Goal: Communication & Community: Answer question/provide support

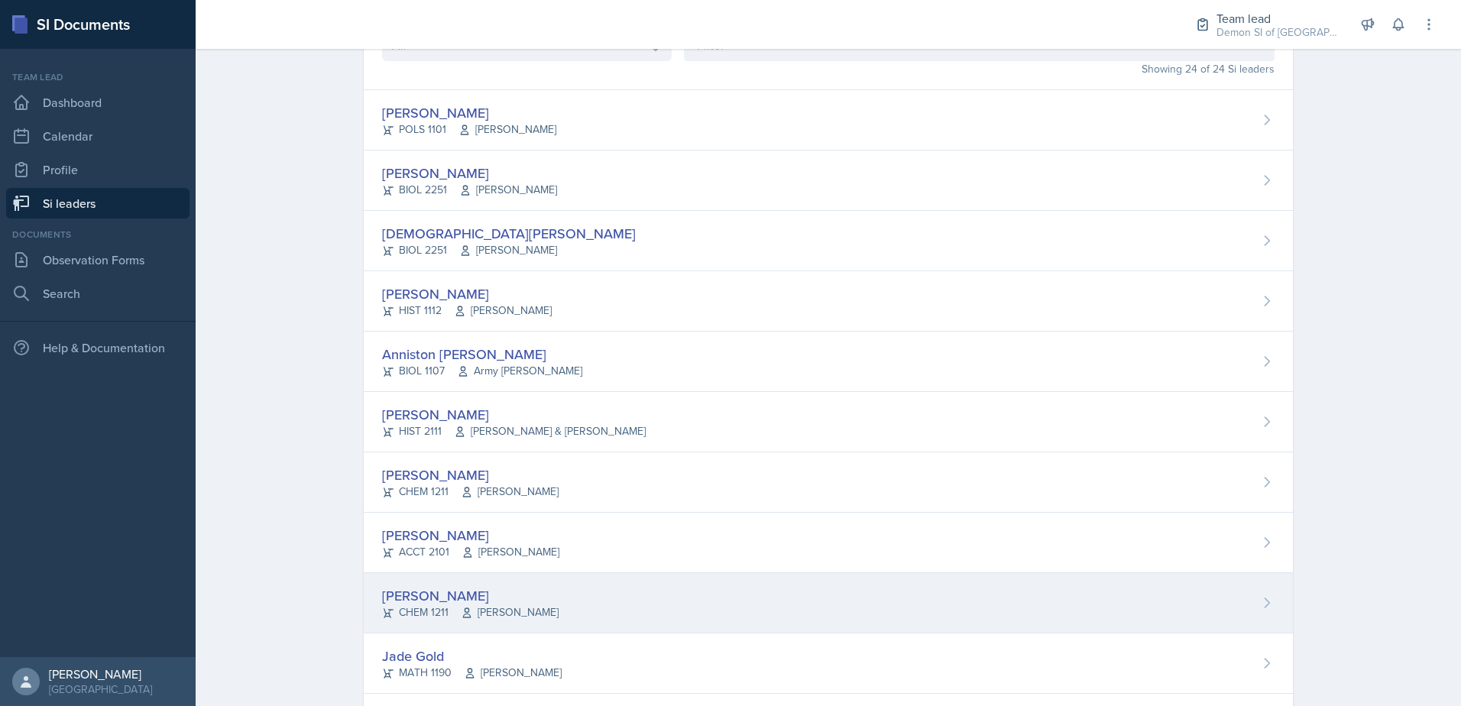
scroll to position [306, 0]
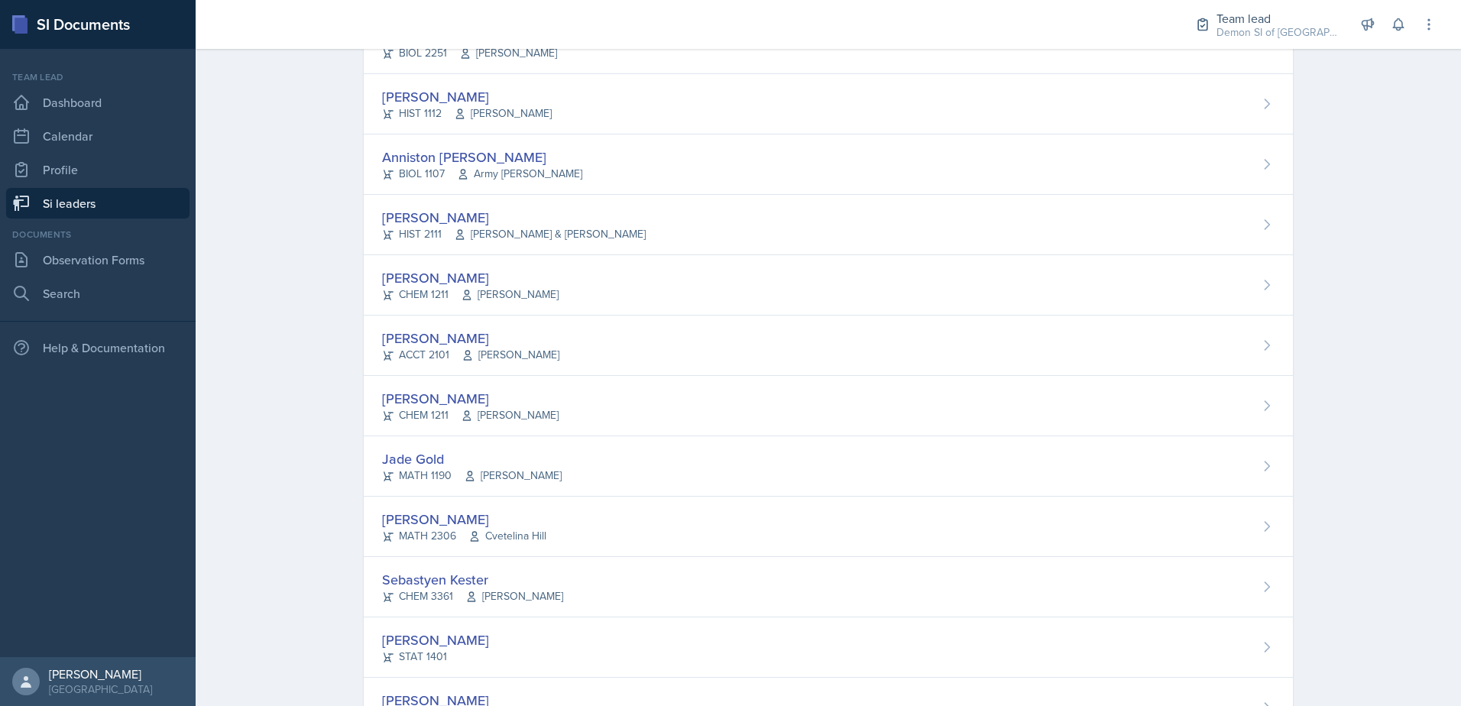
click at [485, 427] on div "[PERSON_NAME] CHEM 1211 [PERSON_NAME]" at bounding box center [828, 406] width 929 height 60
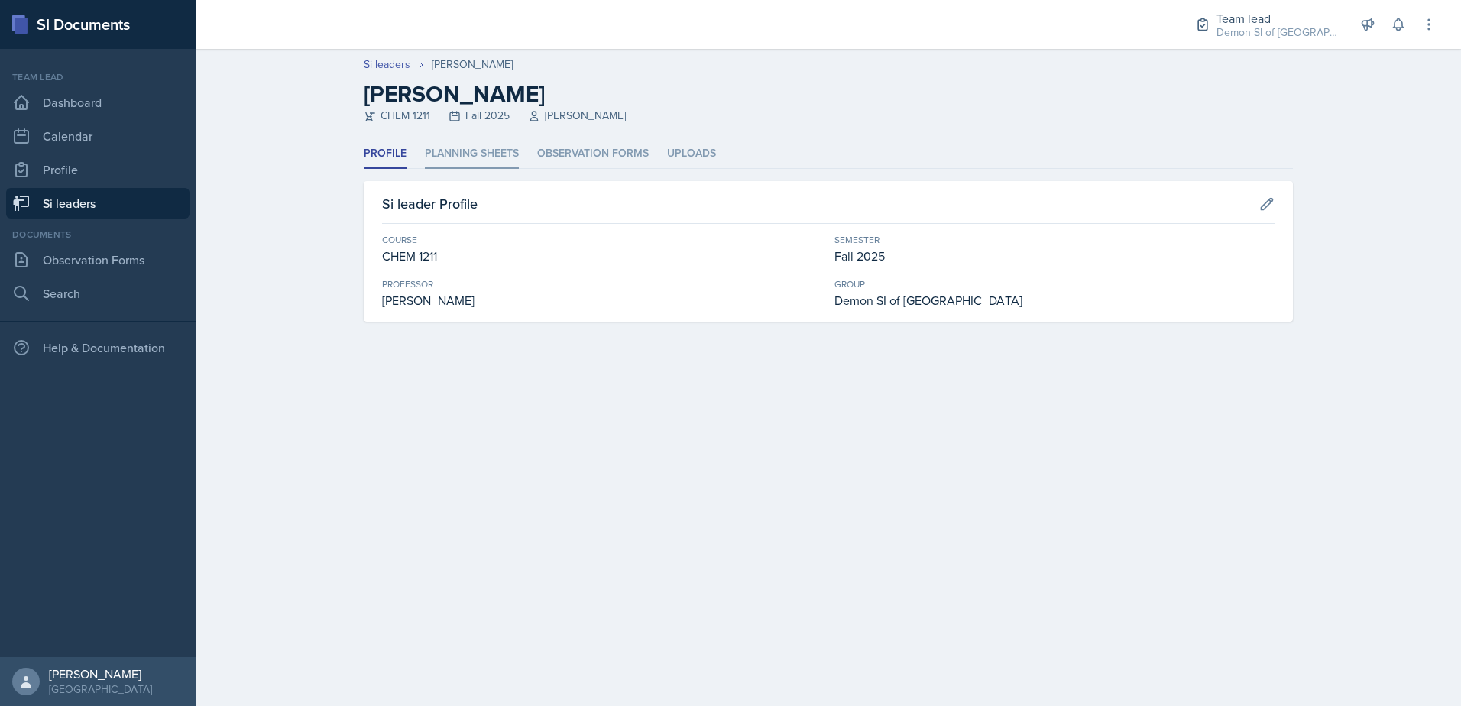
click at [425, 154] on li "Planning Sheets" at bounding box center [472, 154] width 94 height 30
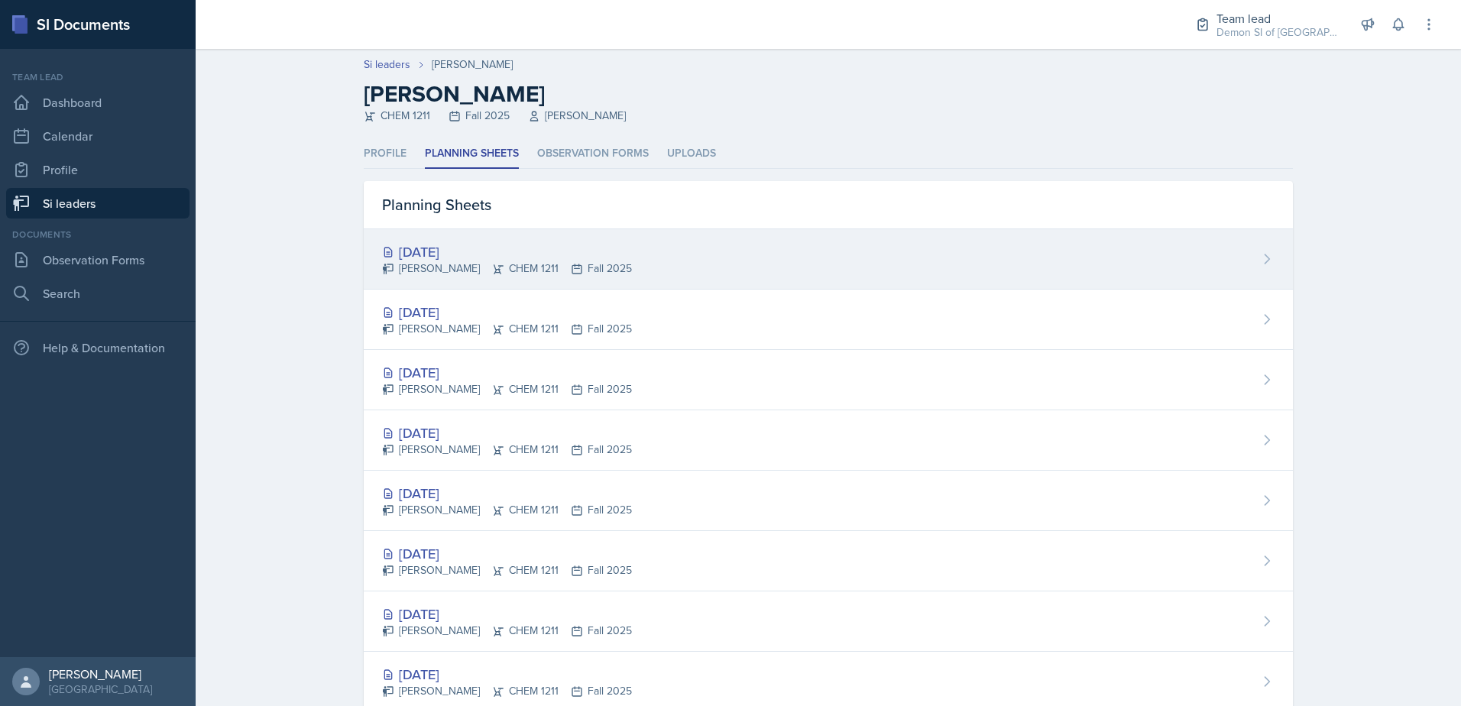
click at [465, 258] on div "[DATE]" at bounding box center [507, 251] width 250 height 21
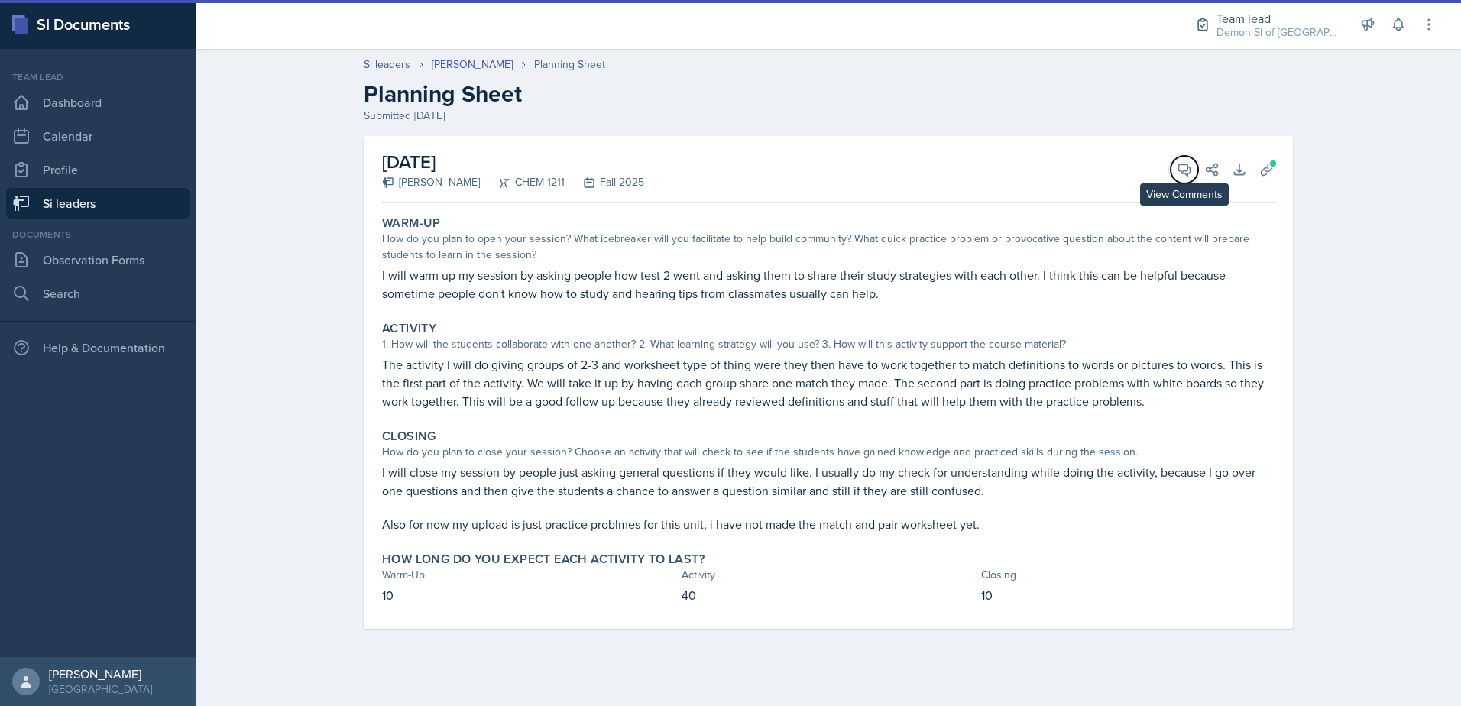
click at [1181, 176] on icon at bounding box center [1184, 169] width 15 height 15
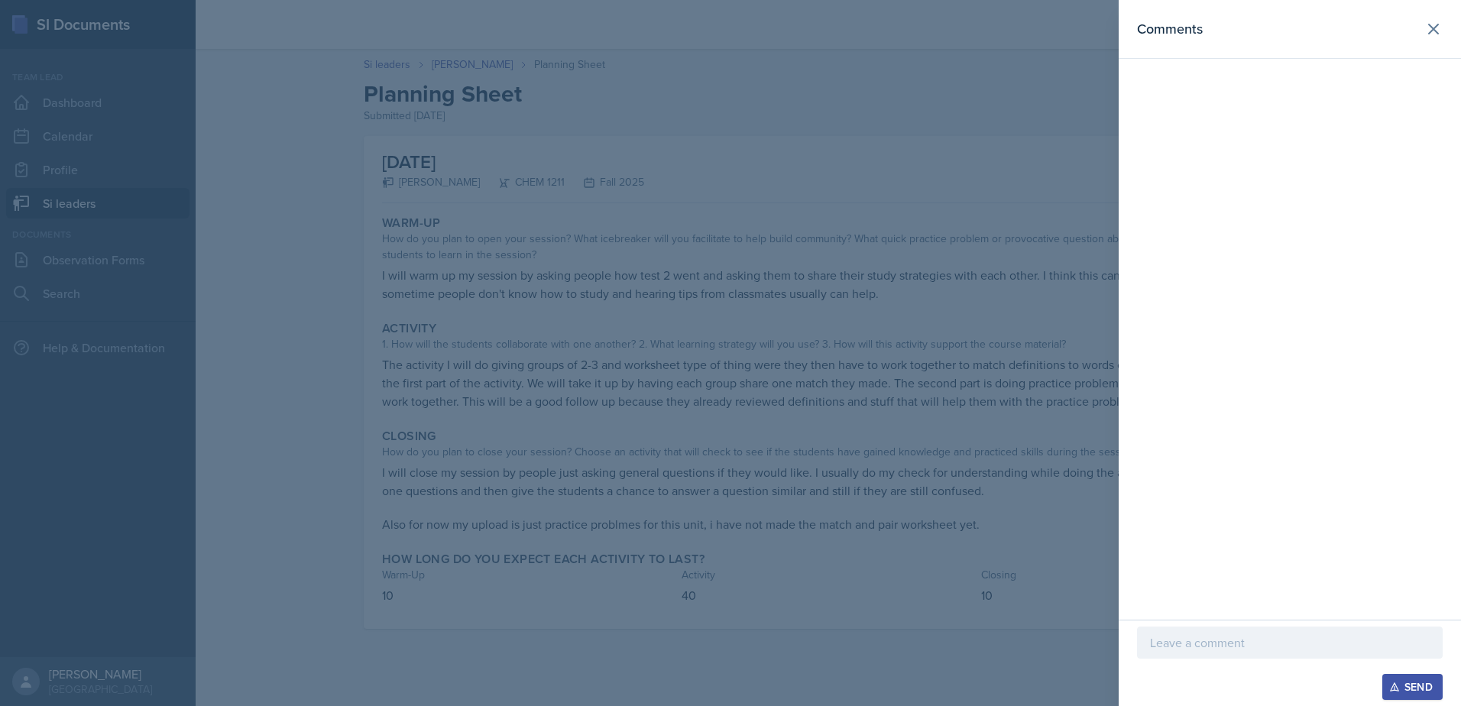
click at [1222, 656] on div at bounding box center [1290, 643] width 306 height 32
click at [922, 348] on div at bounding box center [730, 353] width 1461 height 706
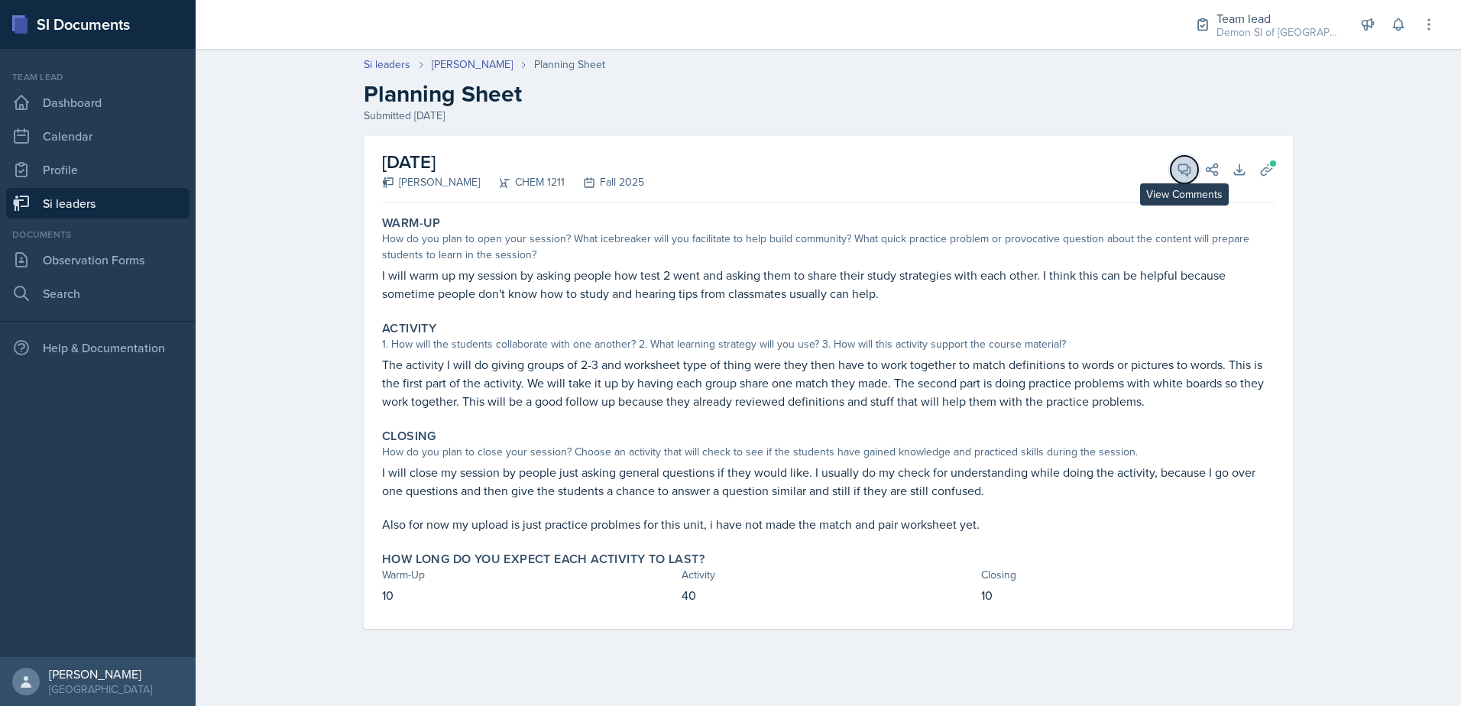
click at [1183, 166] on icon at bounding box center [1184, 169] width 15 height 15
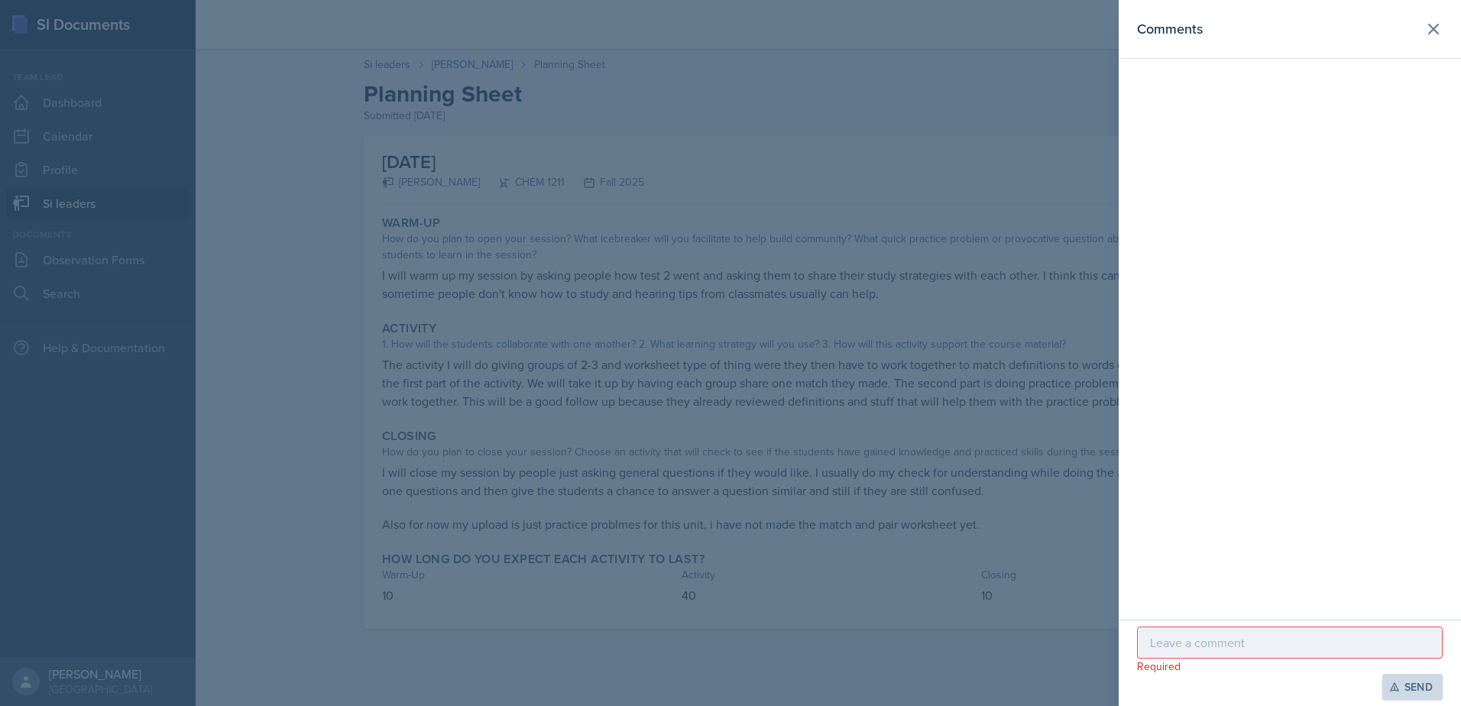
click at [1178, 639] on p at bounding box center [1290, 643] width 280 height 18
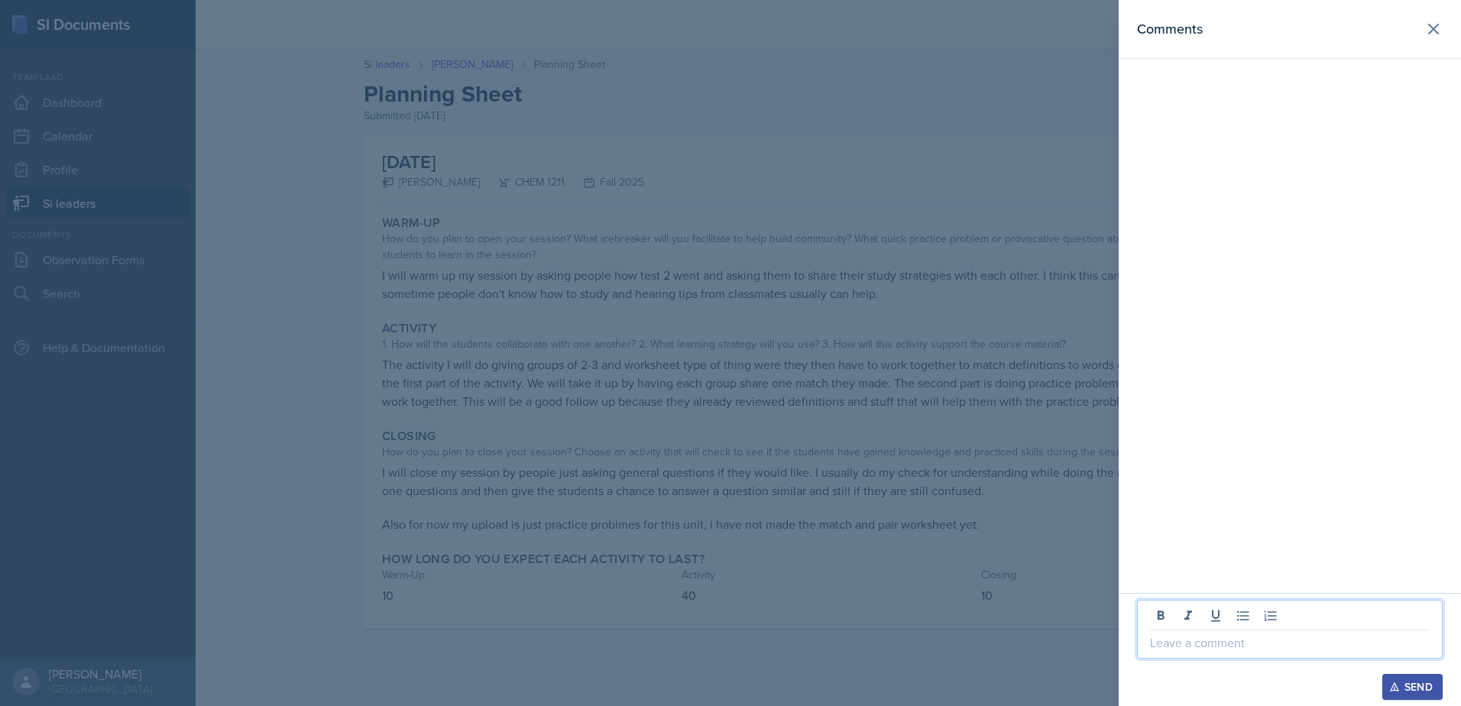
click at [822, 407] on div at bounding box center [730, 353] width 1461 height 706
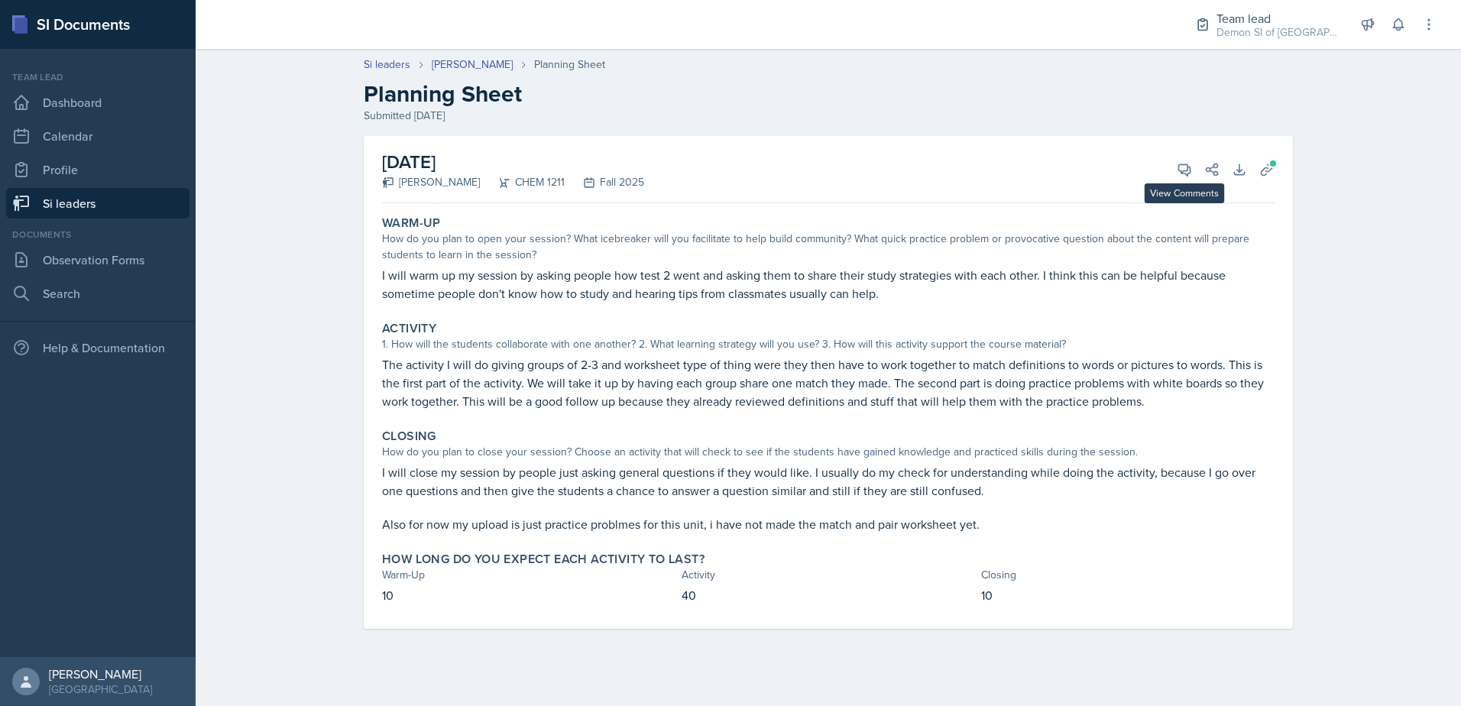
click at [1169, 176] on div "View Comments Comments Required Send Share" at bounding box center [1192, 169] width 55 height 15
click at [1175, 177] on button "View Comments" at bounding box center [1185, 170] width 28 height 28
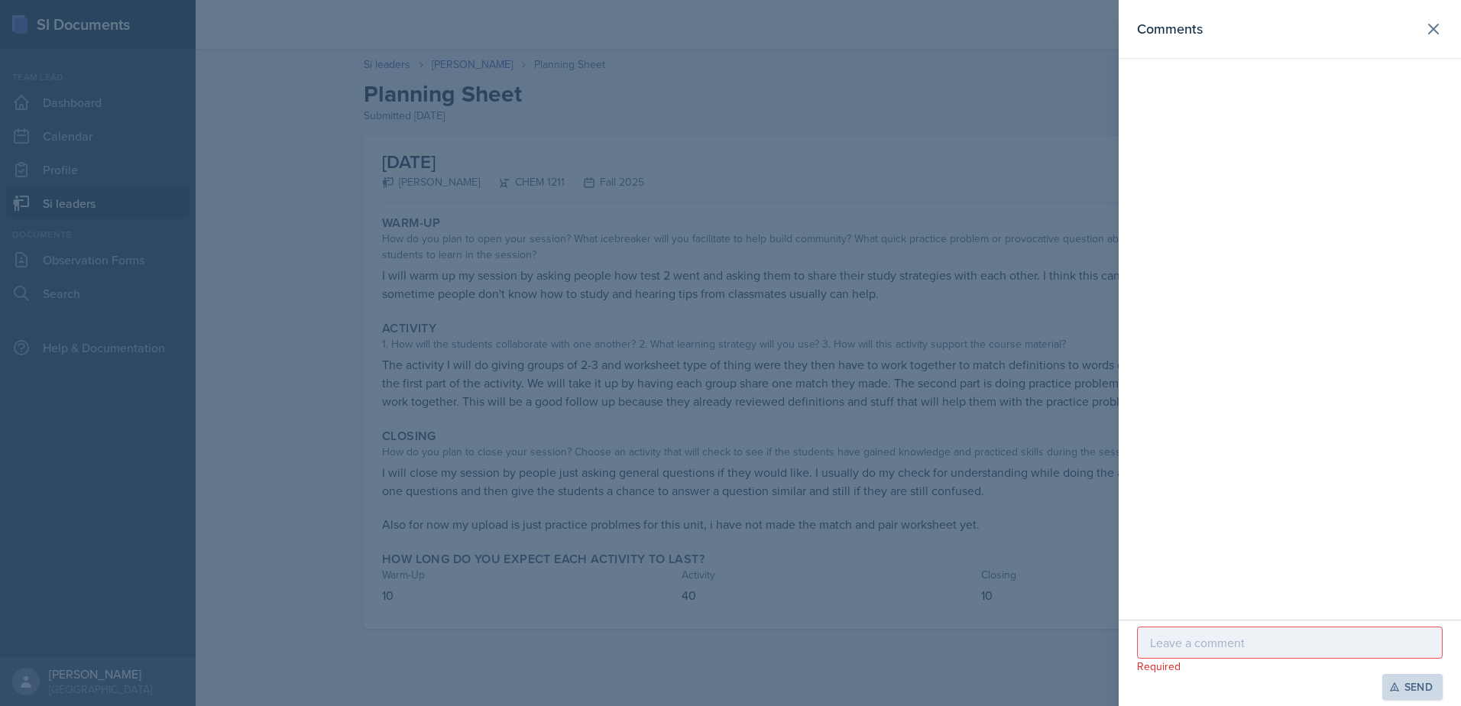
click at [1256, 647] on p at bounding box center [1290, 643] width 280 height 18
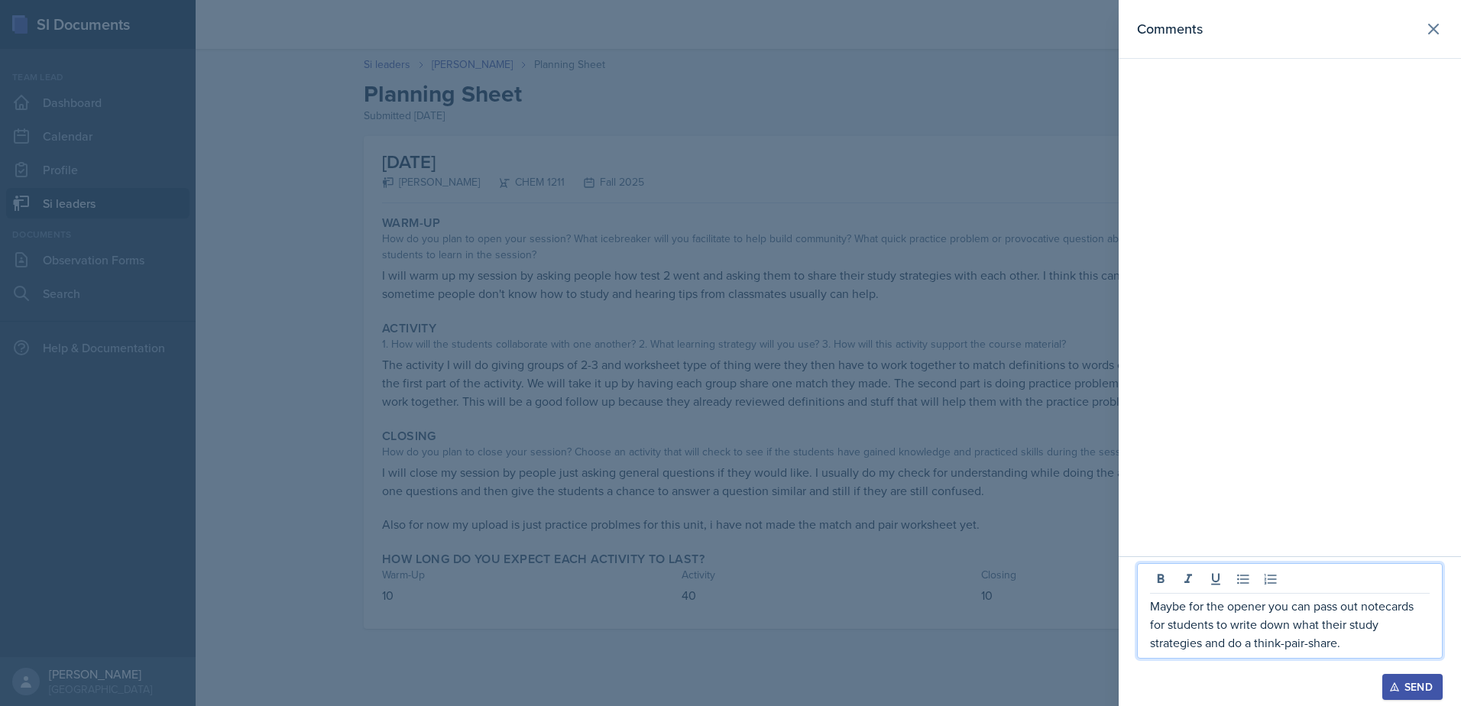
click at [675, 406] on div at bounding box center [730, 353] width 1461 height 706
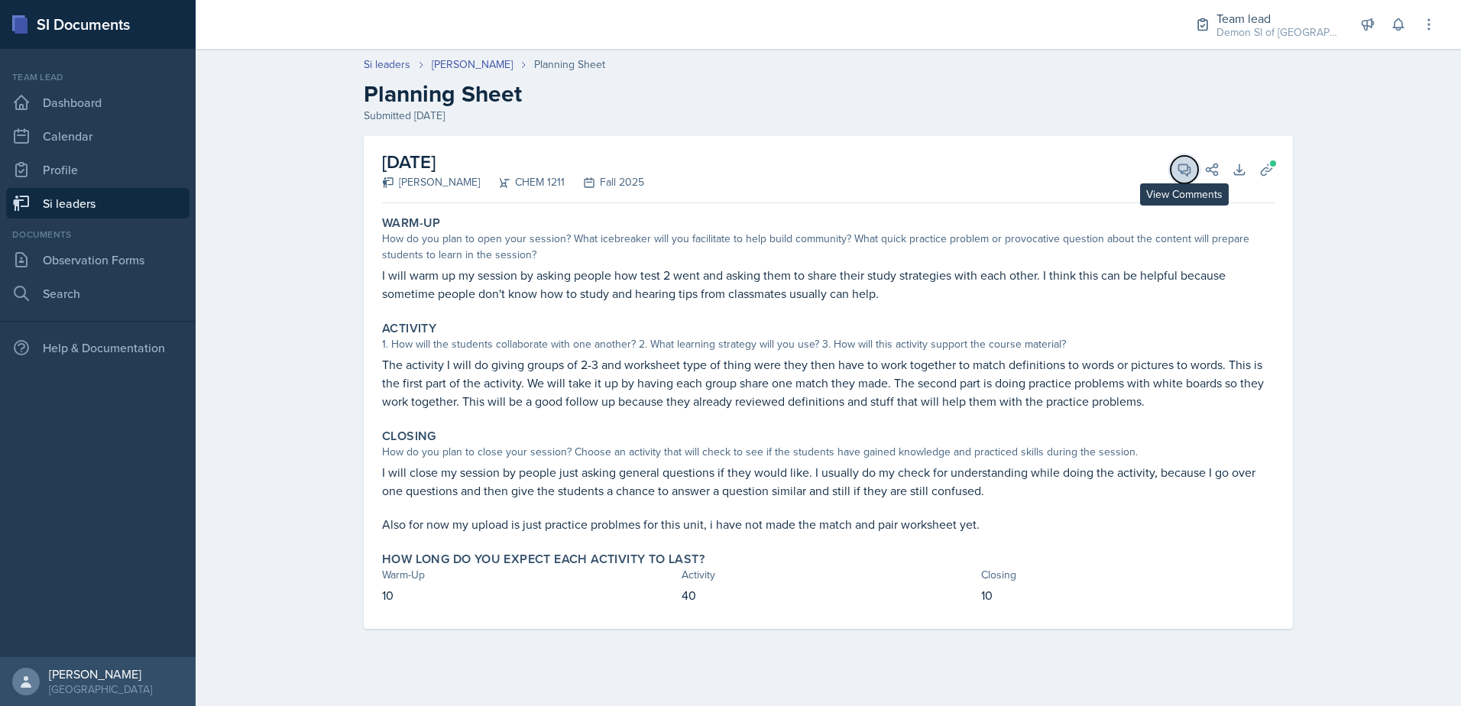
click at [1181, 160] on button "View Comments" at bounding box center [1185, 170] width 28 height 28
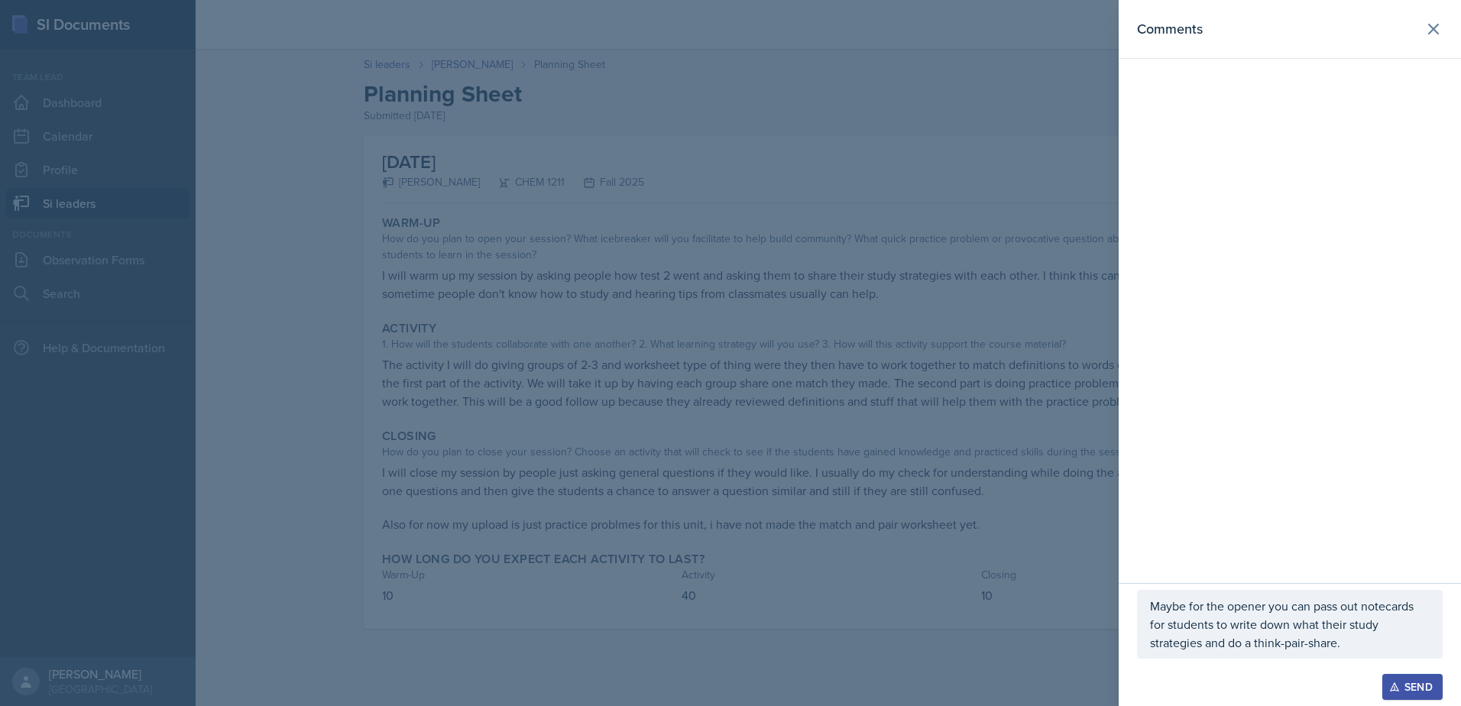
click at [1397, 647] on p "Maybe for the opener you can pass out notecards for students to write down what…" at bounding box center [1290, 624] width 280 height 55
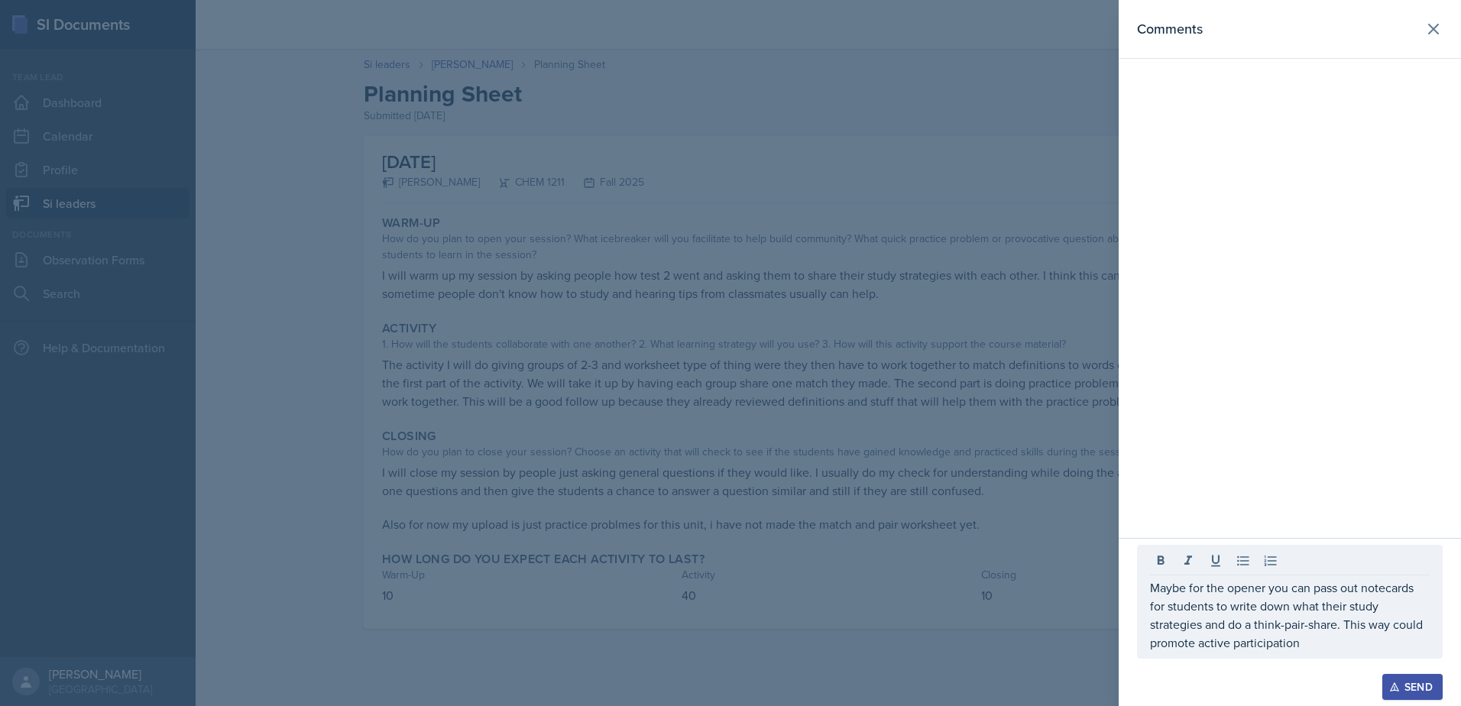
drag, startPoint x: 788, startPoint y: 434, endPoint x: 769, endPoint y: 423, distance: 21.9
click at [770, 423] on div at bounding box center [730, 353] width 1461 height 706
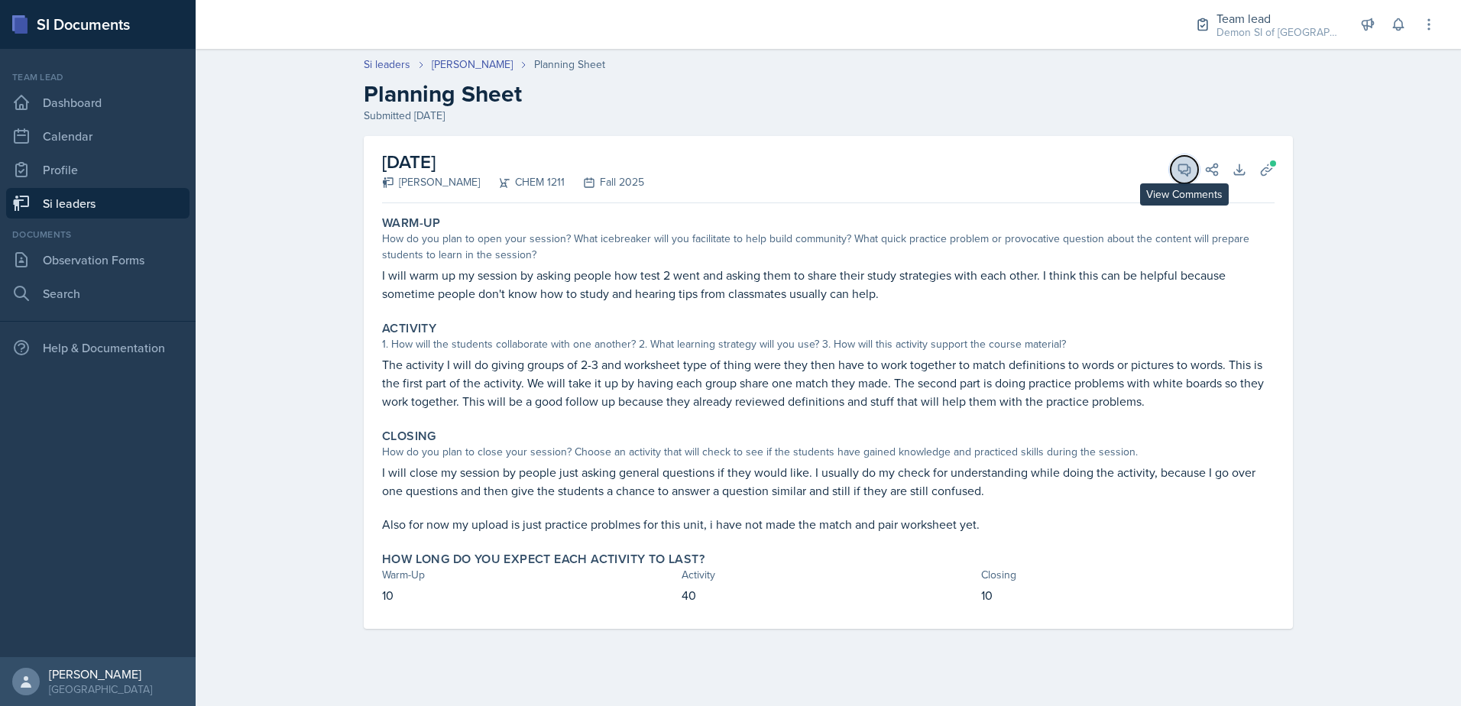
click at [1185, 169] on icon at bounding box center [1184, 169] width 15 height 15
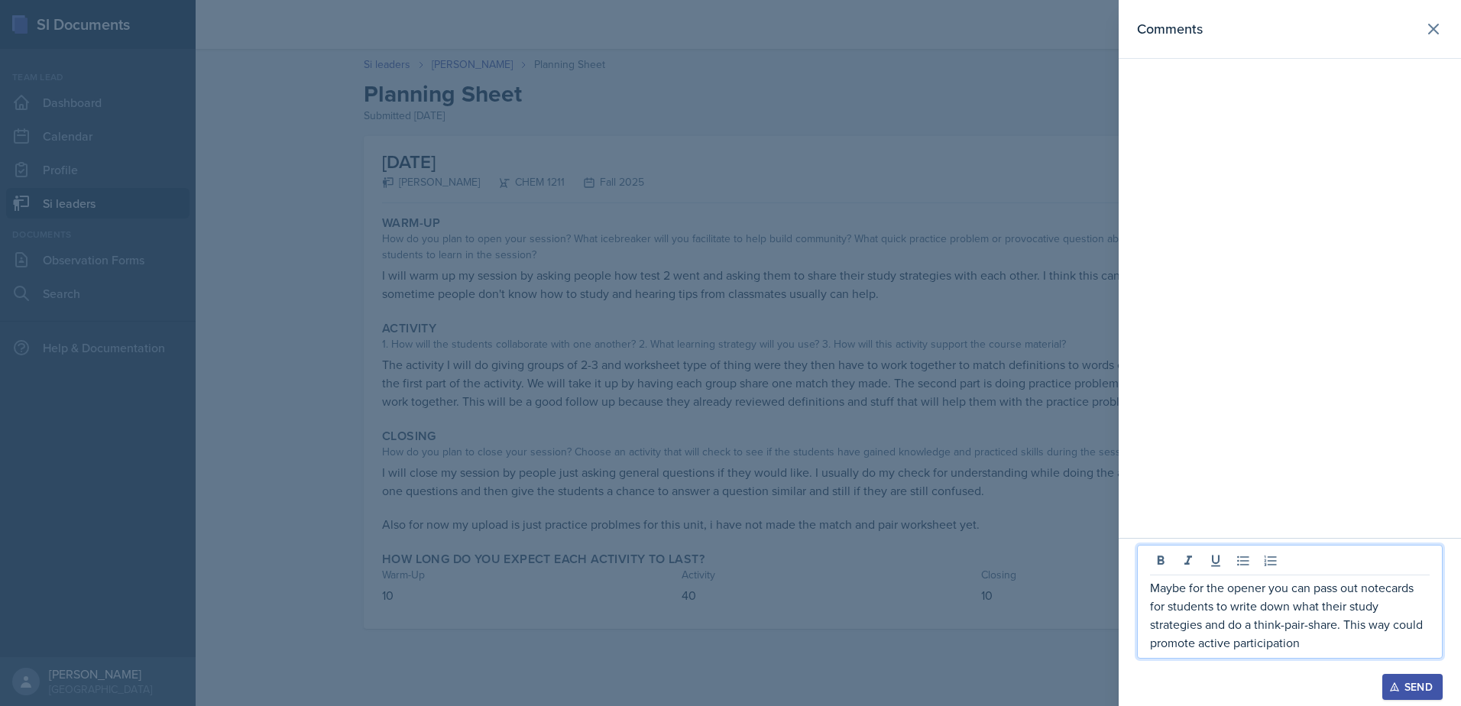
click at [1340, 645] on p "Maybe for the opener you can pass out notecards for students to write down what…" at bounding box center [1290, 615] width 280 height 73
click at [1308, 645] on p "Maybe for the opener you can pass out notecards for students to write down what…" at bounding box center [1290, 615] width 280 height 73
click at [1331, 641] on p "Maybe for the opener you can pass out notecards for students to write down what…" at bounding box center [1290, 615] width 280 height 73
click at [1363, 631] on p "Maybe for the opener you can pass out notecards for students to write down what…" at bounding box center [1290, 615] width 280 height 73
click at [1356, 639] on p "Maybe for the opener you can pass out notecards for students to write down what…" at bounding box center [1290, 615] width 280 height 73
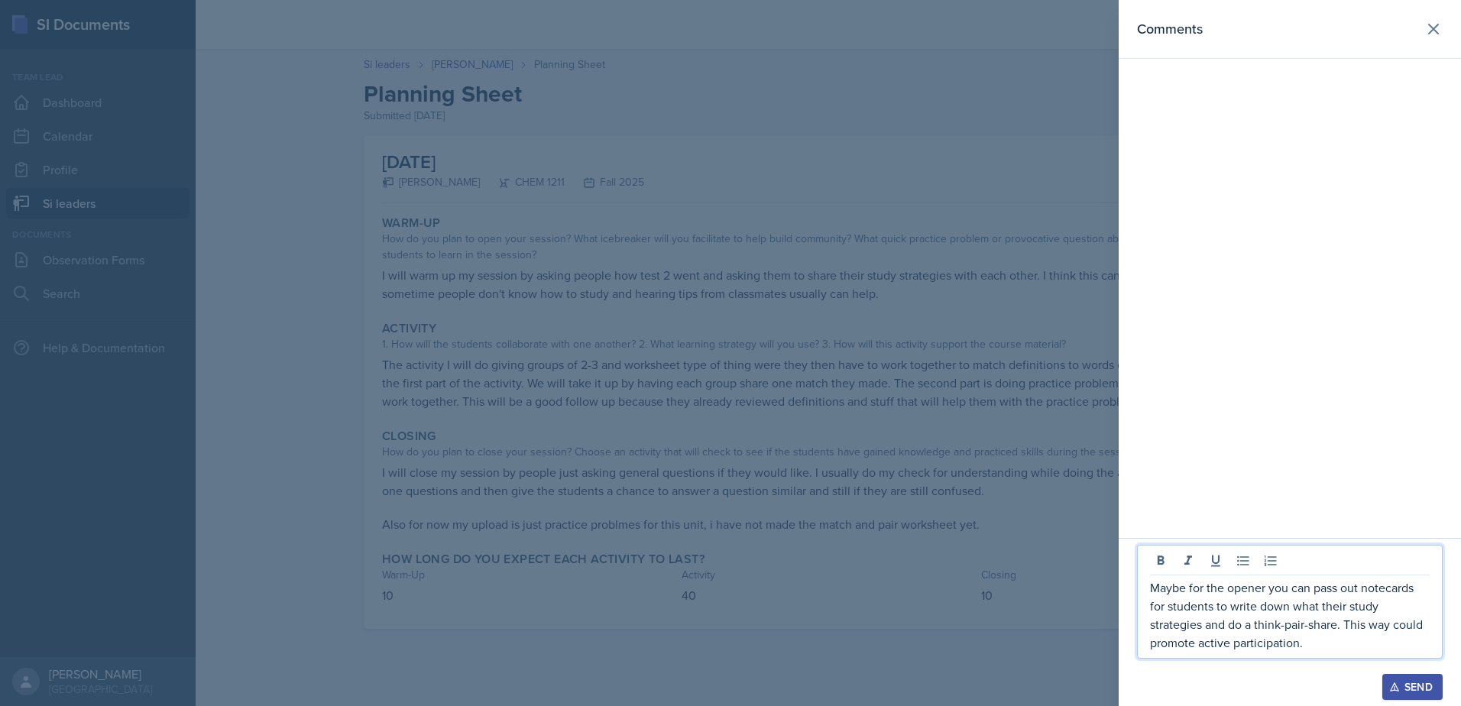
click at [1298, 651] on p "Maybe for the opener you can pass out notecards for students to write down what…" at bounding box center [1290, 615] width 280 height 73
click at [1337, 643] on p "Maybe for the opener you can pass out notecards for students to write down what…" at bounding box center [1290, 615] width 280 height 73
click at [714, 422] on div at bounding box center [730, 353] width 1461 height 706
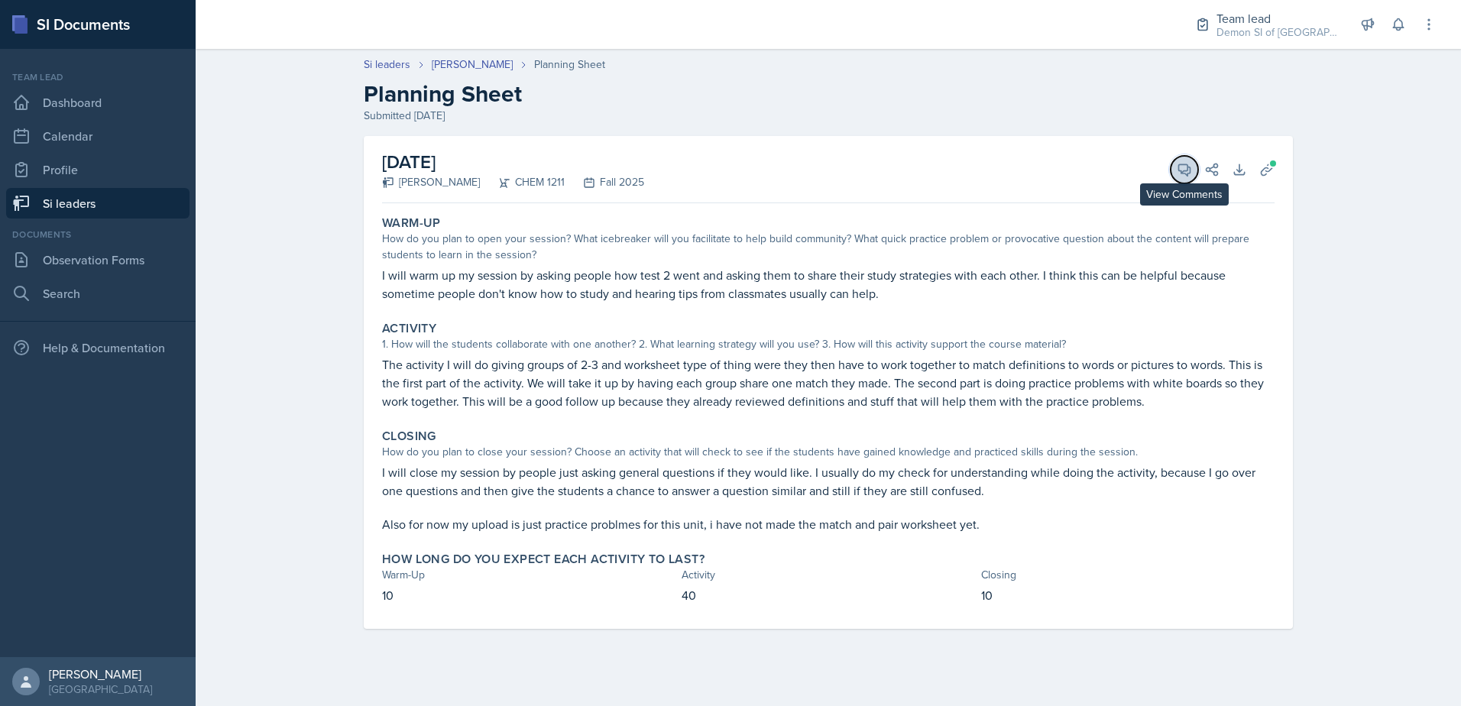
click at [1181, 170] on icon at bounding box center [1184, 169] width 11 height 11
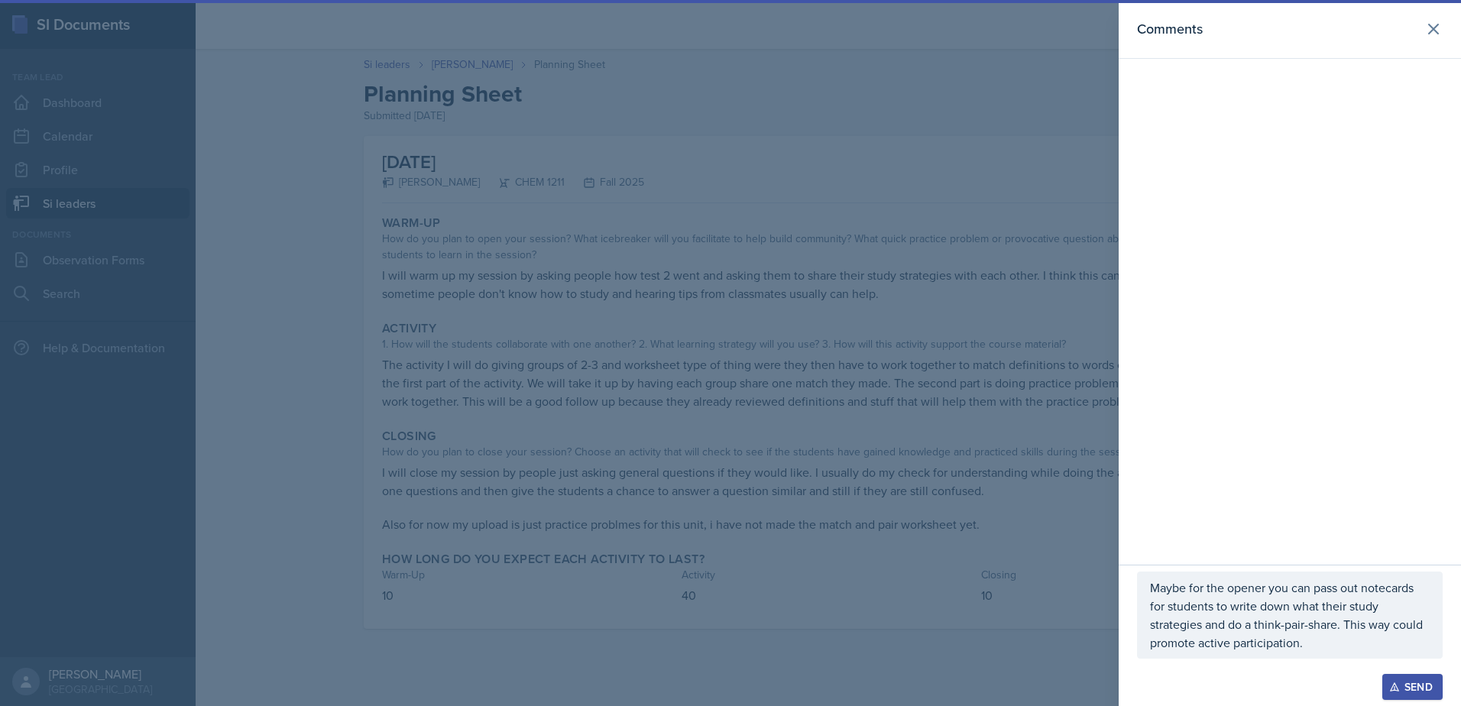
click at [1347, 656] on div "Maybe for the opener you can pass out notecards for students to write down what…" at bounding box center [1290, 615] width 306 height 87
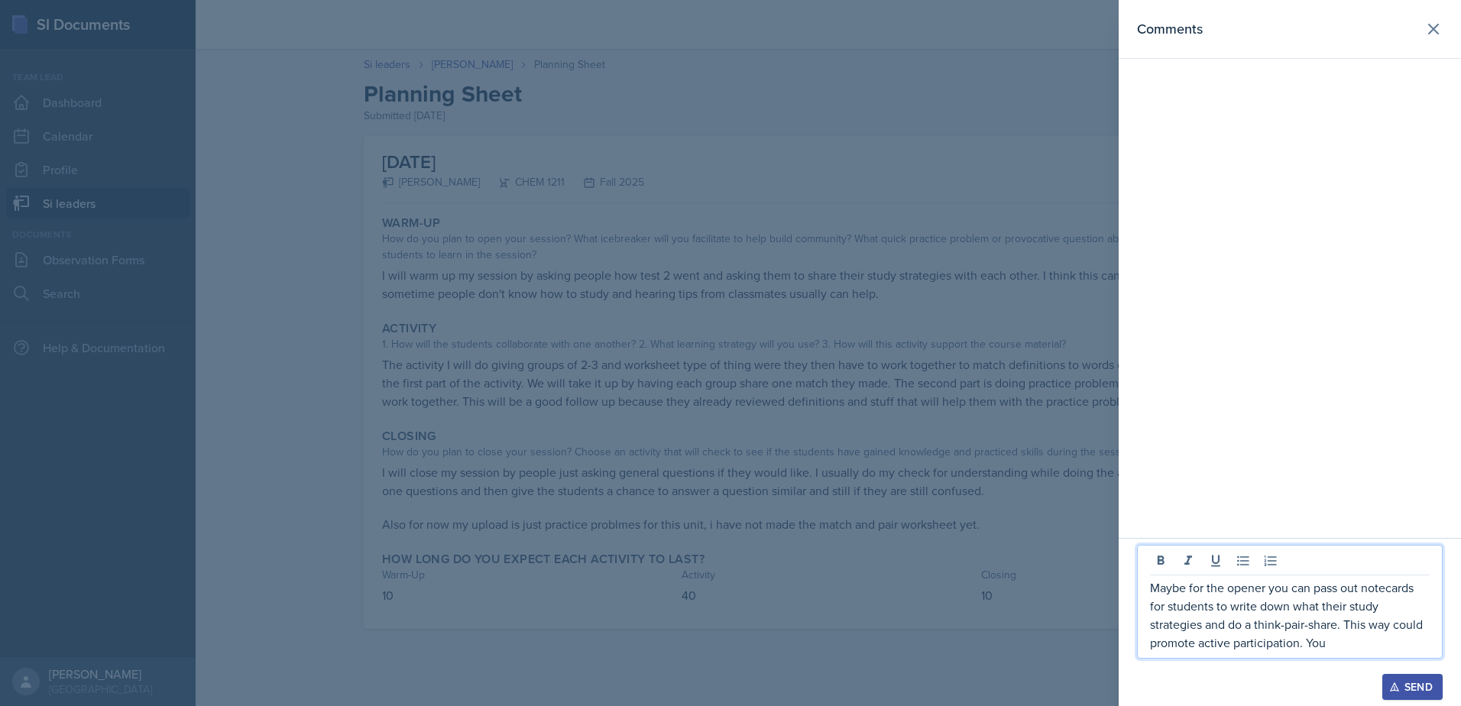
click at [1361, 642] on p "Maybe for the opener you can pass out notecards for students to write down what…" at bounding box center [1290, 615] width 280 height 73
click at [1388, 644] on p "Maybe for the opener you can pass out notecards for students to write down what…" at bounding box center [1290, 615] width 280 height 73
click at [1312, 641] on p "Maybe for the opener you can pass out notecards for students to write down what…" at bounding box center [1290, 615] width 280 height 73
drag, startPoint x: 1321, startPoint y: 641, endPoint x: 1350, endPoint y: 645, distance: 28.5
click at [1349, 645] on p "Maybe for the opener you can pass out notecards for students to write down what…" at bounding box center [1290, 615] width 280 height 73
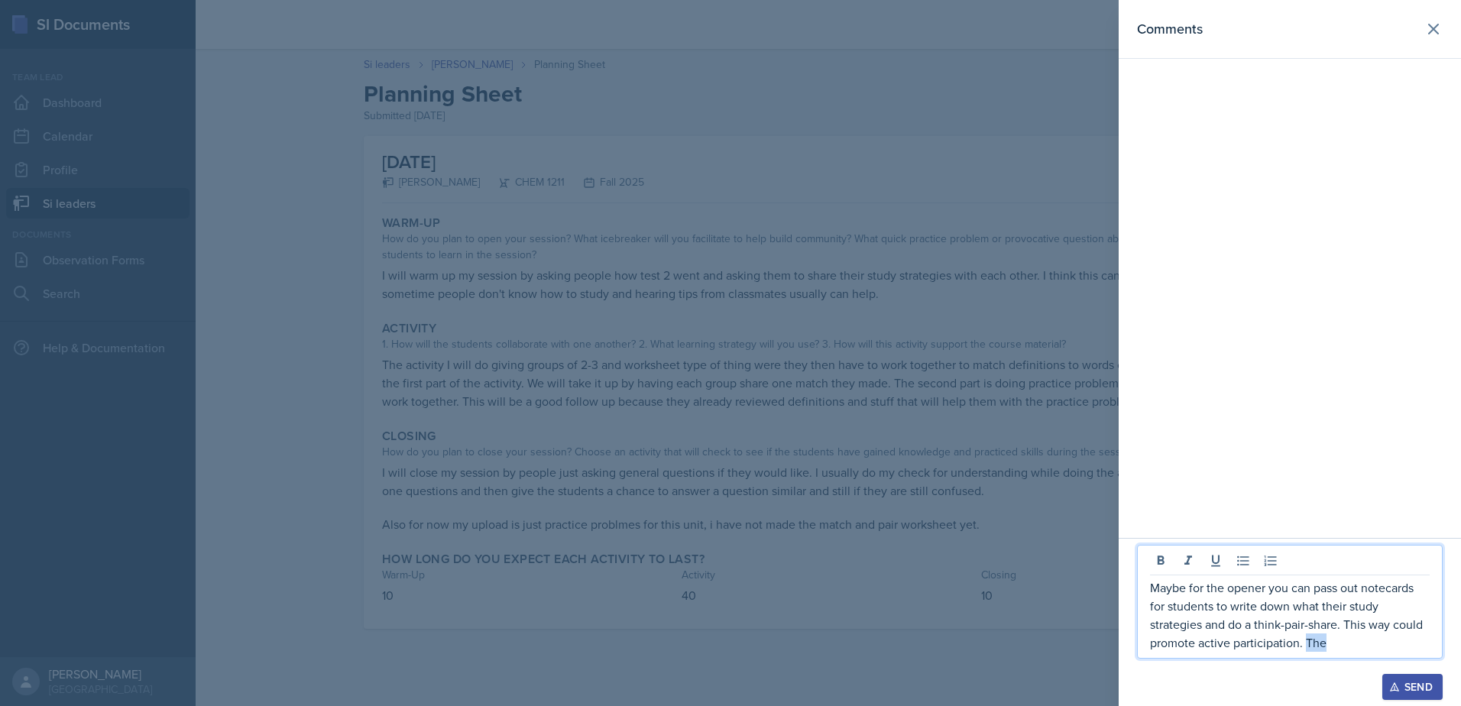
drag, startPoint x: 1308, startPoint y: 647, endPoint x: 1340, endPoint y: 646, distance: 31.4
click at [1340, 646] on p "Maybe for the opener you can pass out notecards for students to write down what…" at bounding box center [1290, 615] width 280 height 73
drag, startPoint x: 1308, startPoint y: 647, endPoint x: 1373, endPoint y: 644, distance: 64.3
click at [1373, 644] on p "Maybe for the opener you can pass out notecards for students to write down what…" at bounding box center [1290, 615] width 280 height 73
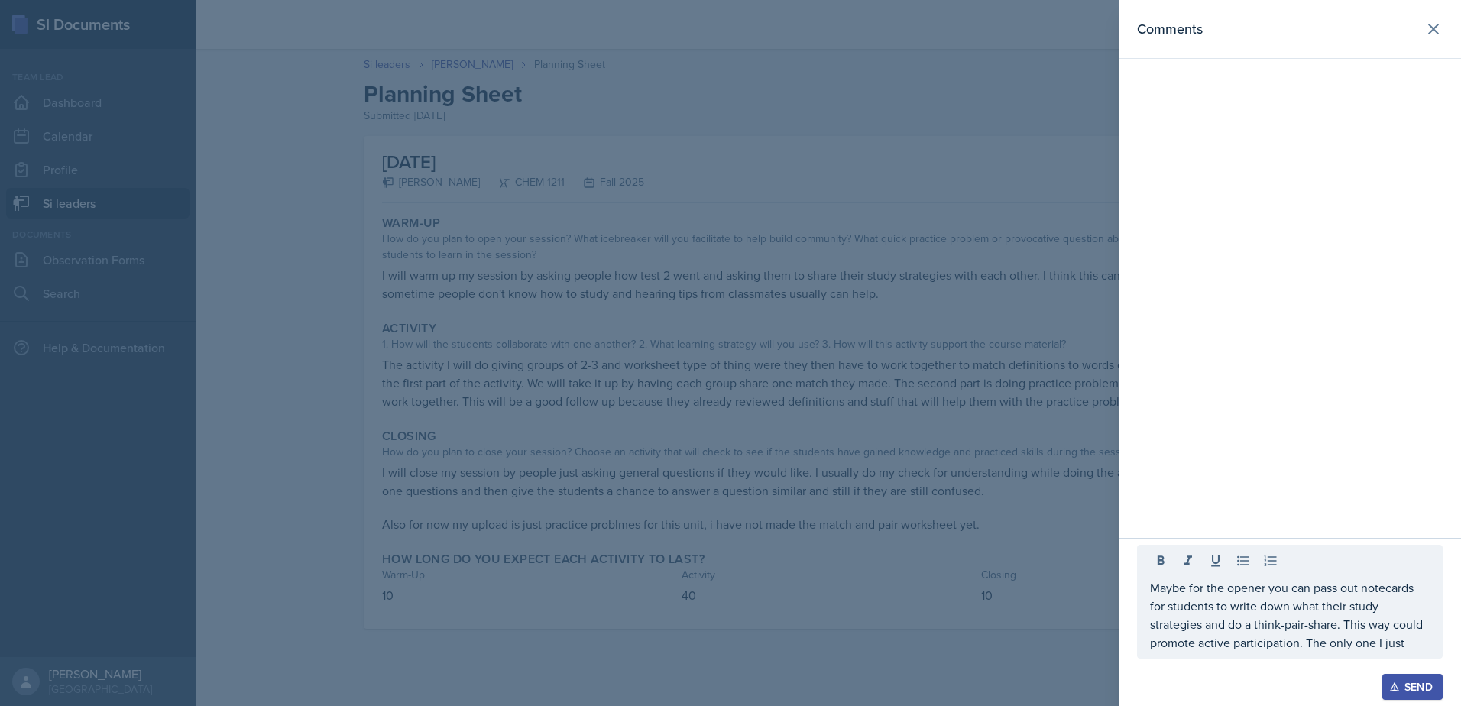
drag, startPoint x: 1419, startPoint y: 655, endPoint x: 1420, endPoint y: 670, distance: 15.3
click at [1419, 662] on div "Maybe for the opener you can pass out notecards for students to write down what…" at bounding box center [1290, 609] width 306 height 129
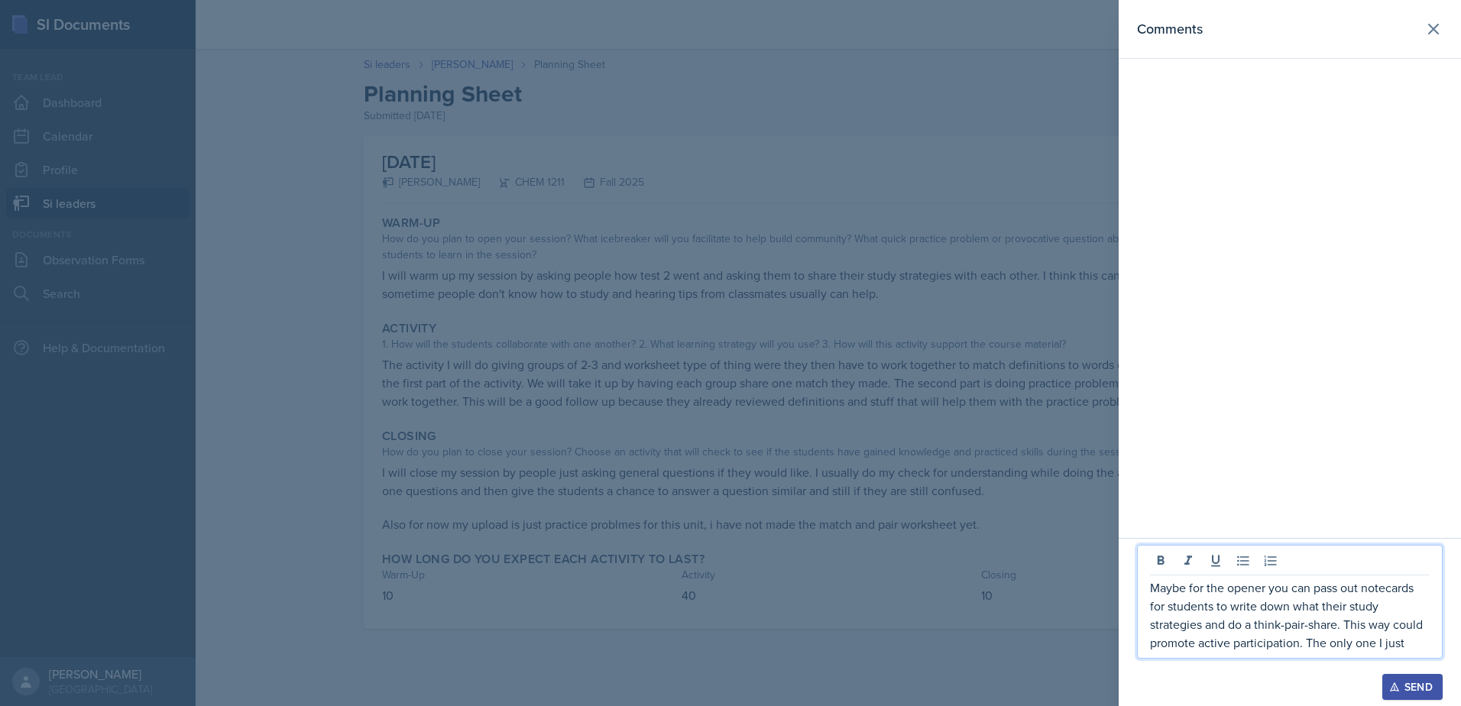
click at [1424, 643] on p "Maybe for the opener you can pass out notecards for students to write down what…" at bounding box center [1290, 615] width 280 height 73
click at [1352, 644] on p "Maybe for the opener you can pass out notecards for students to write down what…" at bounding box center [1290, 615] width 280 height 73
click at [1343, 653] on div "Maybe for the opener you can pass out notecards for students to write down what…" at bounding box center [1290, 602] width 306 height 114
click at [1369, 640] on p "Maybe for the opener you can pass out notecards for students to write down what…" at bounding box center [1290, 615] width 280 height 73
click at [1366, 629] on p "Maybe for the opener you can pass out notecards for students to write down what…" at bounding box center [1290, 615] width 280 height 73
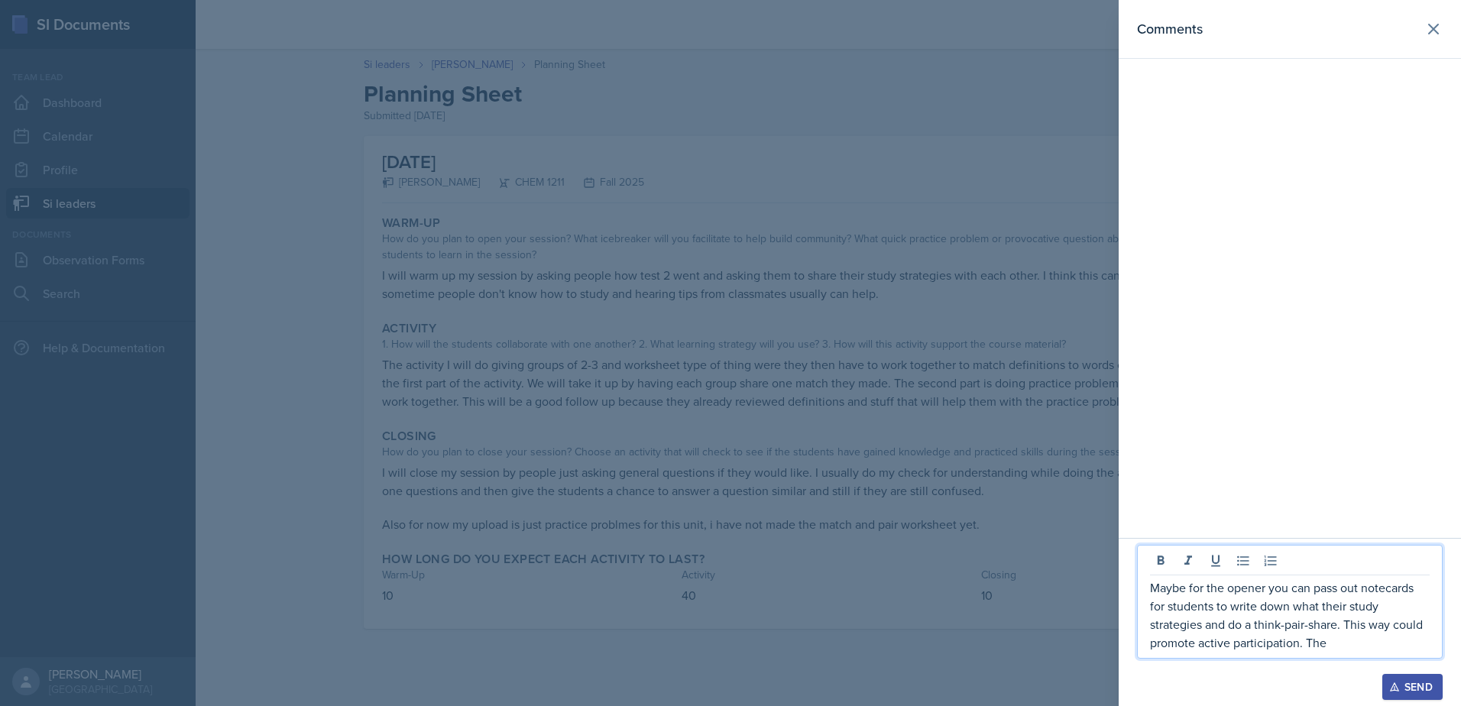
click at [1348, 620] on p "Maybe for the opener you can pass out notecards for students to write down what…" at bounding box center [1290, 615] width 280 height 73
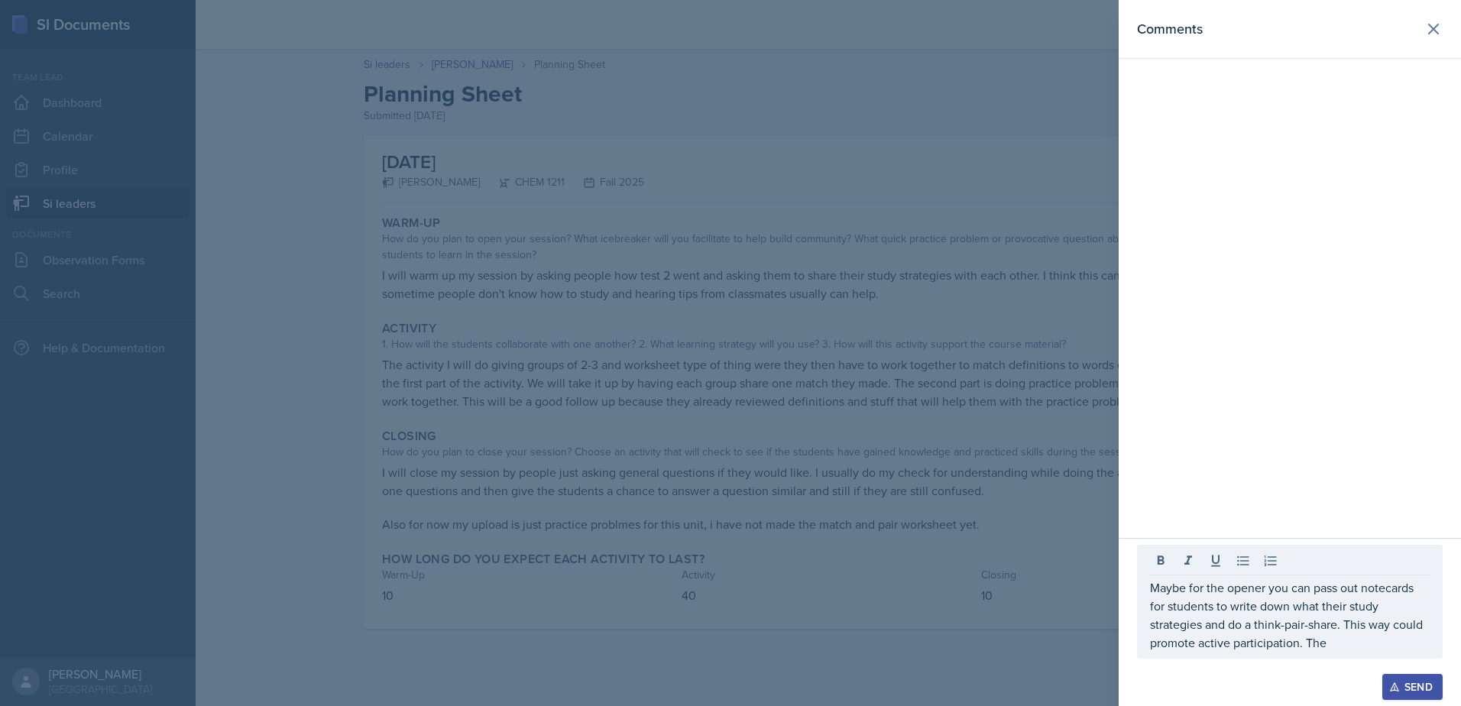
click at [1342, 654] on div "Maybe for the opener you can pass out notecards for students to write down what…" at bounding box center [1290, 602] width 306 height 114
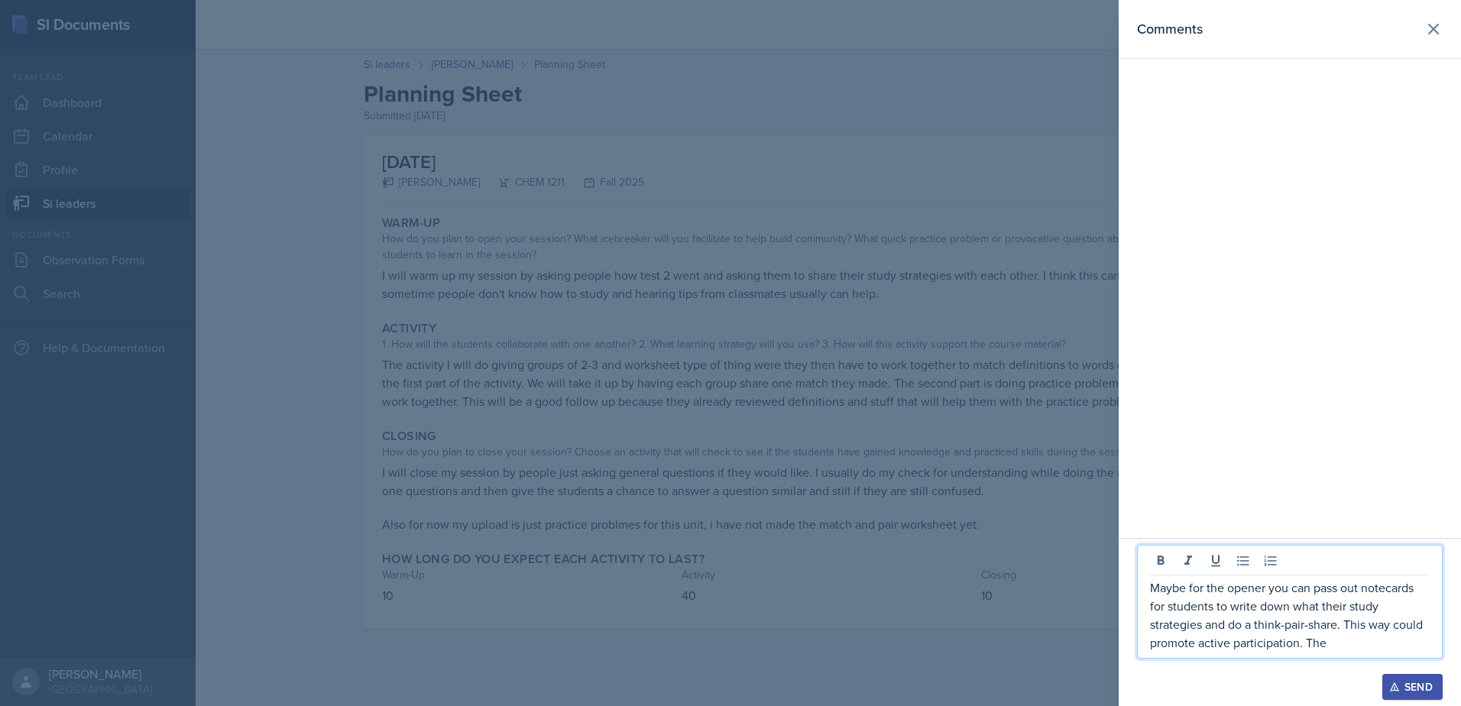
click at [1352, 645] on p "Maybe for the opener you can pass out notecards for students to write down what…" at bounding box center [1290, 615] width 280 height 73
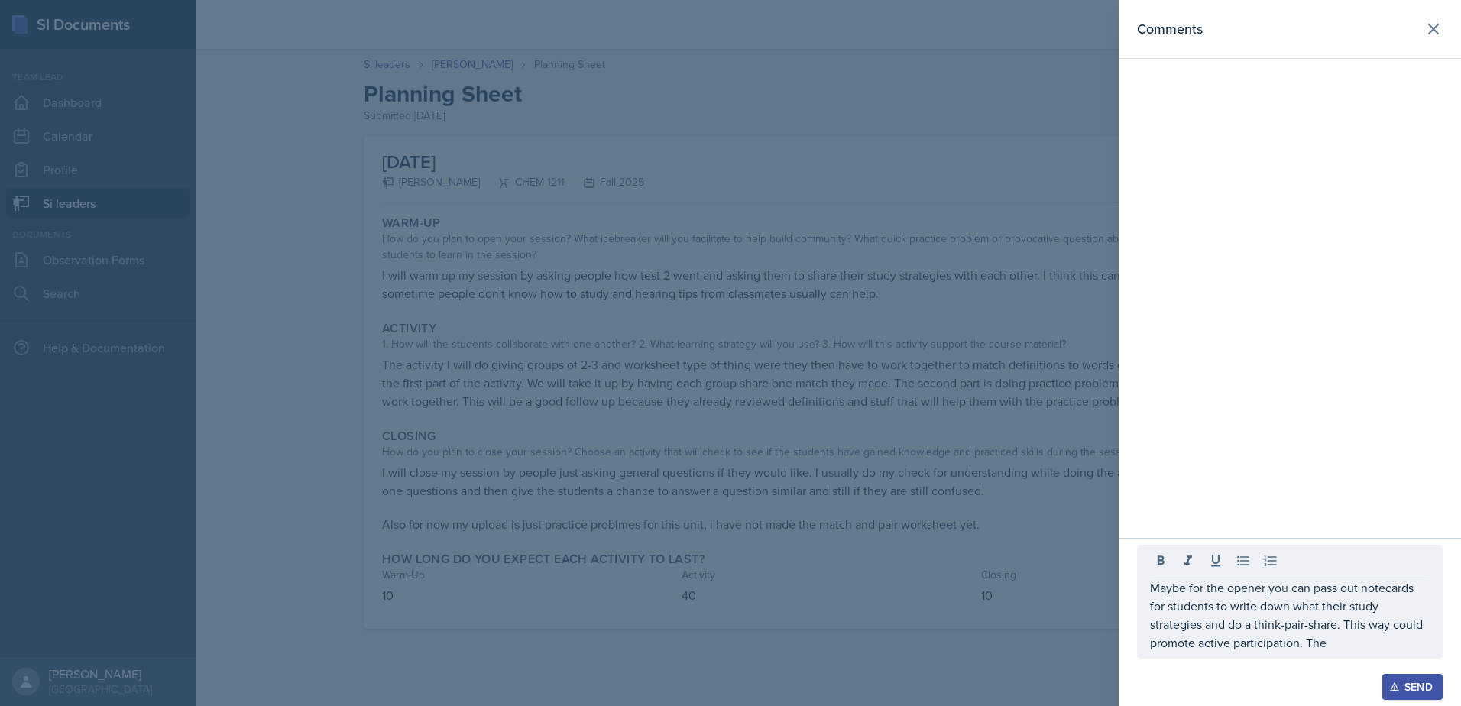
click at [722, 449] on div at bounding box center [730, 353] width 1461 height 706
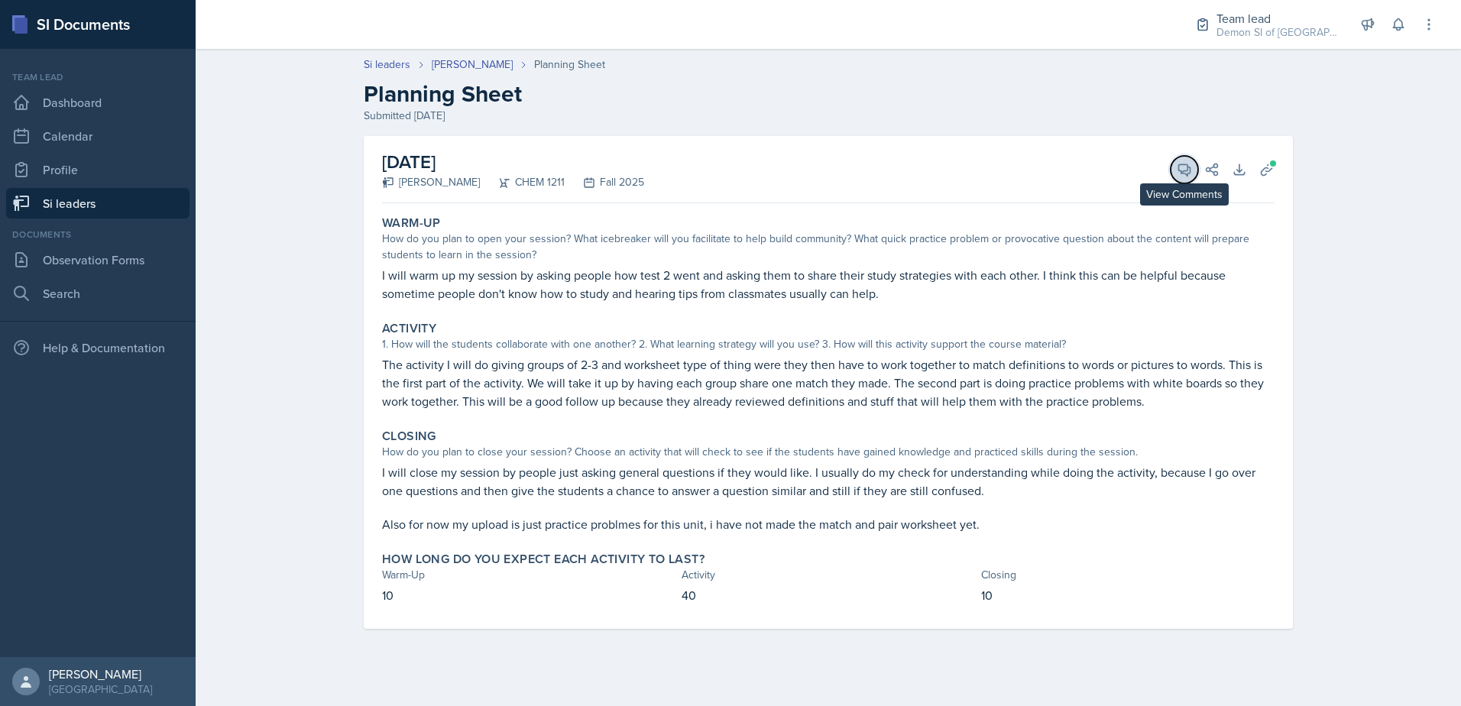
click at [1188, 170] on icon at bounding box center [1184, 169] width 11 height 11
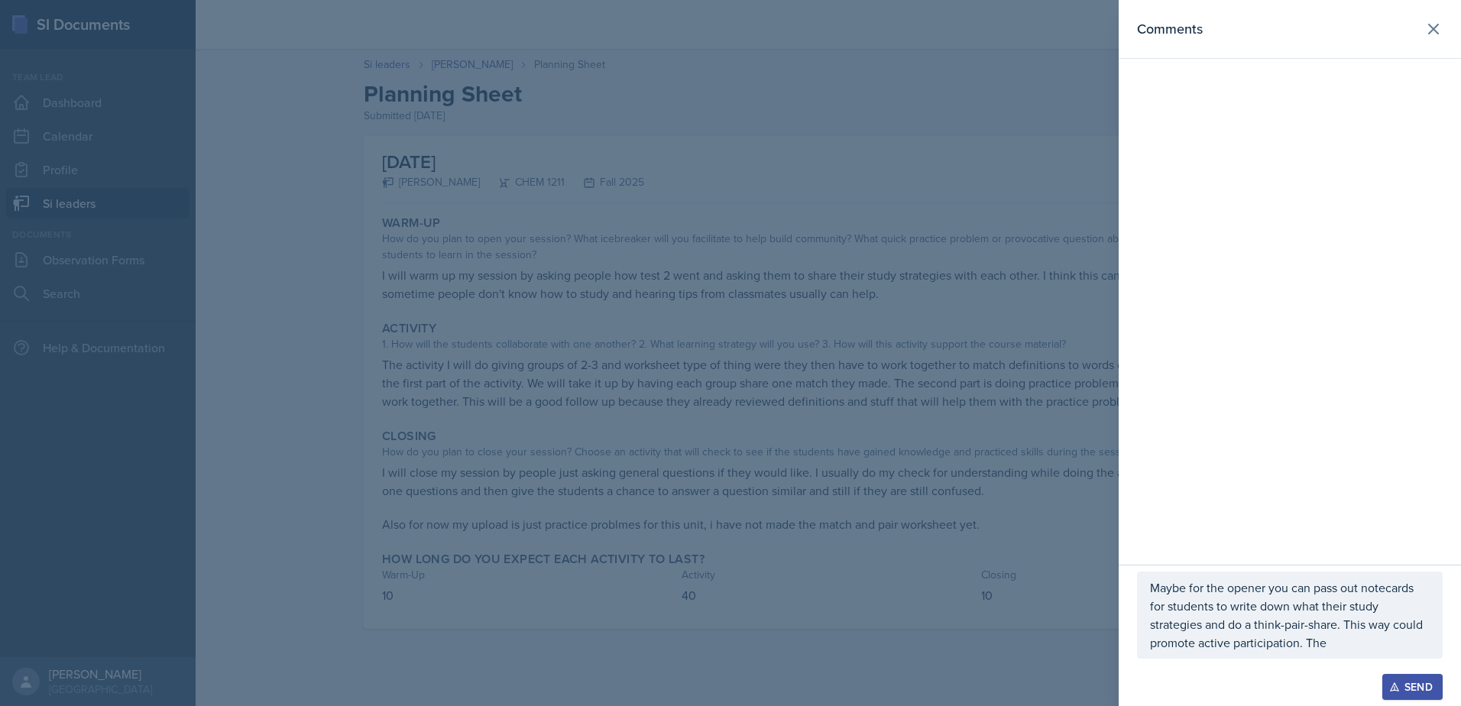
click at [889, 566] on div at bounding box center [730, 353] width 1461 height 706
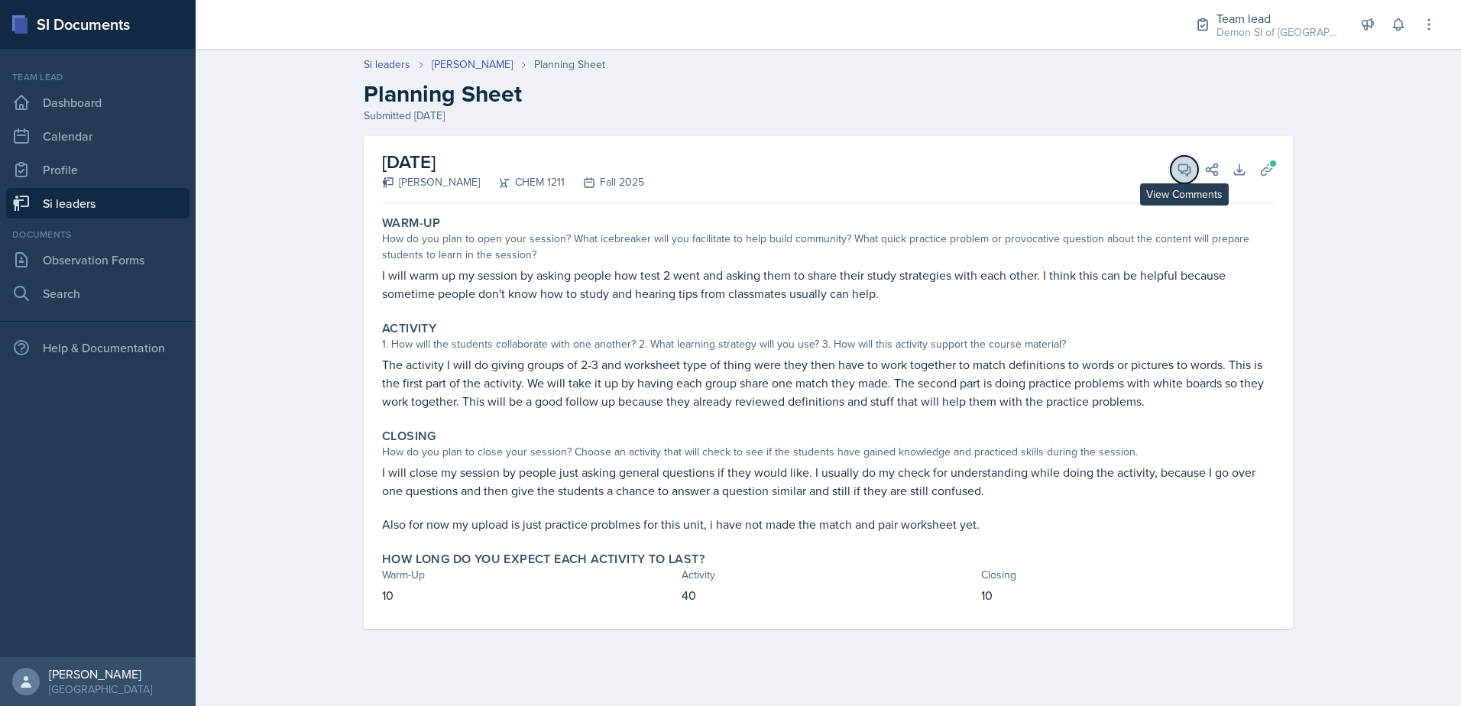
click at [1177, 177] on button "View Comments" at bounding box center [1185, 170] width 28 height 28
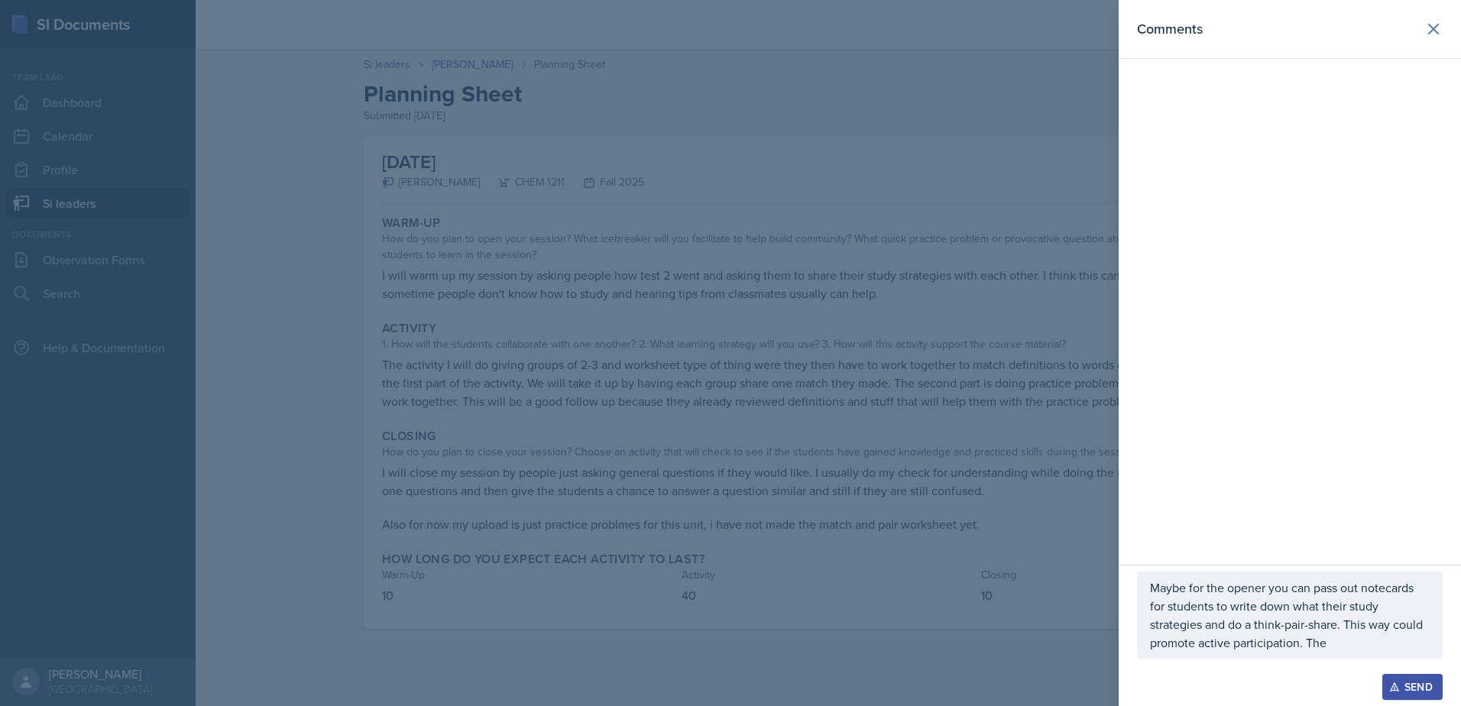
click at [1331, 637] on p "Maybe for the opener you can pass out notecards for students to write down what…" at bounding box center [1290, 615] width 280 height 73
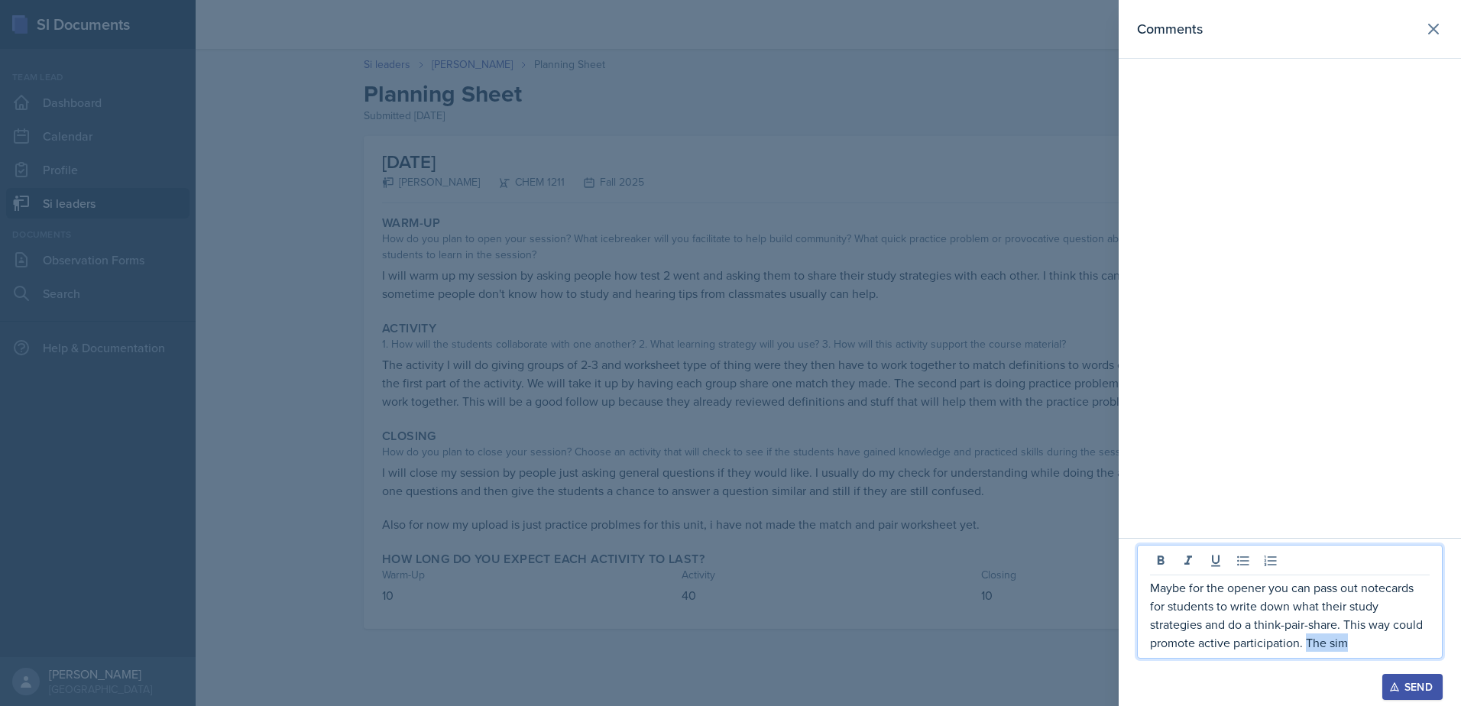
drag, startPoint x: 1306, startPoint y: 644, endPoint x: 1390, endPoint y: 652, distance: 84.4
click at [1390, 652] on div "Maybe for the opener you can pass out notecards for students to write down what…" at bounding box center [1290, 602] width 306 height 114
click at [1324, 642] on p "Maybe for the opener you can pass out notecards for students to write down what…" at bounding box center [1290, 615] width 280 height 73
click at [1306, 628] on p "Maybe for the opener you can pass out notecards for students to write down what…" at bounding box center [1290, 606] width 280 height 92
click at [1308, 632] on p "Maybe for the opener you can pass out notecards for students to write down what…" at bounding box center [1290, 606] width 280 height 92
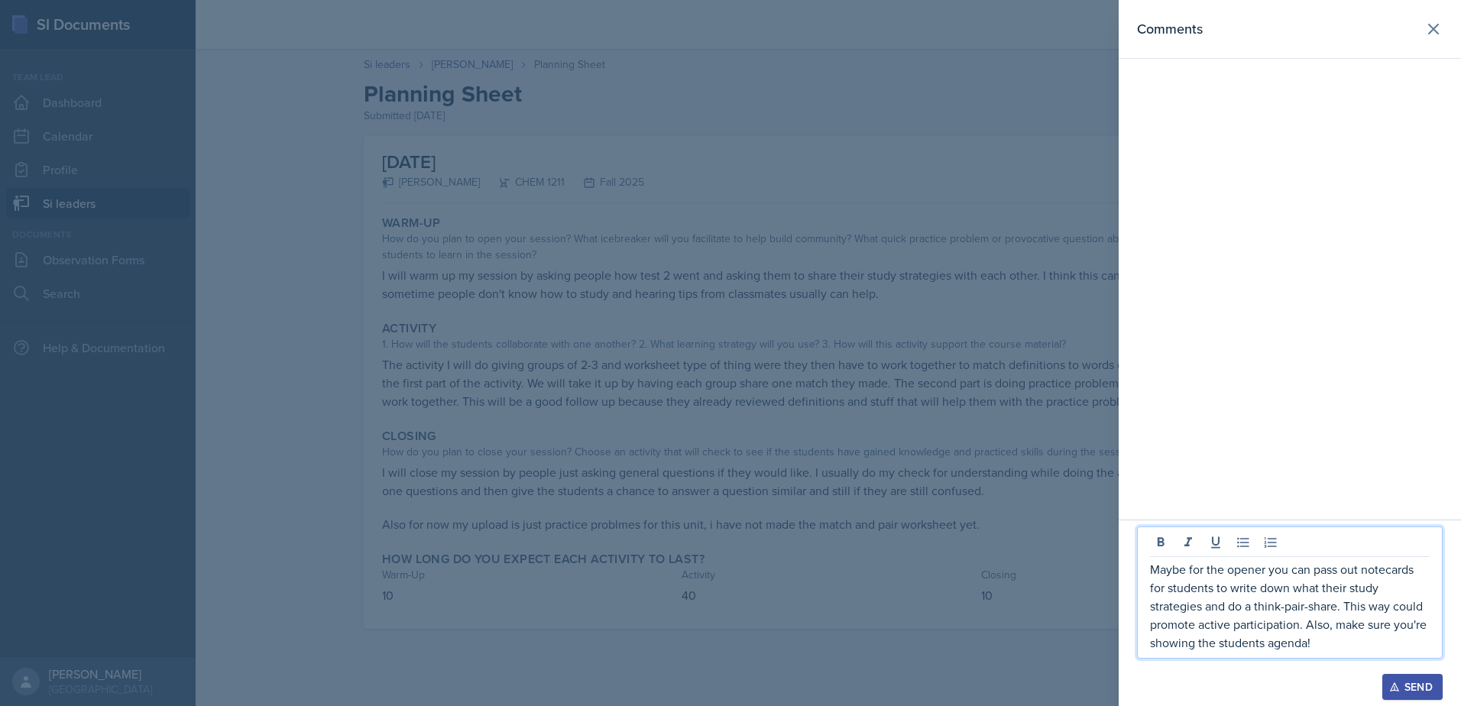
click at [1271, 650] on p "Maybe for the opener you can pass out notecards for students to write down what…" at bounding box center [1290, 606] width 280 height 92
click at [1308, 622] on p "Maybe for the opener you can pass out notecards for students to write down what…" at bounding box center [1290, 606] width 280 height 92
click at [1068, 569] on div at bounding box center [730, 353] width 1461 height 706
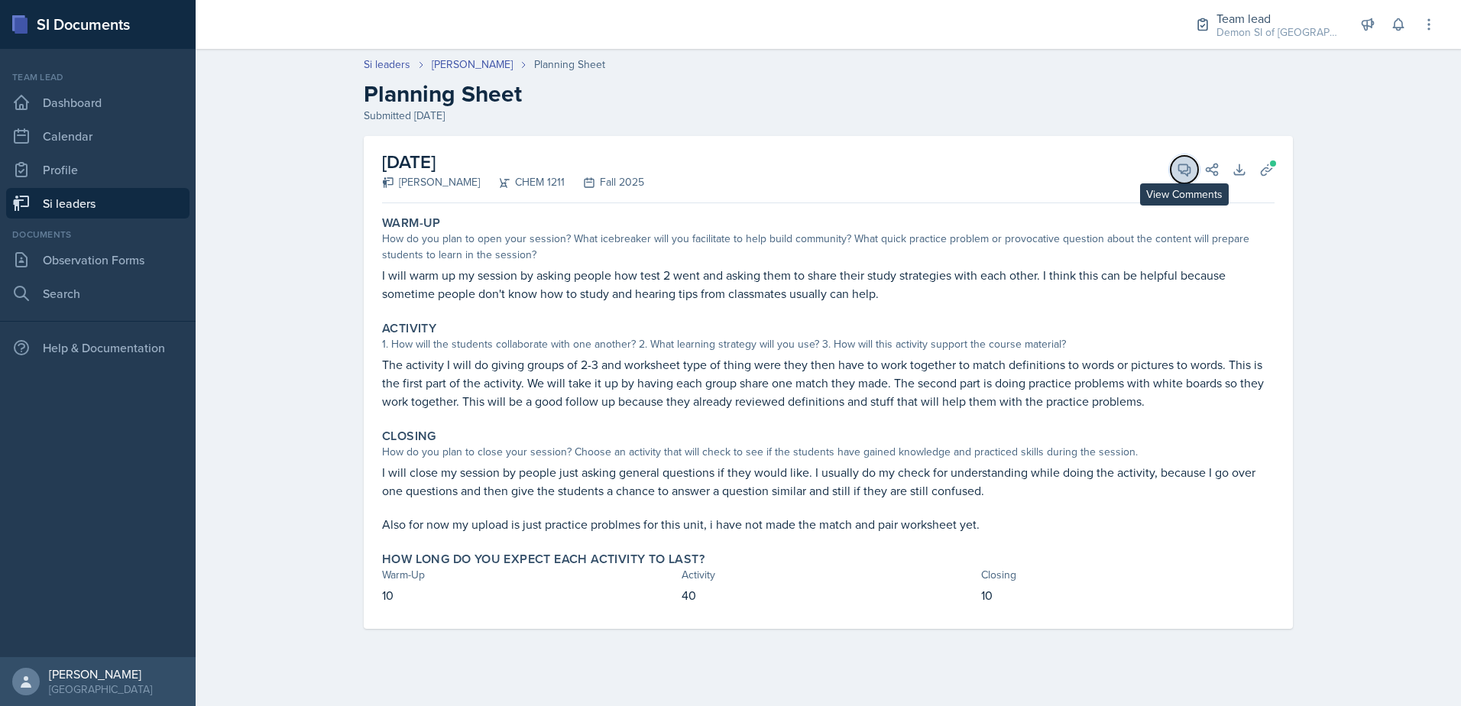
click at [1190, 167] on span at bounding box center [1190, 164] width 8 height 8
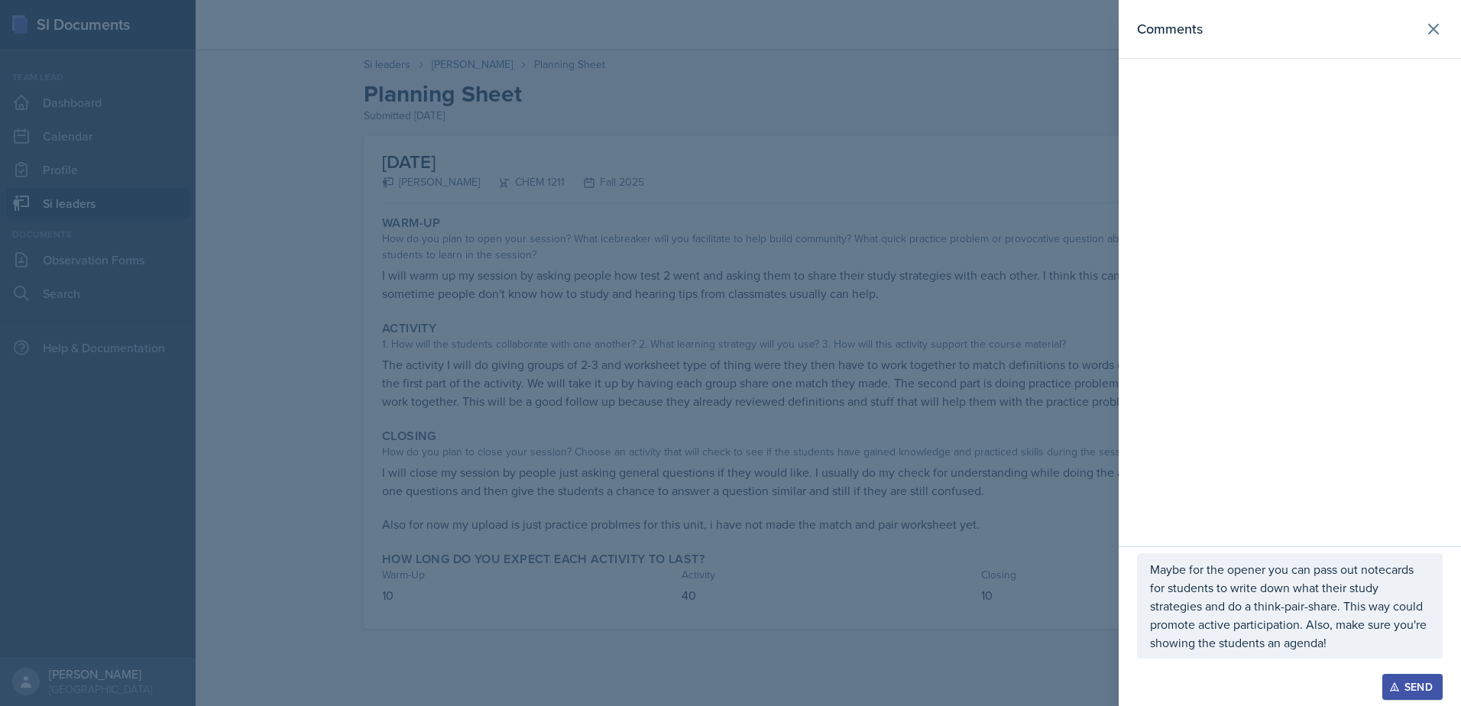
click at [1302, 628] on p "Maybe for the opener you can pass out notecards for students to write down what…" at bounding box center [1290, 606] width 280 height 92
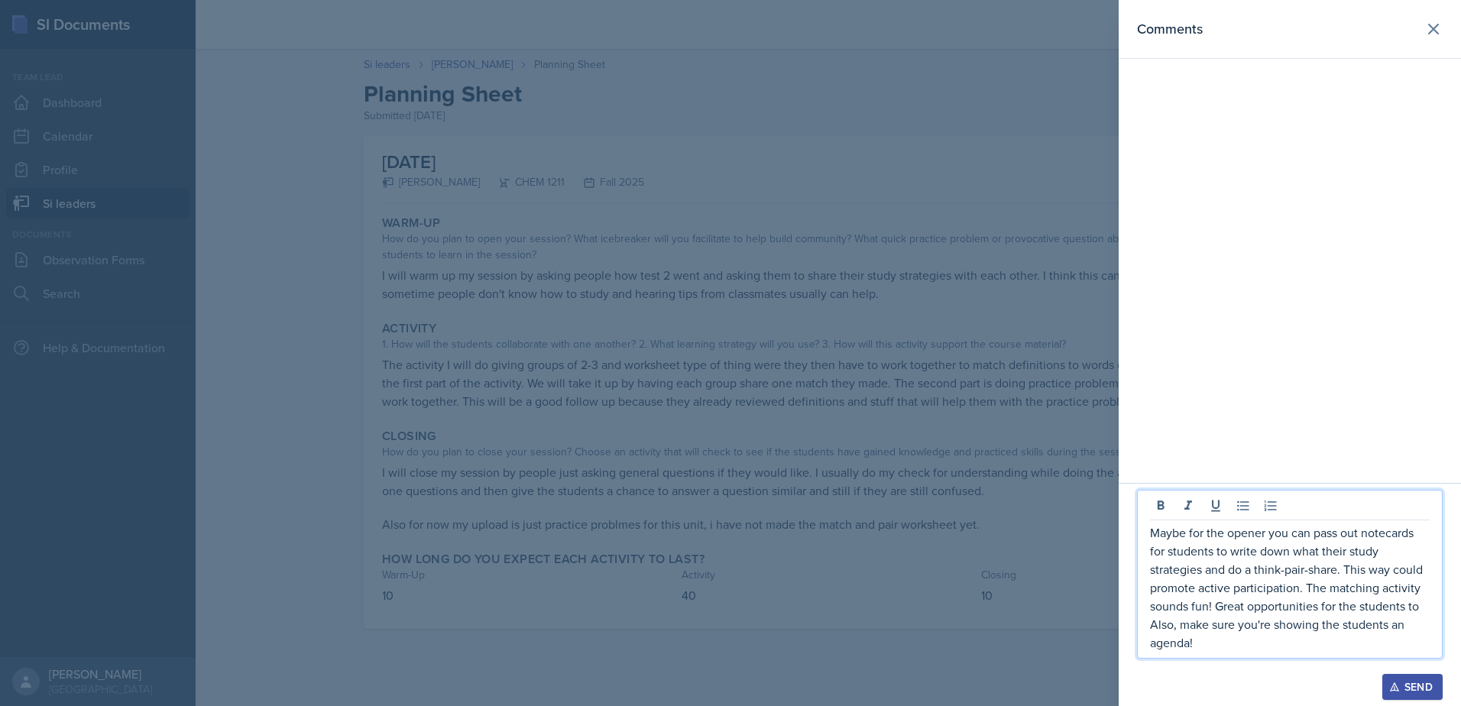
drag, startPoint x: 1419, startPoint y: 610, endPoint x: 1432, endPoint y: 637, distance: 29.7
click at [1419, 612] on p "Maybe for the opener you can pass out notecards for students to write down what…" at bounding box center [1290, 587] width 280 height 128
drag, startPoint x: 1252, startPoint y: 626, endPoint x: 1146, endPoint y: 630, distance: 106.3
click at [1146, 630] on div "Maybe for the opener you can pass out notecards for students to write down what…" at bounding box center [1290, 574] width 306 height 169
click at [1318, 625] on p "Maybe for the opener you can pass out notecards for students to write down what…" at bounding box center [1290, 587] width 280 height 128
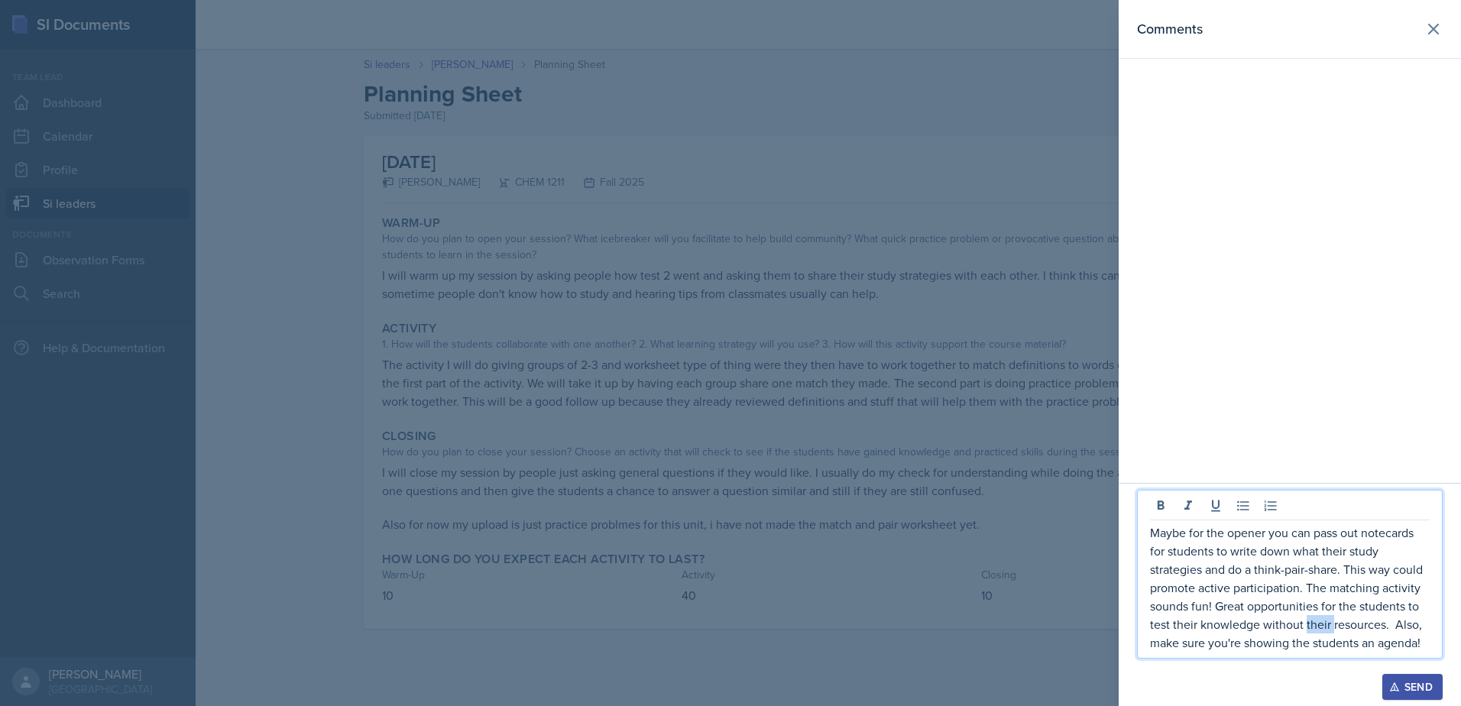
click at [1318, 625] on p "Maybe for the opener you can pass out notecards for students to write down what…" at bounding box center [1290, 587] width 280 height 128
click at [1395, 625] on p "Maybe for the opener you can pass out notecards for students to write down what…" at bounding box center [1290, 587] width 280 height 128
click at [1386, 624] on p "Maybe for the opener you can pass out notecards for students to write down what…" at bounding box center [1290, 587] width 280 height 128
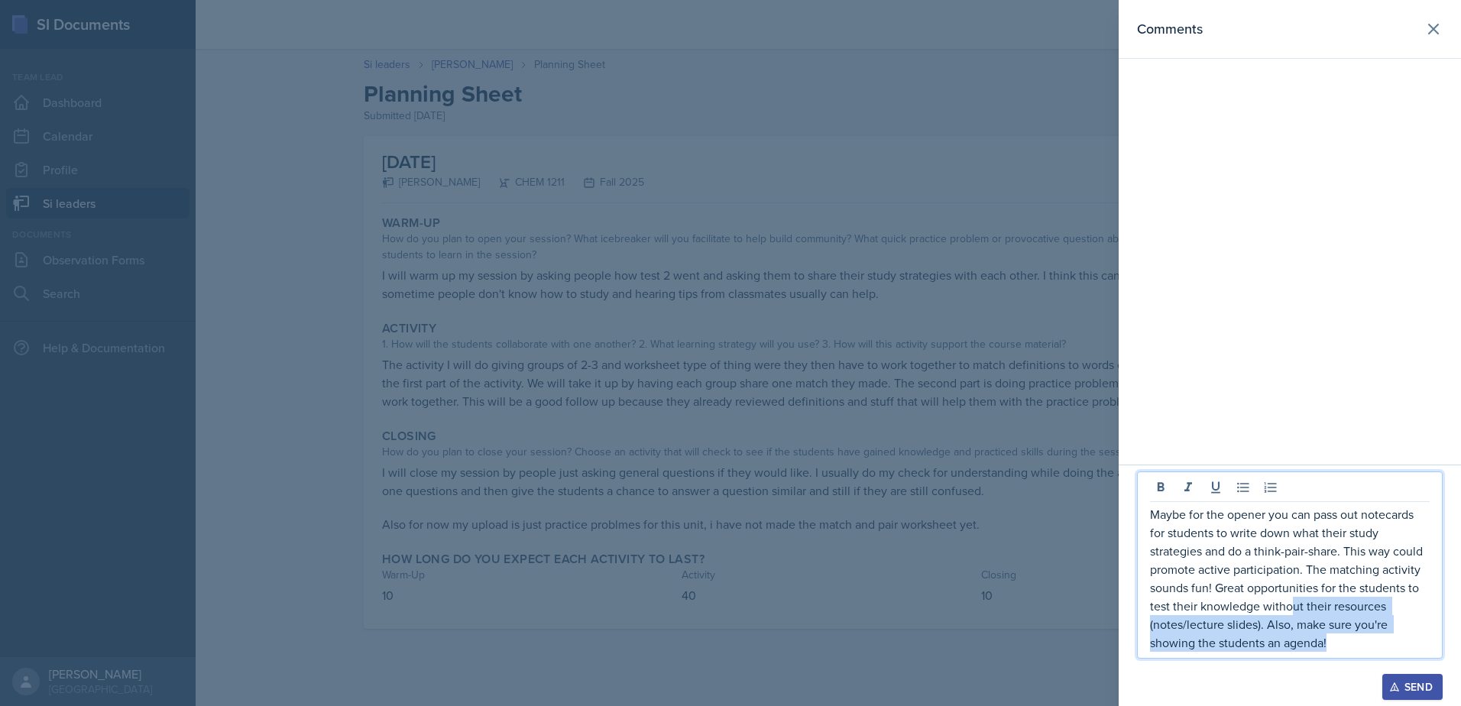
drag, startPoint x: 1363, startPoint y: 643, endPoint x: 1294, endPoint y: 613, distance: 75.7
click at [1294, 613] on p "Maybe for the opener you can pass out notecards for students to write down what…" at bounding box center [1290, 578] width 280 height 147
click at [1311, 598] on p "Maybe for the opener you can pass out notecards for students to write down what…" at bounding box center [1290, 578] width 280 height 147
click at [1318, 588] on p "Maybe for the opener you can pass out notecards for students to write down what…" at bounding box center [1290, 578] width 280 height 147
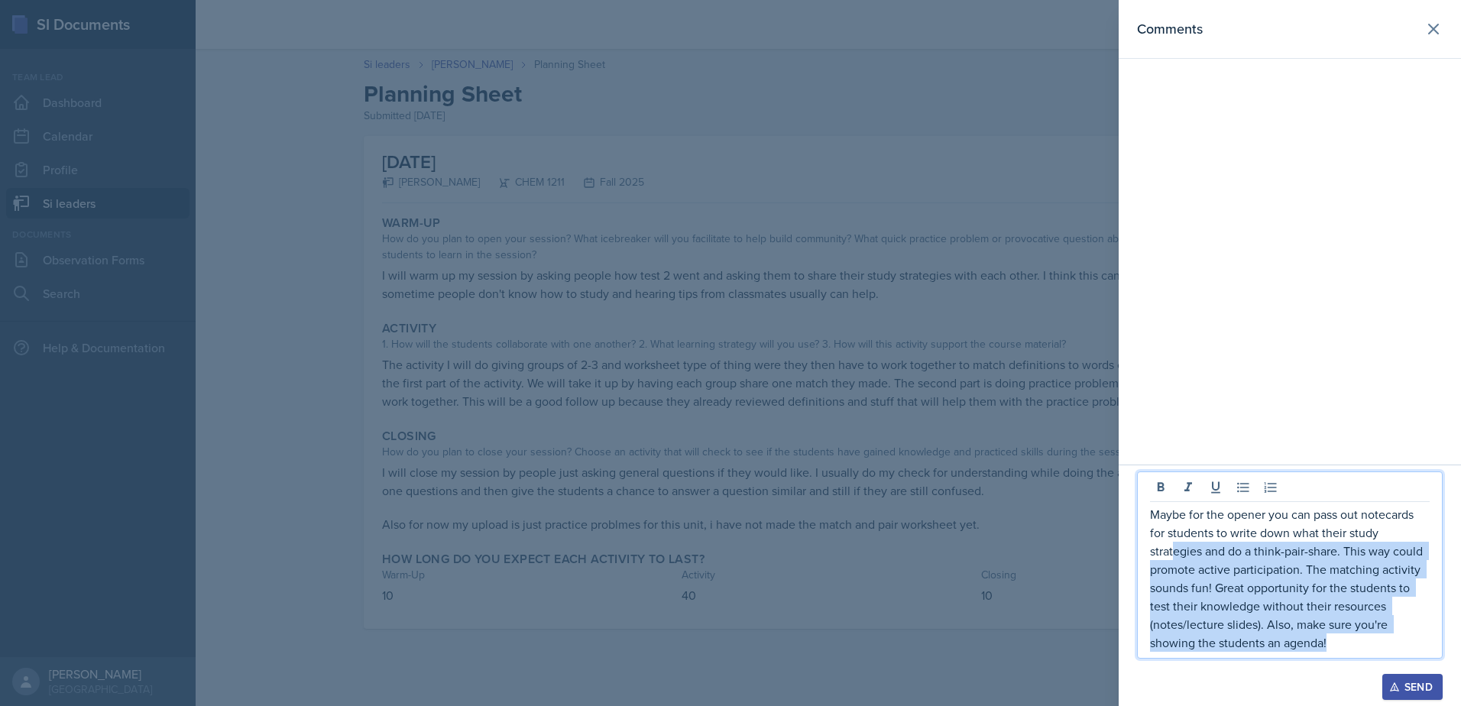
drag, startPoint x: 1360, startPoint y: 645, endPoint x: 1163, endPoint y: 538, distance: 223.7
click at [1169, 543] on p "Maybe for the opener you can pass out notecards for students to write down what…" at bounding box center [1290, 578] width 280 height 147
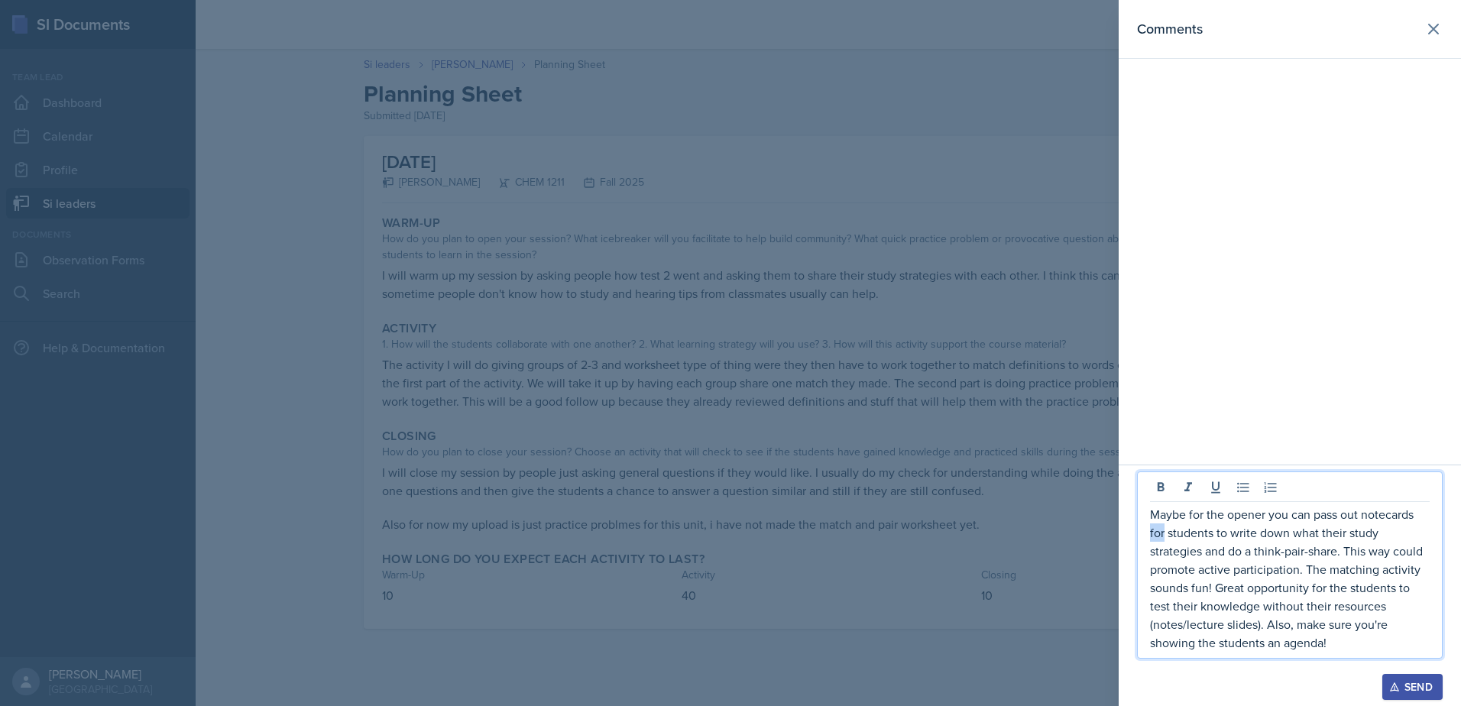
drag, startPoint x: 1163, startPoint y: 538, endPoint x: 1148, endPoint y: 524, distance: 20.6
click at [1148, 524] on div "Maybe for the opener you can pass out notecards for students to write down what…" at bounding box center [1290, 565] width 306 height 187
drag, startPoint x: 1347, startPoint y: 657, endPoint x: 1130, endPoint y: 558, distance: 238.0
click at [1128, 556] on div "Maybe for the opener you can pass out notecards for students to write down what…" at bounding box center [1290, 585] width 342 height 241
click at [1184, 601] on p "Maybe for the opener you can pass out notecards for students to write down what…" at bounding box center [1290, 578] width 280 height 147
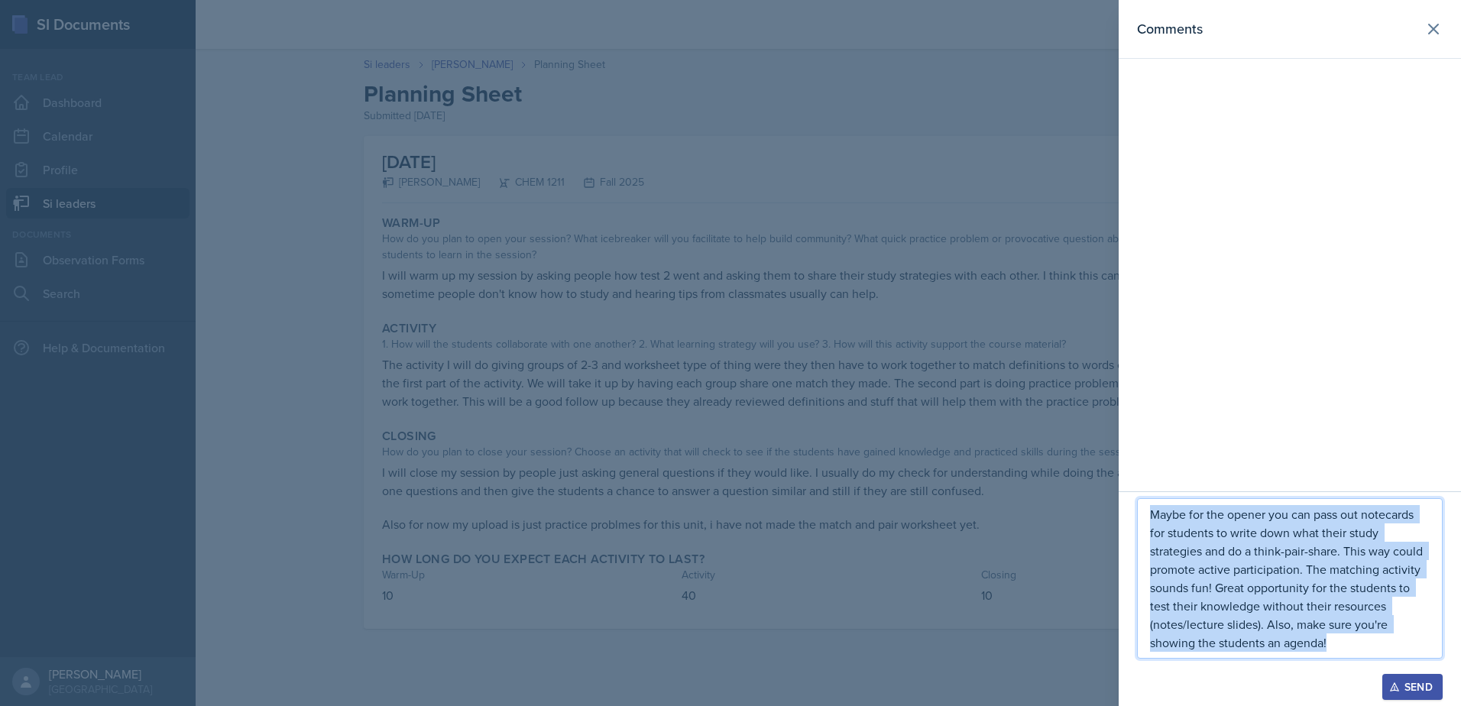
drag, startPoint x: 1162, startPoint y: 517, endPoint x: 1350, endPoint y: 645, distance: 227.7
click at [1353, 648] on p "Maybe for the opener you can pass out notecards for students to write down what…" at bounding box center [1290, 578] width 280 height 147
copy p "Maybe for the opener you can pass out notecards for students to write down what…"
click at [1434, 677] on button "Send" at bounding box center [1412, 687] width 60 height 26
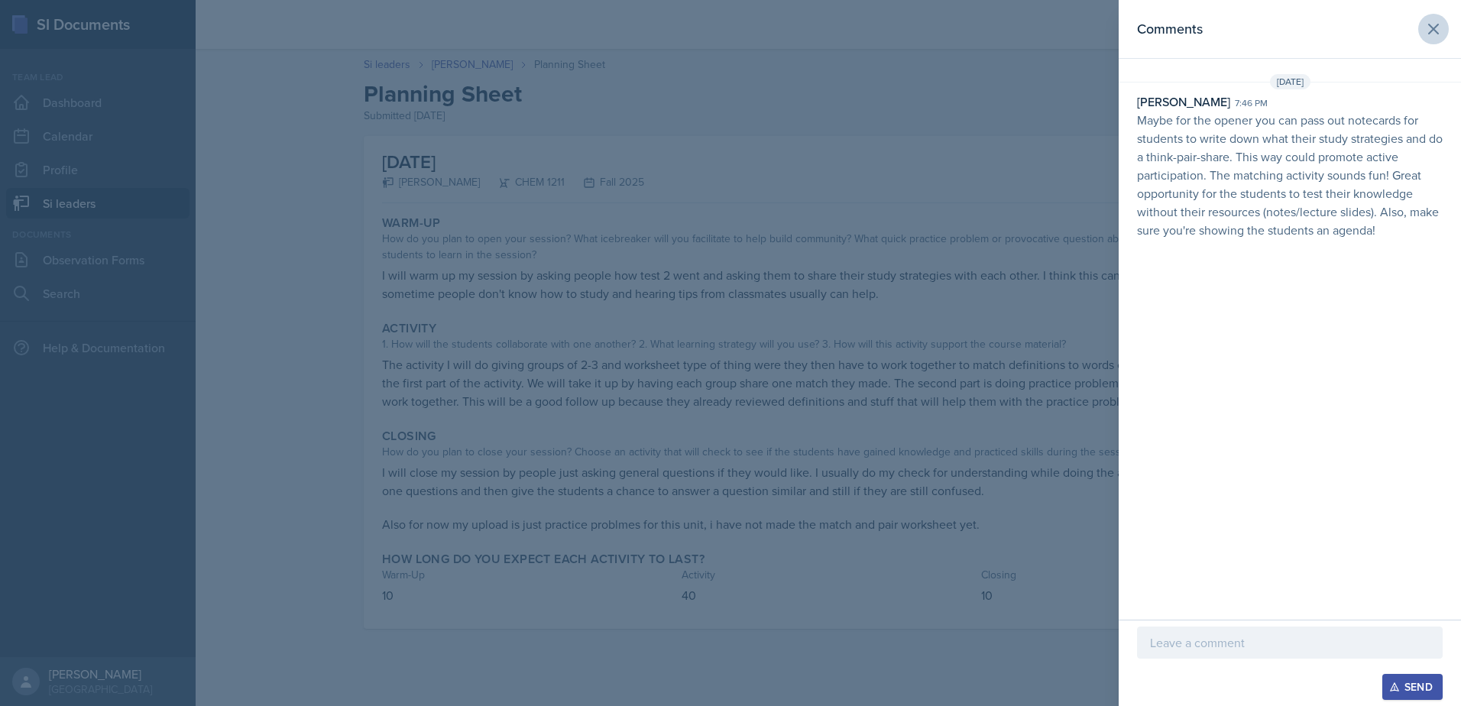
drag, startPoint x: 1425, startPoint y: 44, endPoint x: 1427, endPoint y: 37, distance: 8.0
click at [1425, 46] on header "Comments" at bounding box center [1290, 29] width 342 height 59
click at [1428, 35] on icon at bounding box center [1434, 29] width 18 height 18
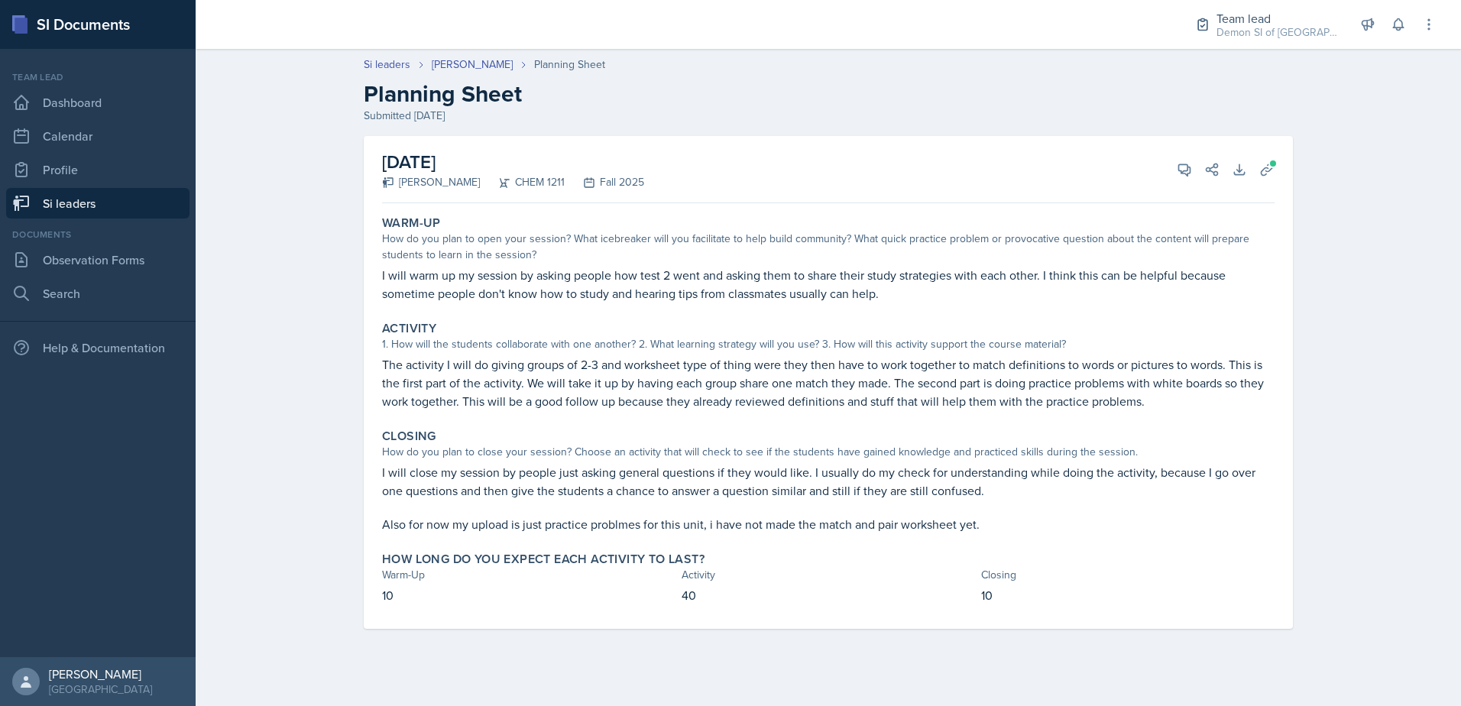
click at [176, 209] on link "Si leaders" at bounding box center [97, 203] width 183 height 31
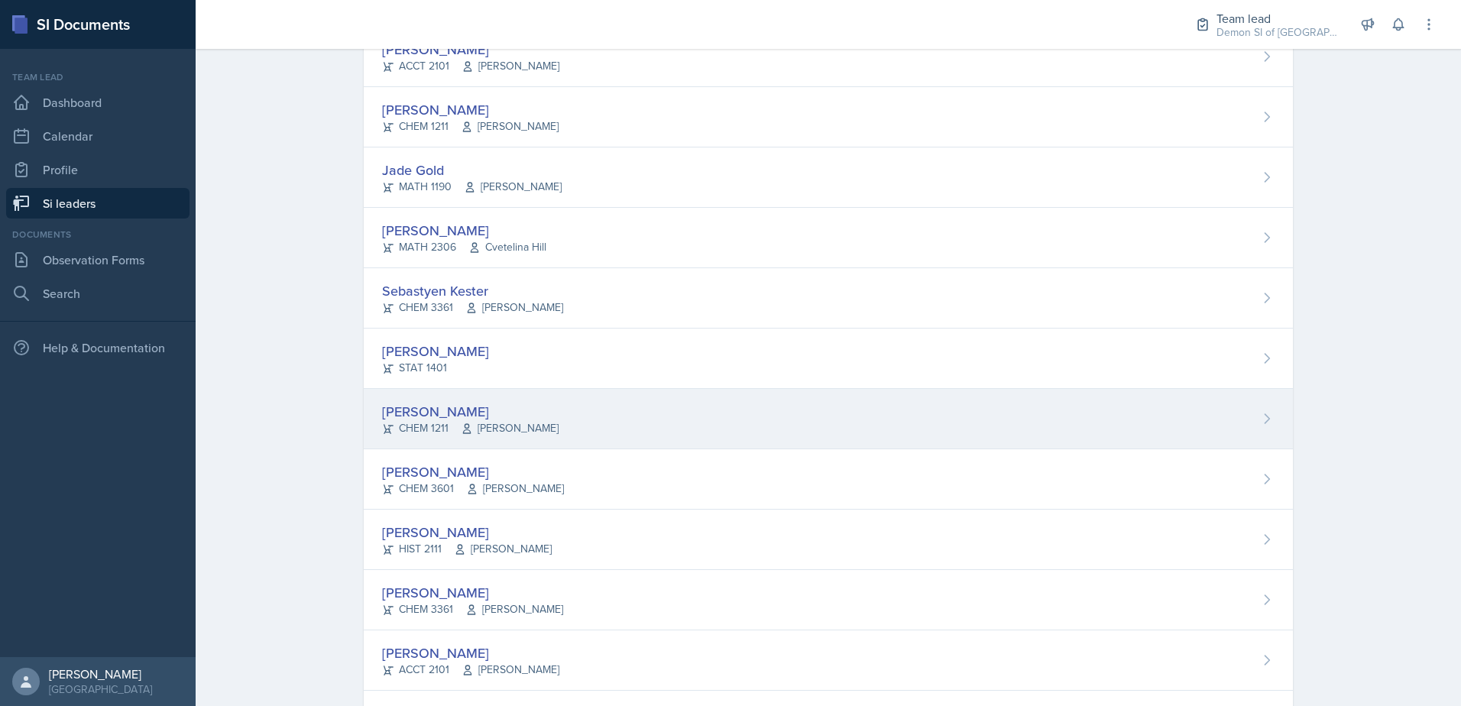
scroll to position [611, 0]
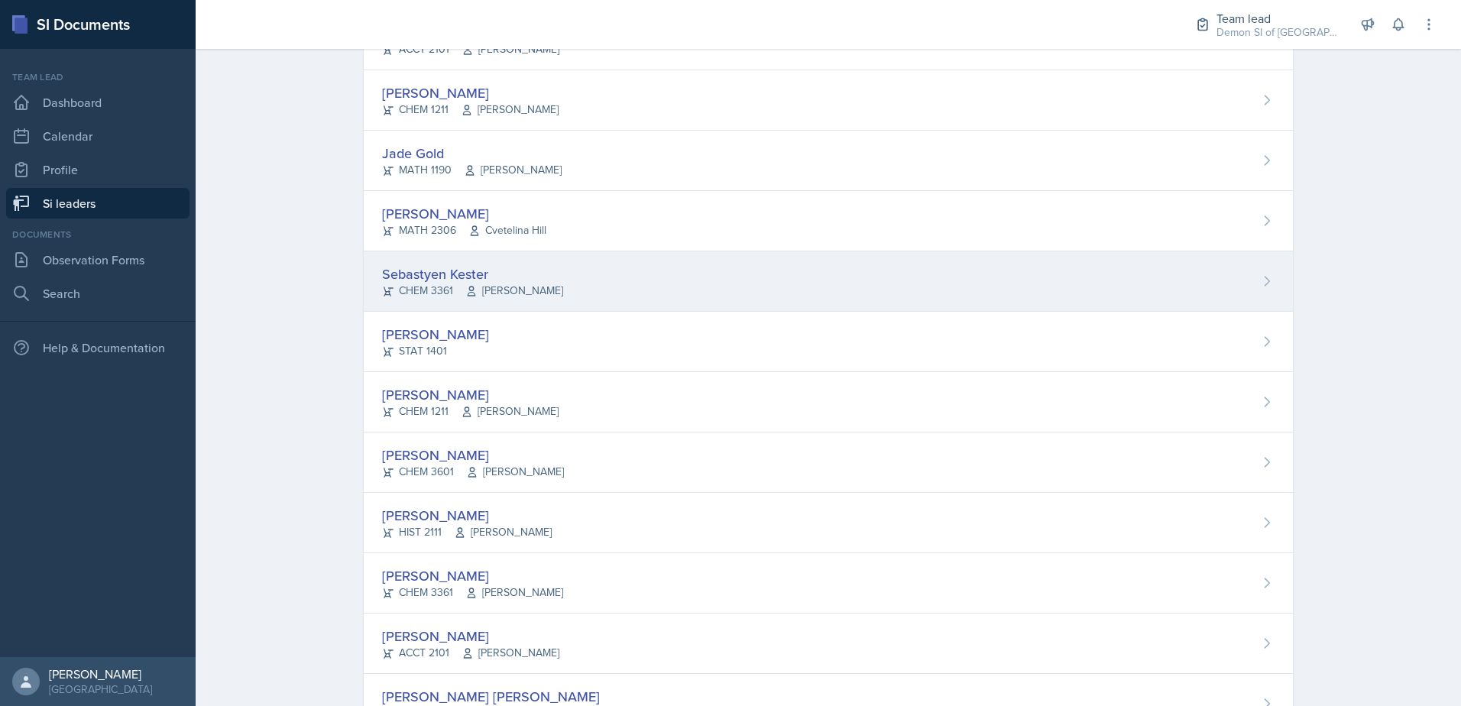
click at [535, 284] on div "Sebastyen Kester CHEM 3361 [PERSON_NAME]" at bounding box center [828, 281] width 929 height 60
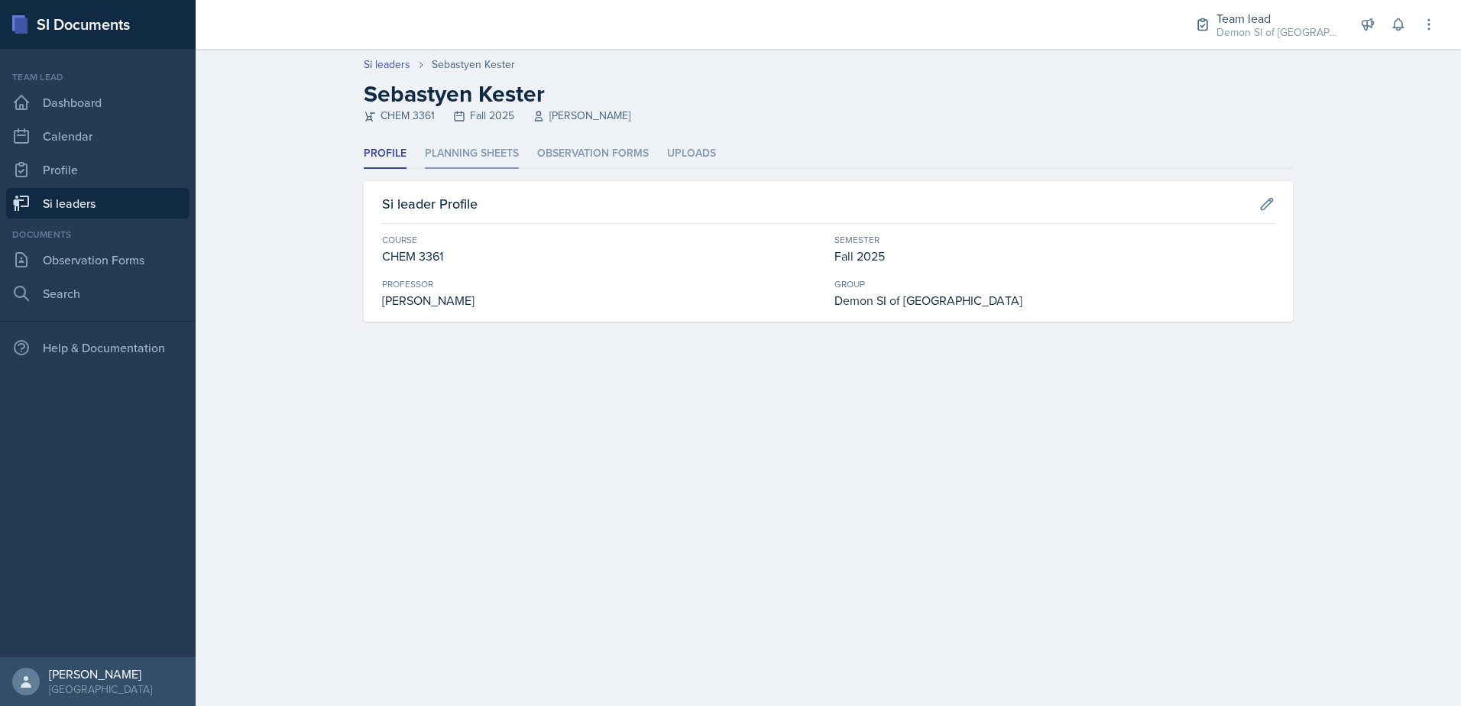
click at [483, 155] on li "Planning Sheets" at bounding box center [472, 154] width 94 height 30
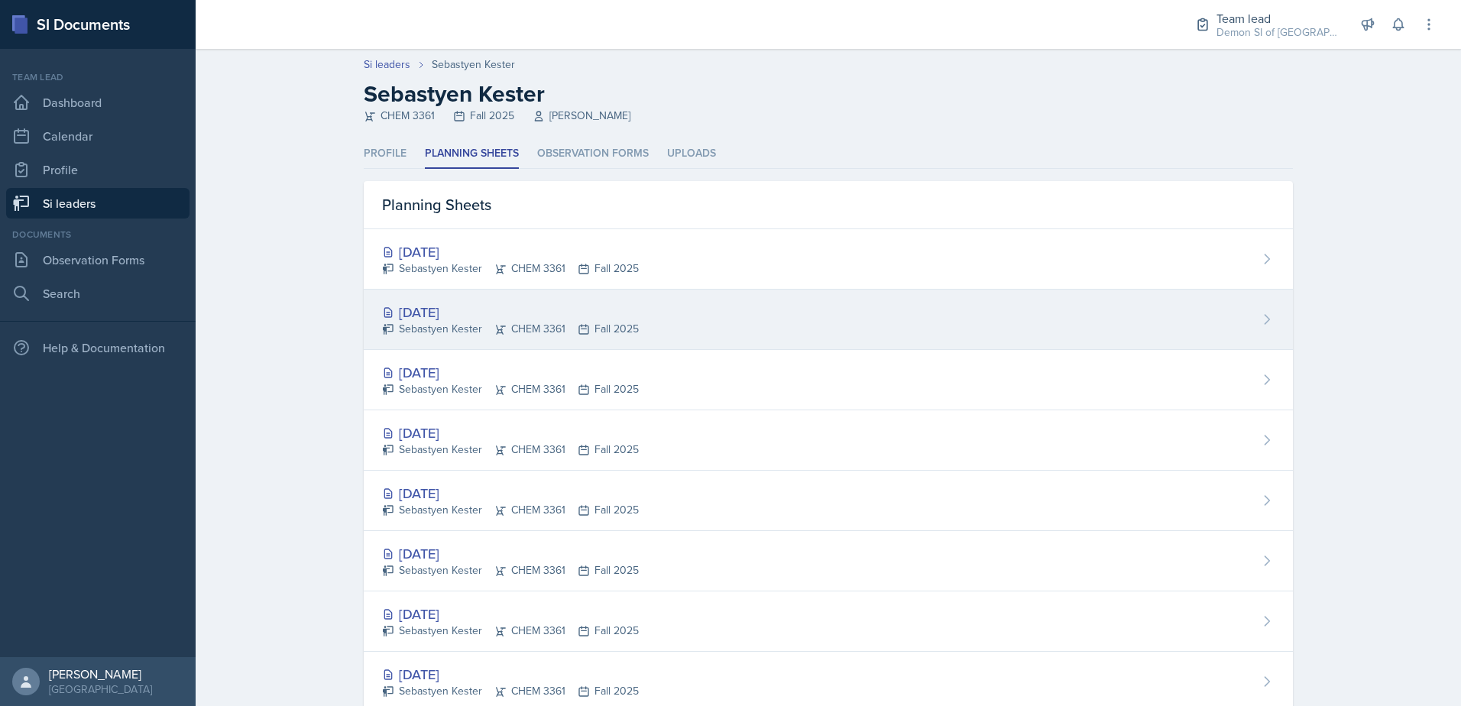
click at [470, 307] on div "[DATE]" at bounding box center [510, 312] width 257 height 21
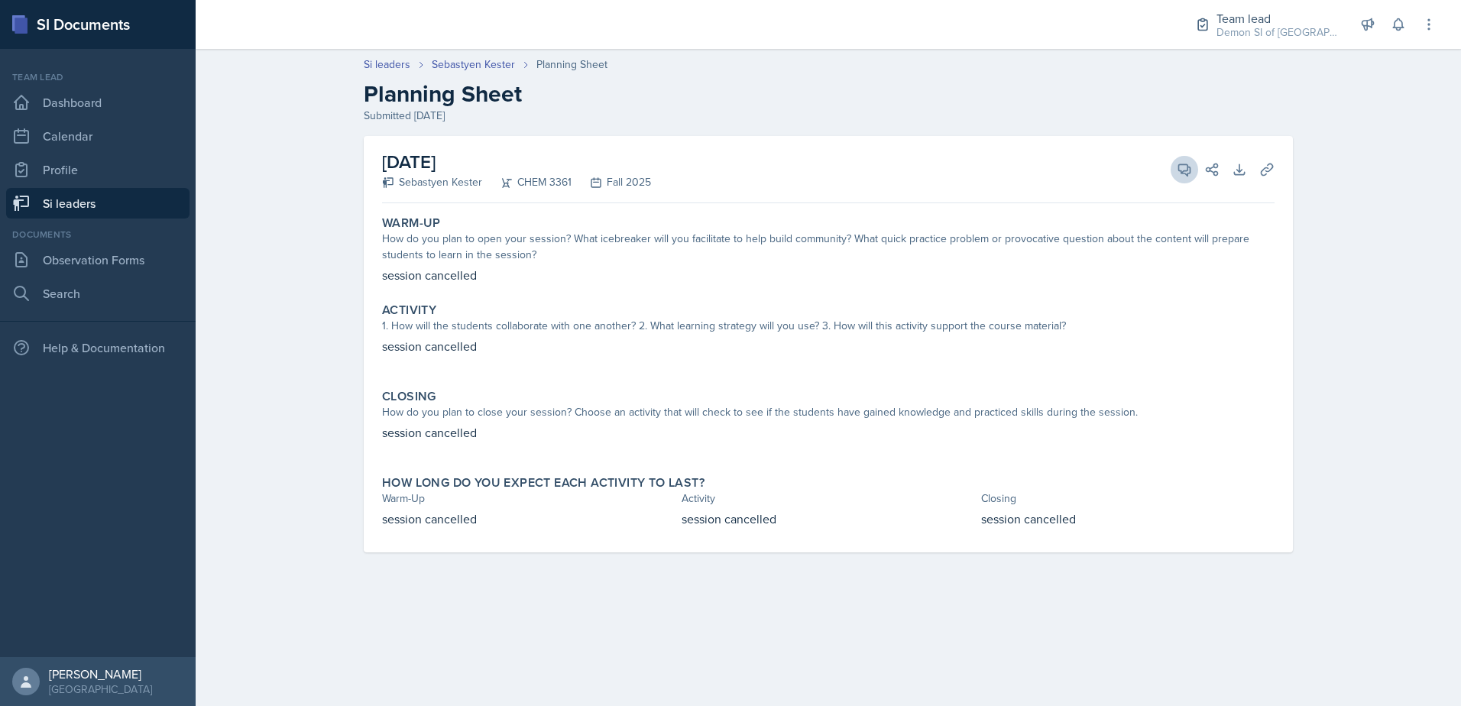
click at [1168, 176] on div "View Comments Comments Send Share" at bounding box center [1192, 169] width 55 height 15
click at [1178, 170] on icon at bounding box center [1184, 169] width 15 height 15
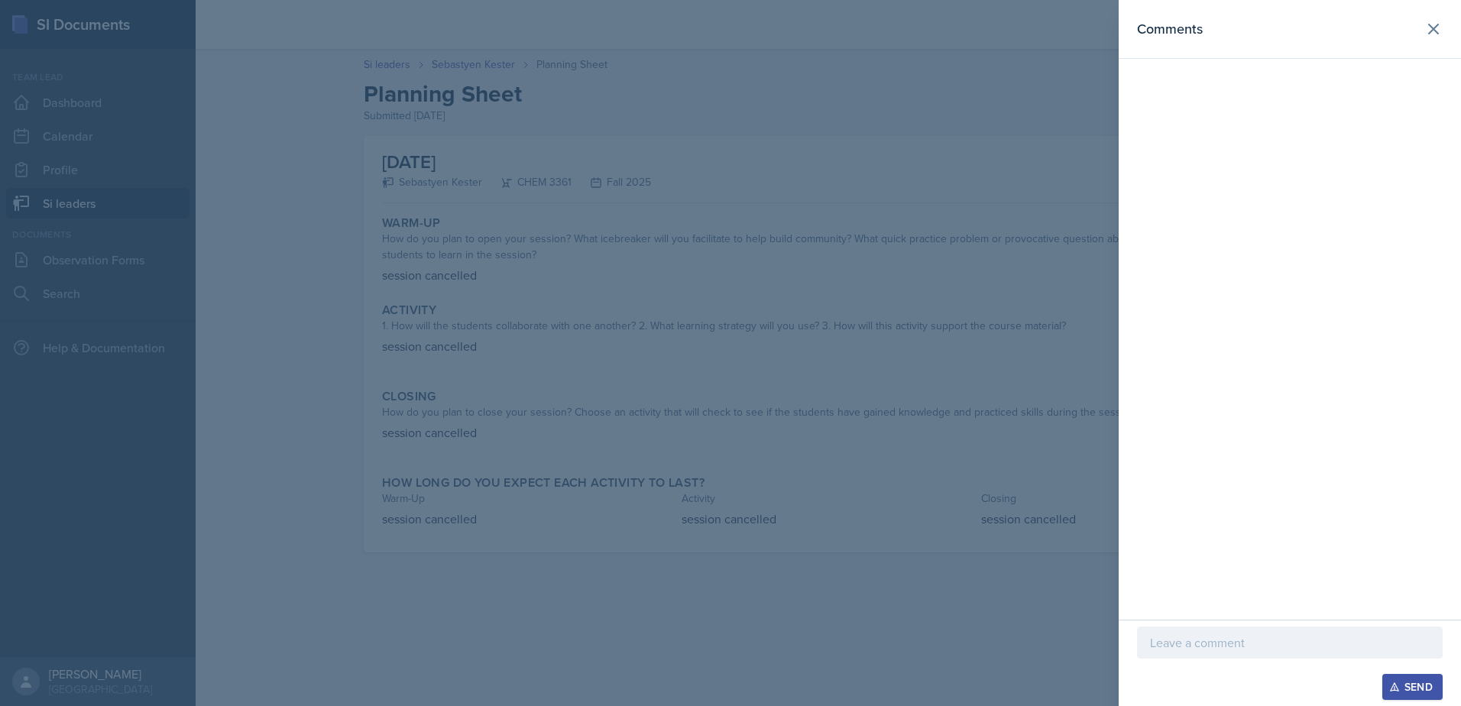
click at [1228, 628] on div "Send" at bounding box center [1290, 663] width 342 height 86
click at [1228, 633] on div at bounding box center [1290, 643] width 306 height 32
click at [1412, 670] on div at bounding box center [1290, 666] width 306 height 15
click at [1415, 681] on div "Send" at bounding box center [1412, 687] width 41 height 12
click at [1432, 36] on icon at bounding box center [1434, 29] width 18 height 18
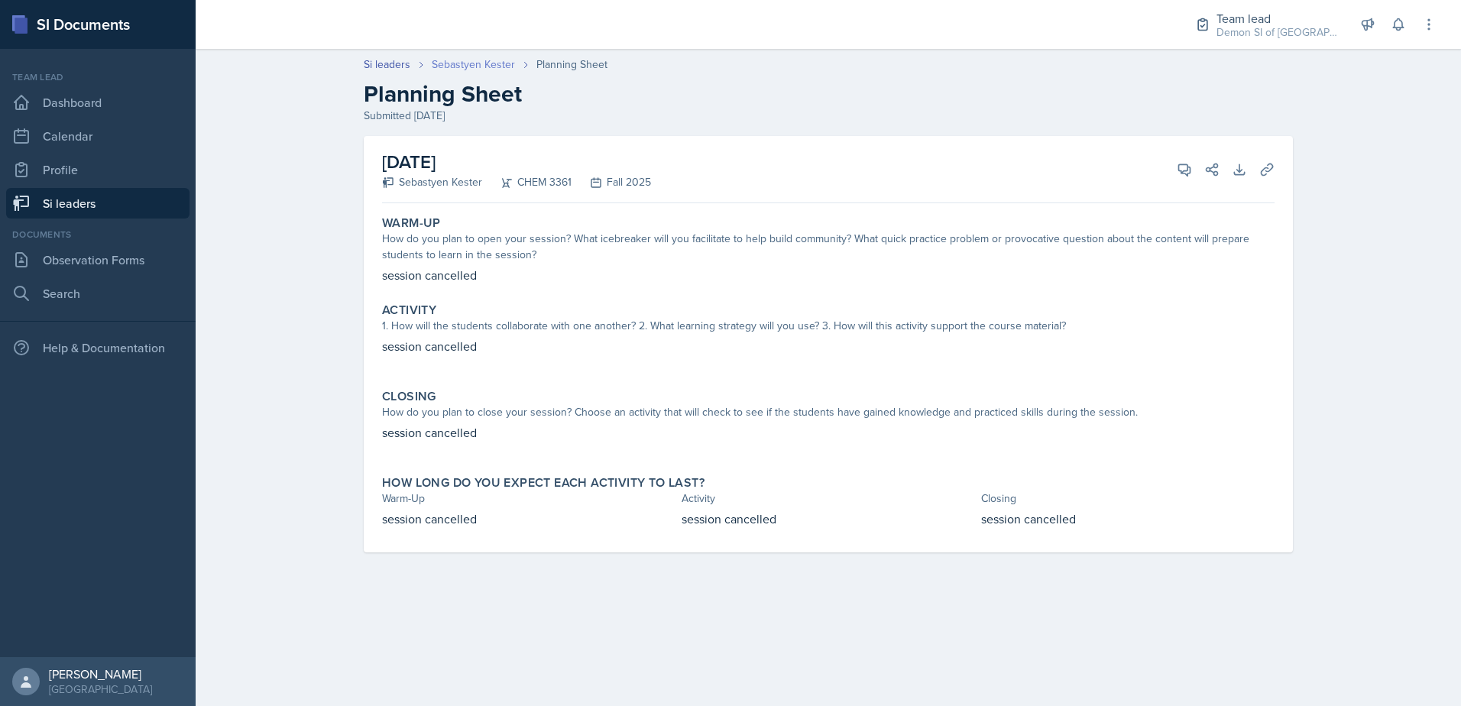
click at [453, 69] on link "Sebastyen Kester" at bounding box center [473, 65] width 83 height 16
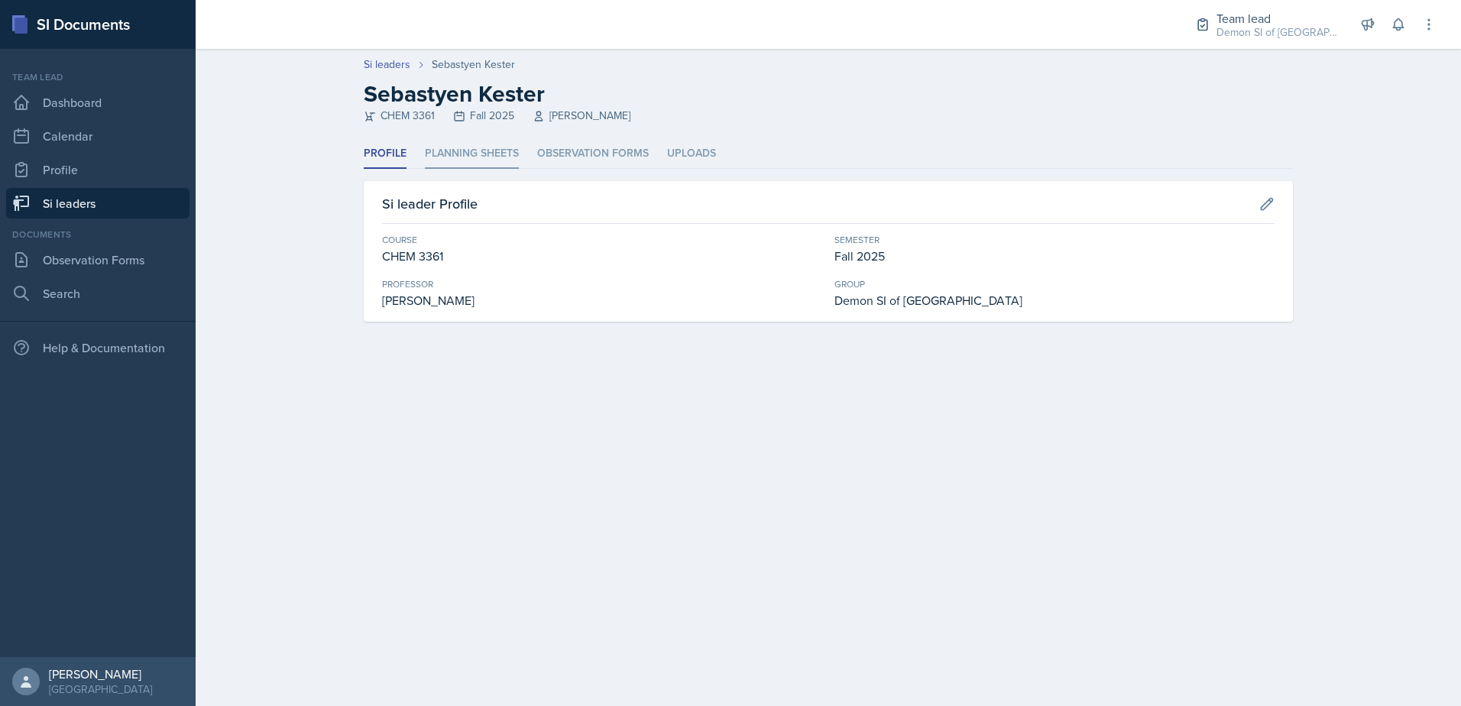
click at [443, 157] on li "Planning Sheets" at bounding box center [472, 154] width 94 height 30
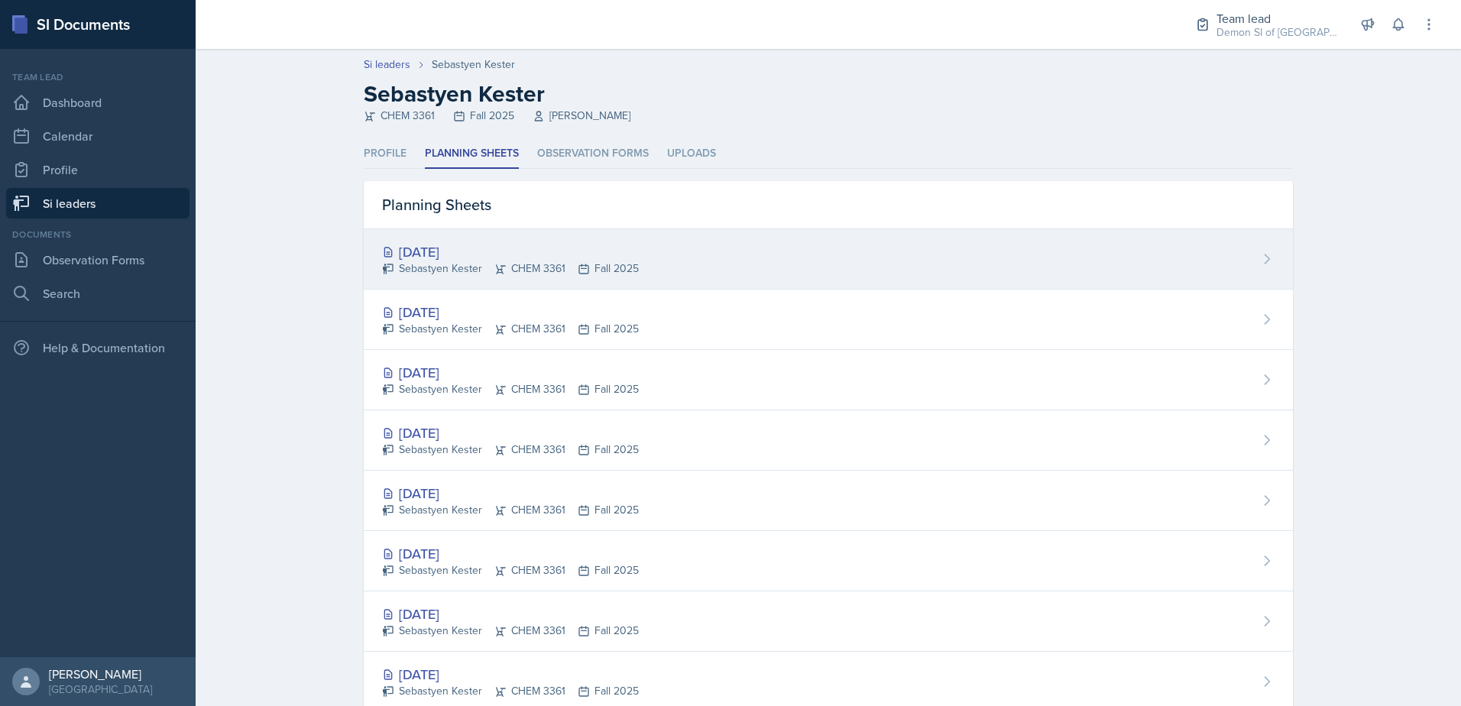
click at [451, 251] on div "[DATE]" at bounding box center [510, 251] width 257 height 21
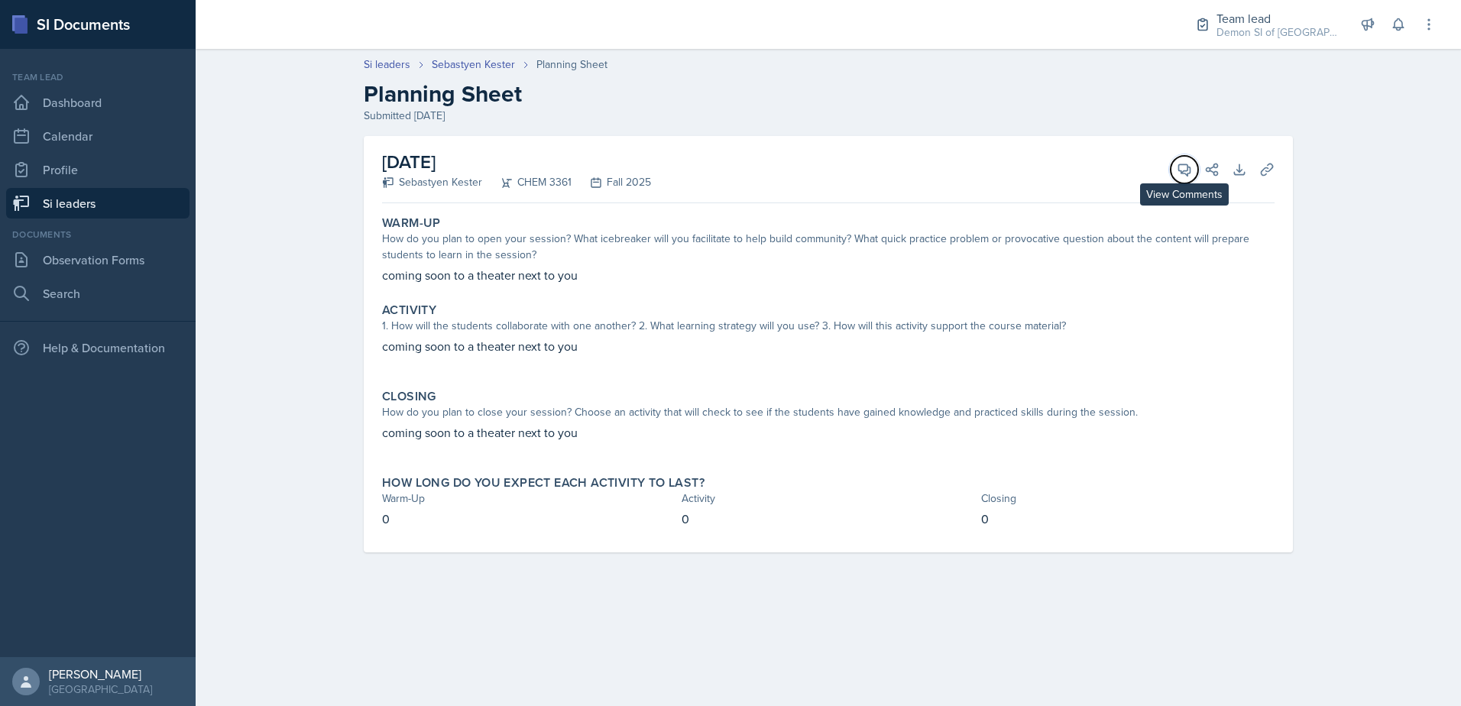
click at [1186, 177] on button "View Comments" at bounding box center [1185, 170] width 28 height 28
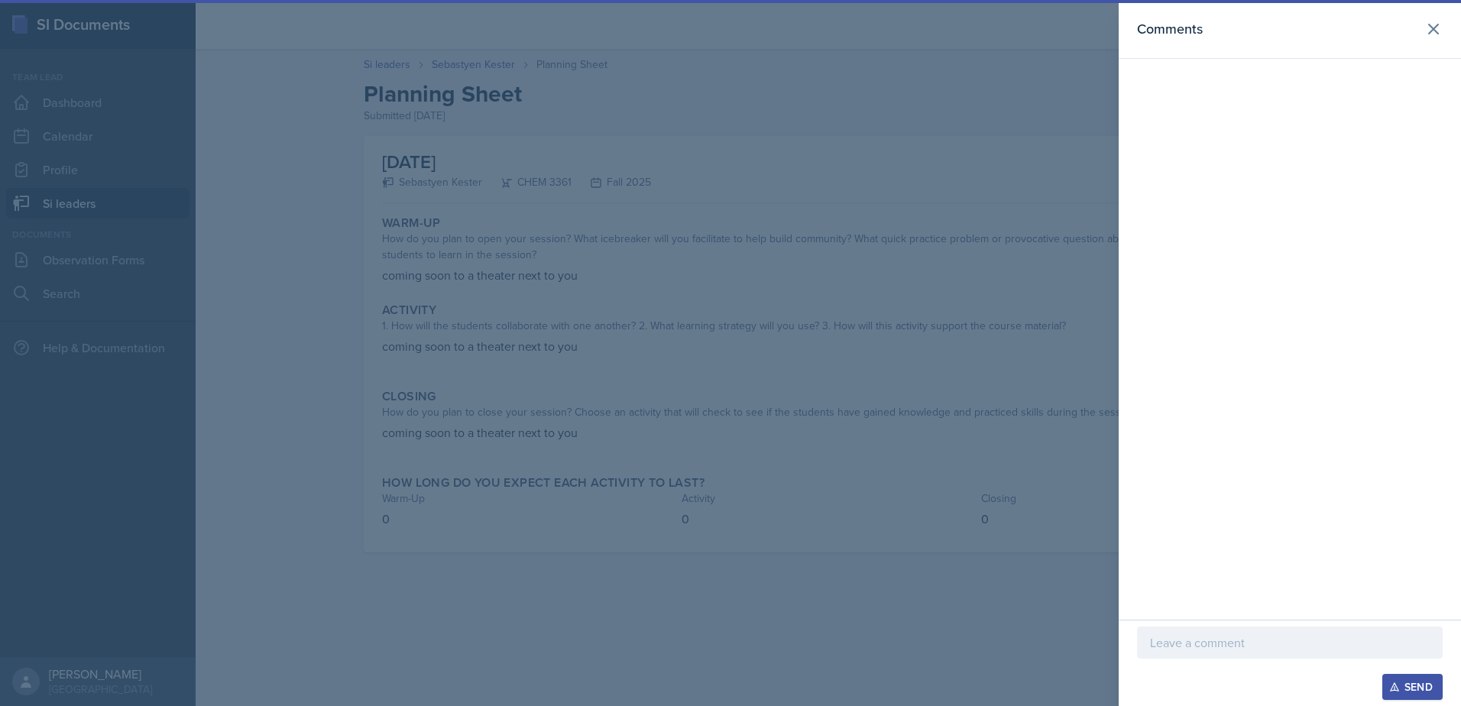
click at [1189, 647] on p at bounding box center [1290, 643] width 280 height 18
click at [1393, 639] on p "real . . . as in you really want me to email you ;)" at bounding box center [1290, 643] width 280 height 18
click at [1172, 650] on p "real . . . as in you really want me to email you ;)" at bounding box center [1290, 643] width 280 height 18
click at [1396, 643] on p "real . . . as in you really want me to email you ;)" at bounding box center [1290, 643] width 280 height 18
click at [1410, 689] on div "Send" at bounding box center [1412, 687] width 41 height 12
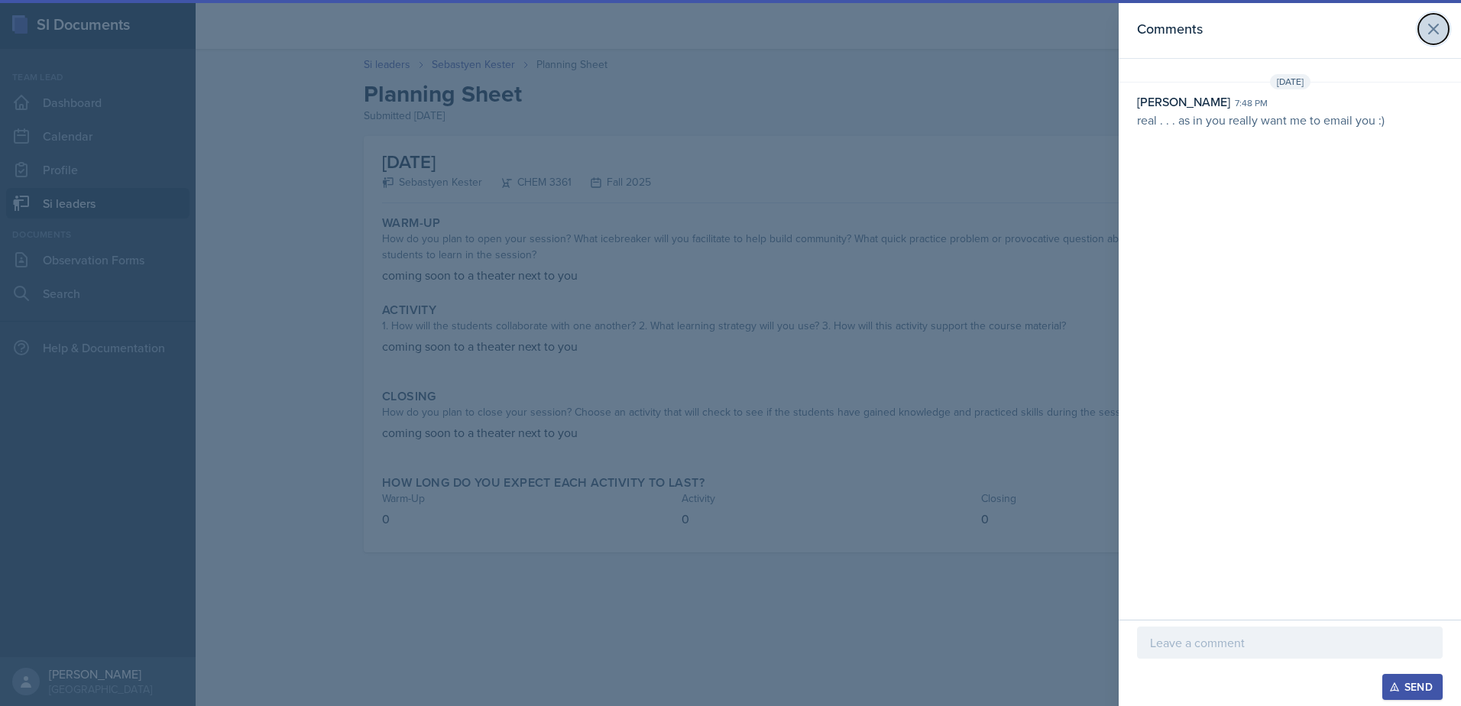
click at [1432, 36] on icon at bounding box center [1434, 29] width 18 height 18
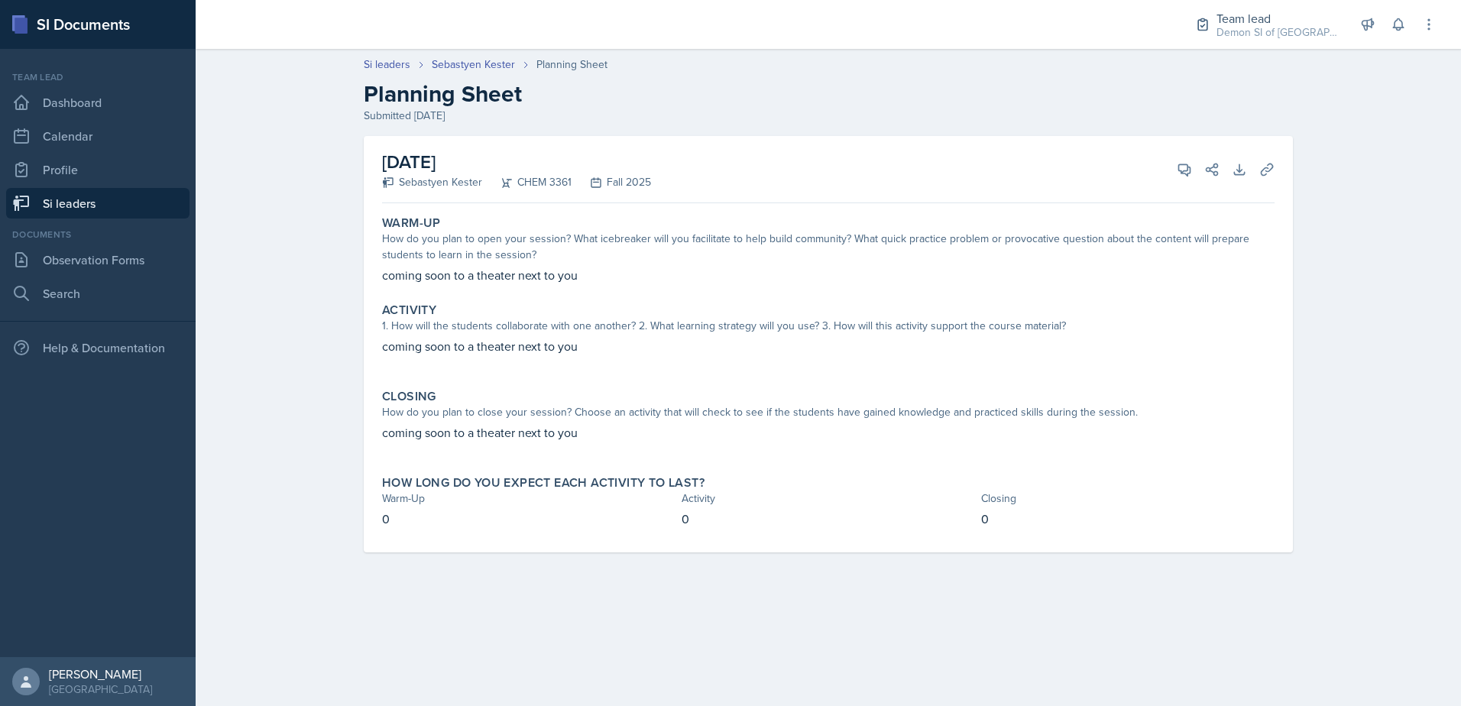
click at [147, 207] on link "Si leaders" at bounding box center [97, 203] width 183 height 31
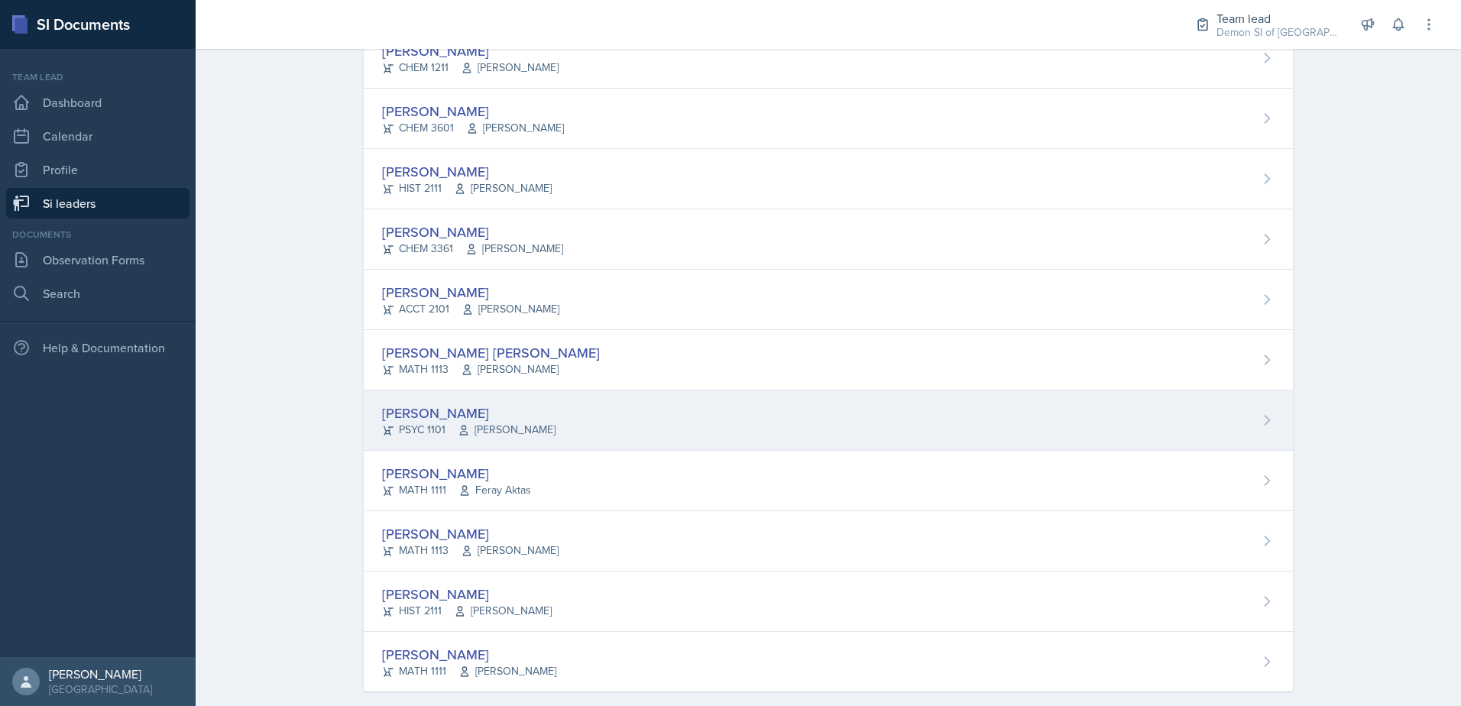
scroll to position [977, 0]
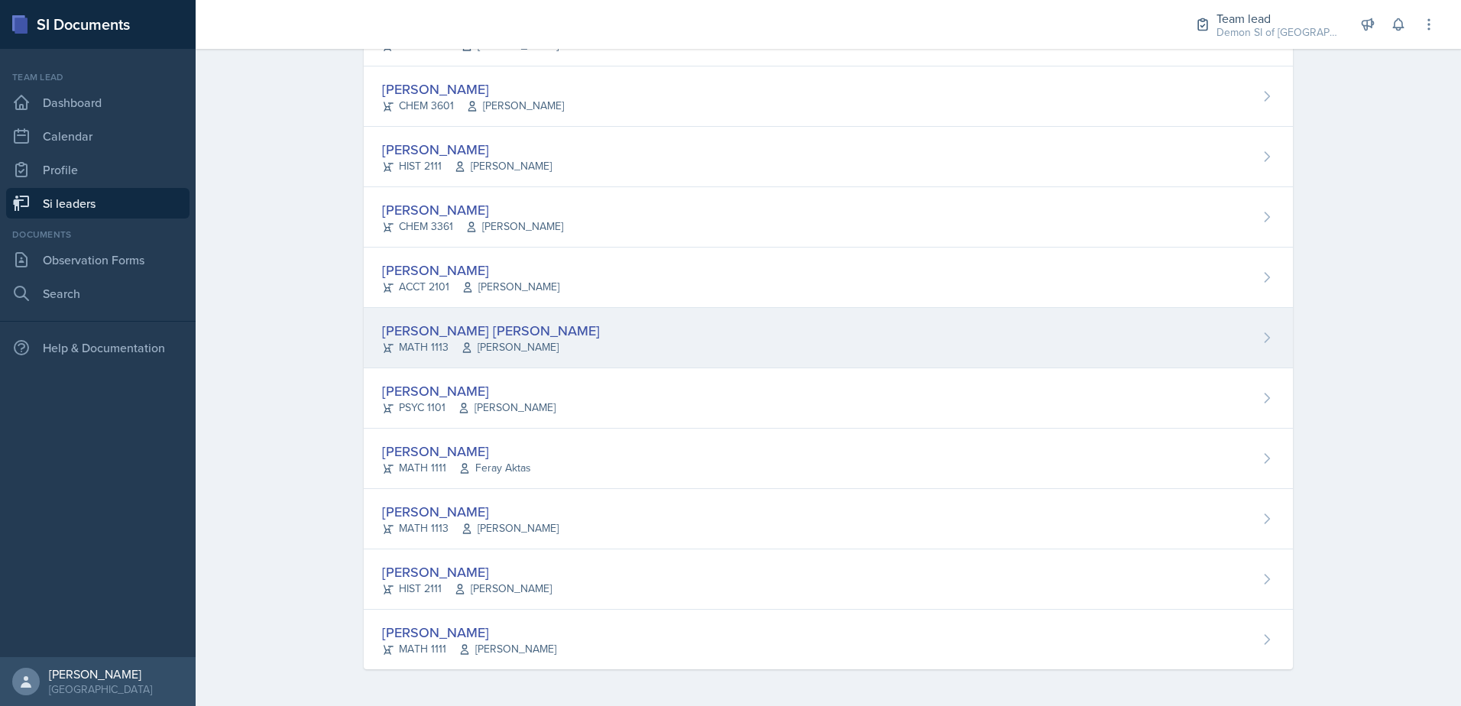
click at [512, 319] on div "[PERSON_NAME] [PERSON_NAME] MATH 1113 [PERSON_NAME]" at bounding box center [828, 338] width 929 height 60
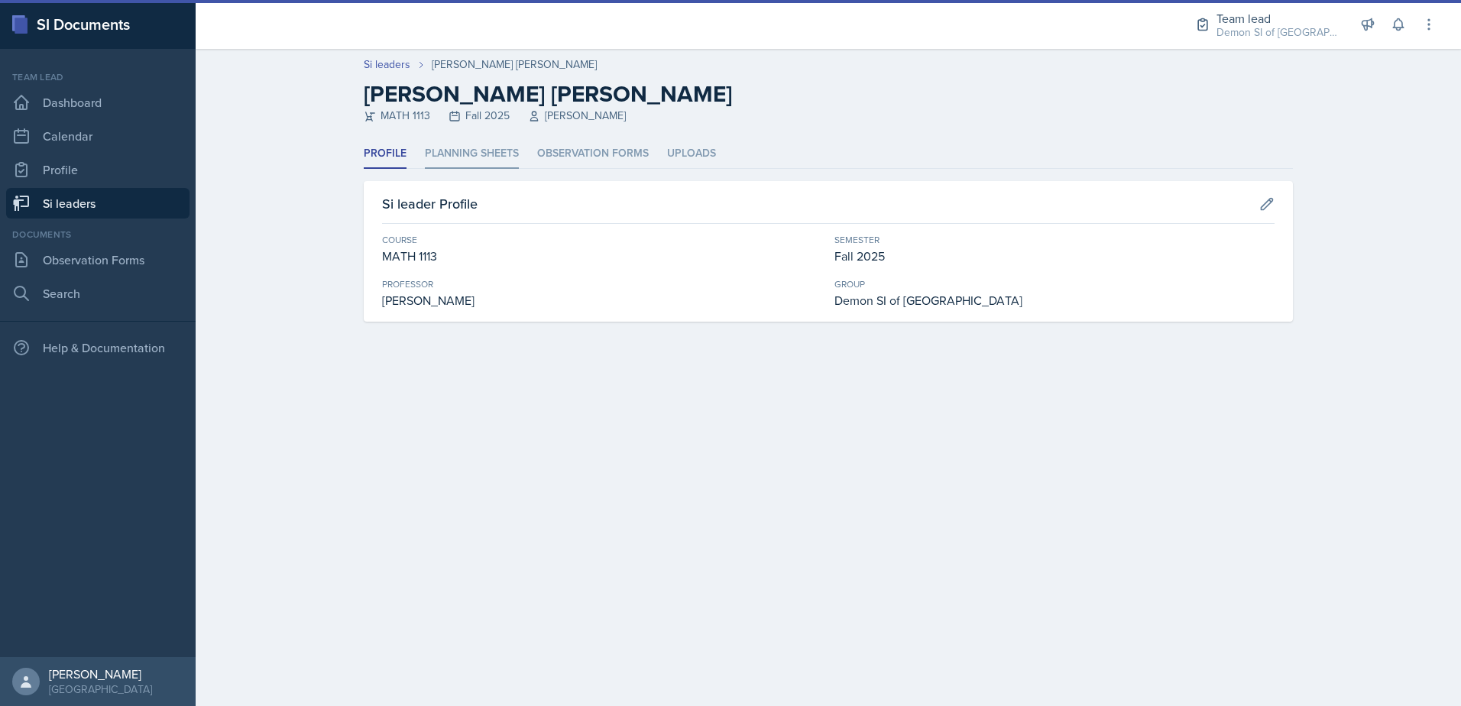
click at [507, 157] on li "Planning Sheets" at bounding box center [472, 154] width 94 height 30
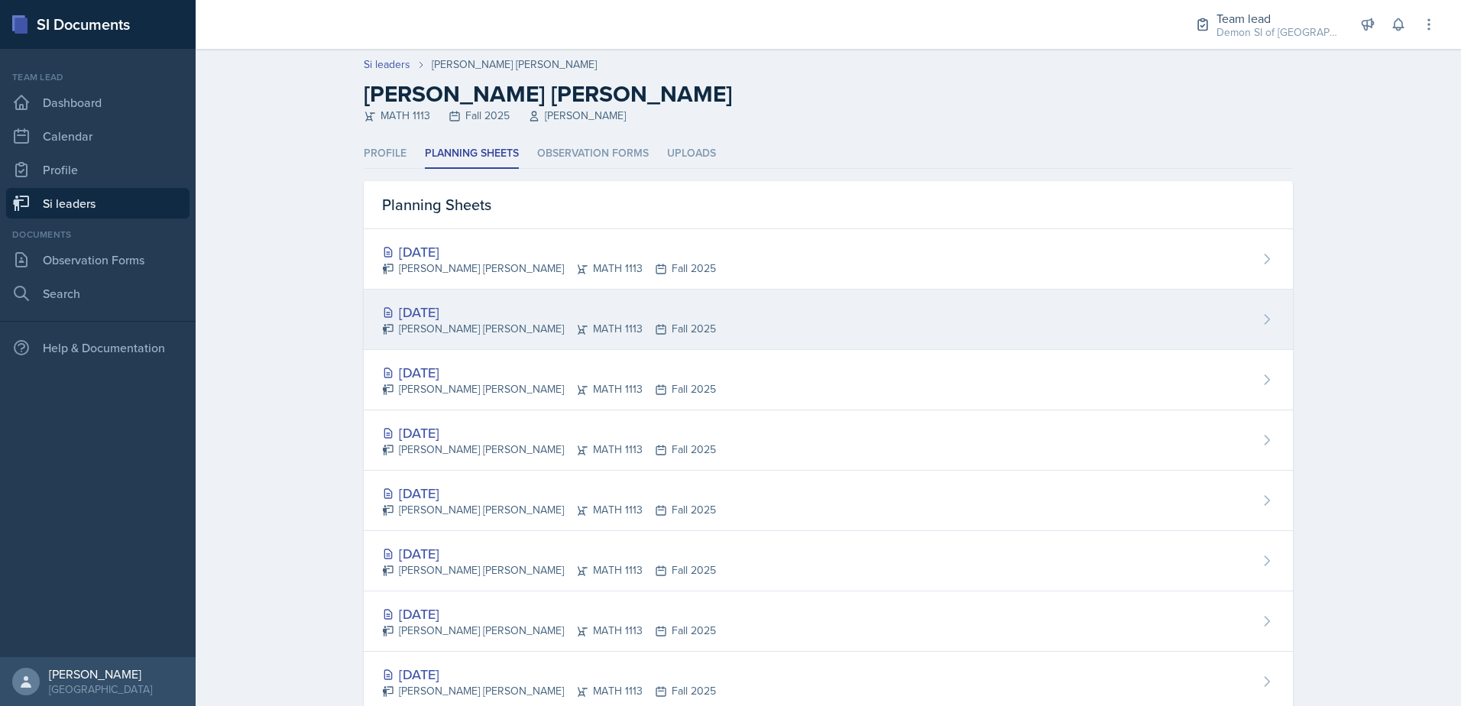
click at [451, 343] on div "[DATE] [PERSON_NAME] [PERSON_NAME] MATH 1113 Fall 2025" at bounding box center [828, 320] width 929 height 60
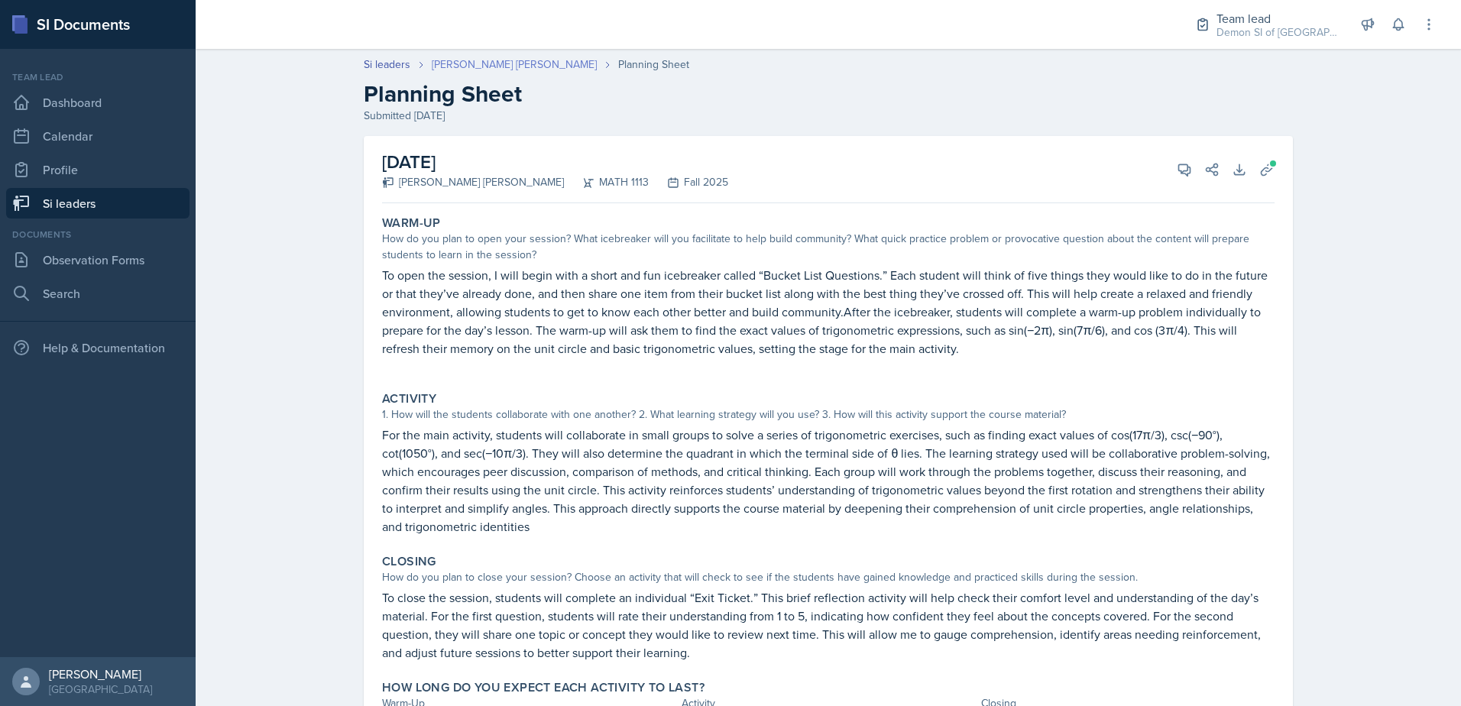
click at [502, 64] on link "[PERSON_NAME] [PERSON_NAME]" at bounding box center [514, 65] width 165 height 16
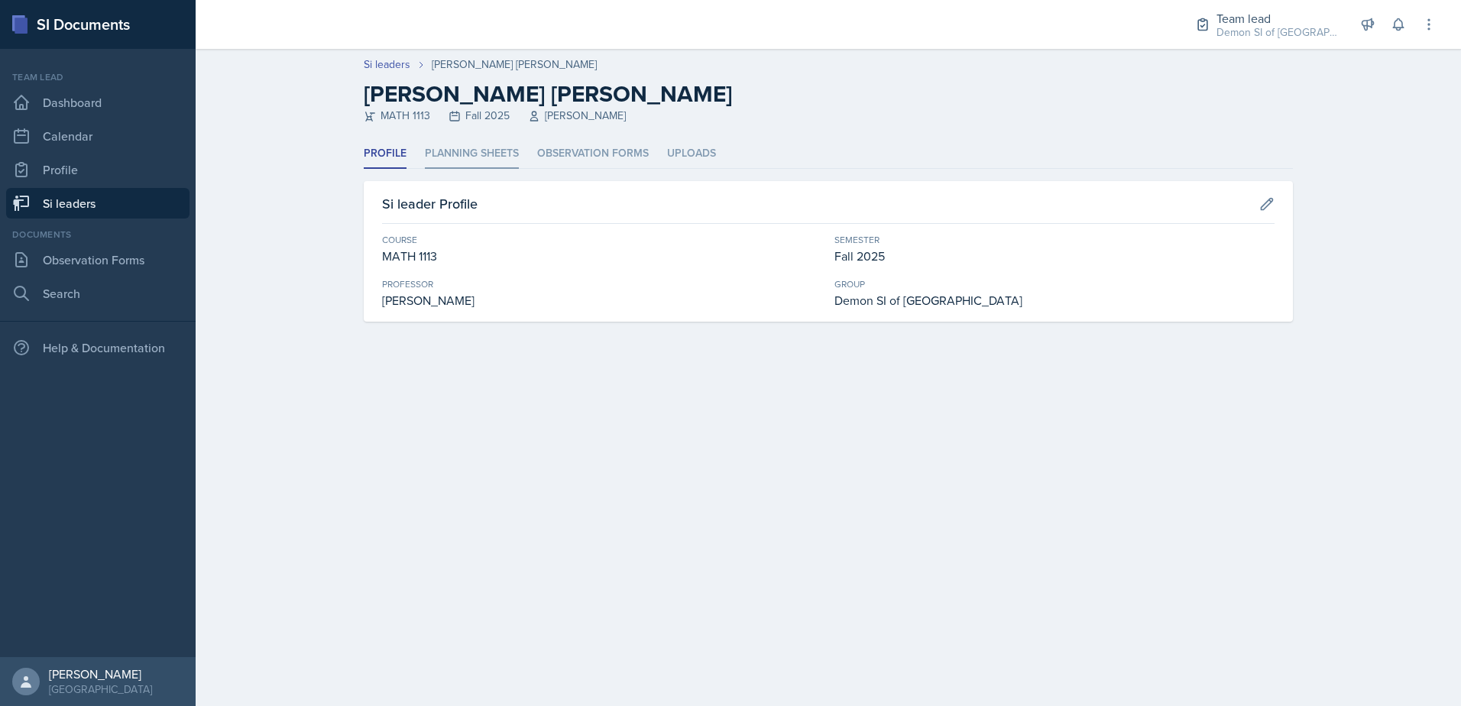
click at [434, 161] on li "Planning Sheets" at bounding box center [472, 154] width 94 height 30
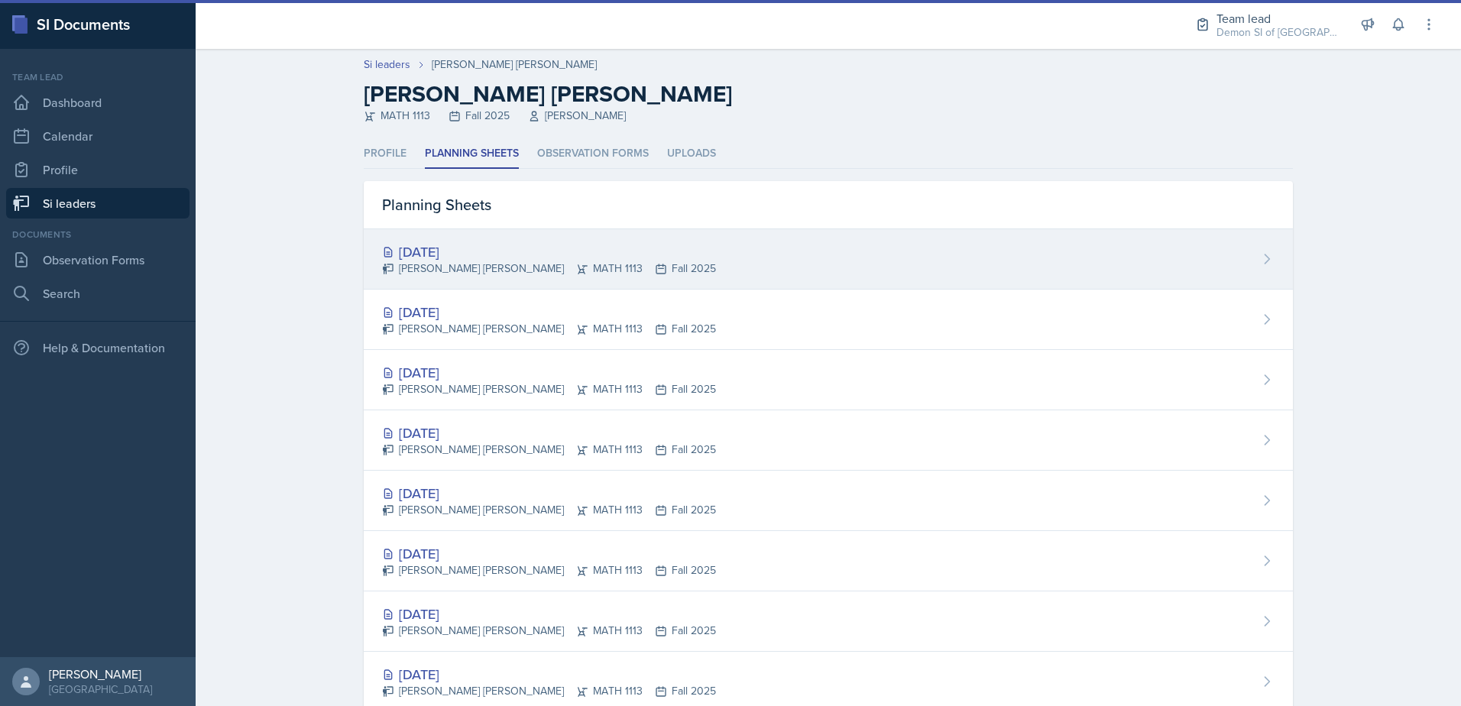
click at [429, 255] on div "[DATE]" at bounding box center [549, 251] width 334 height 21
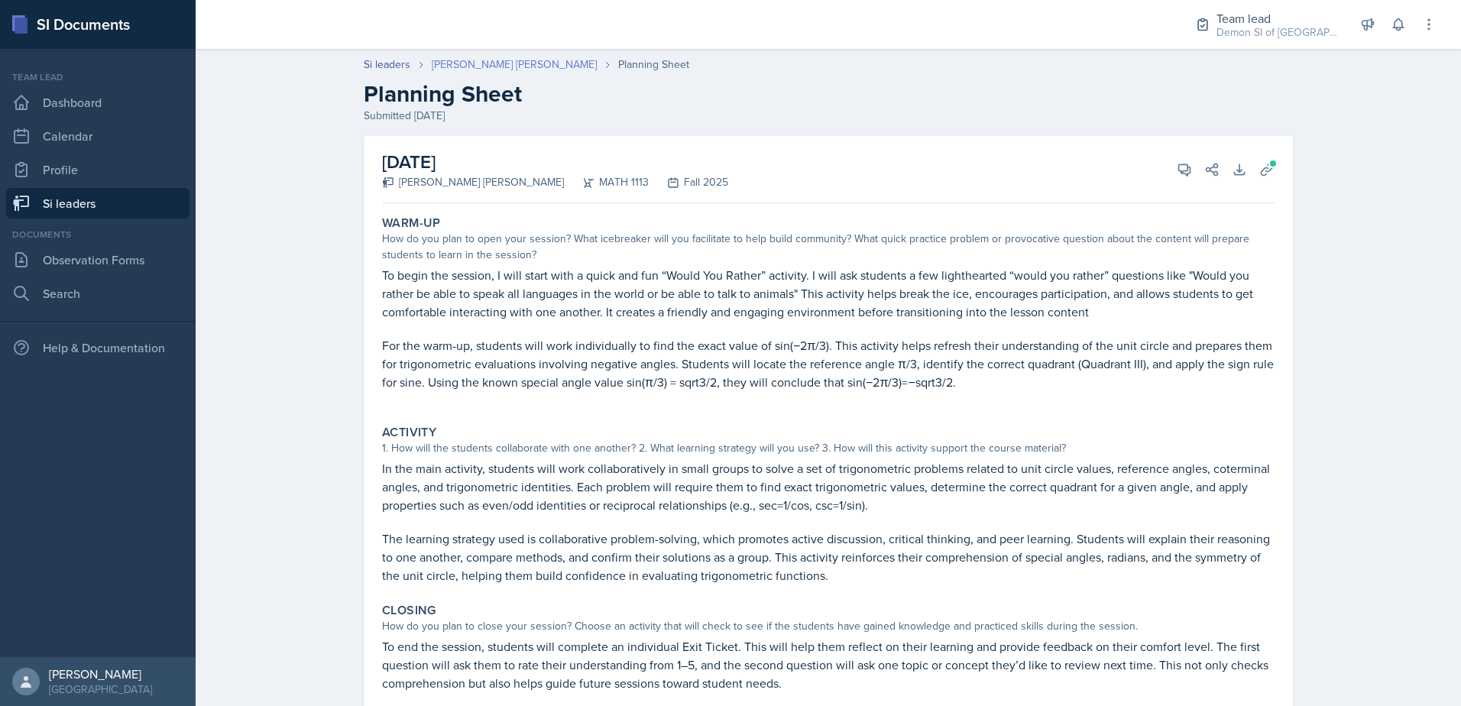
click at [435, 66] on link "[PERSON_NAME] [PERSON_NAME]" at bounding box center [514, 65] width 165 height 16
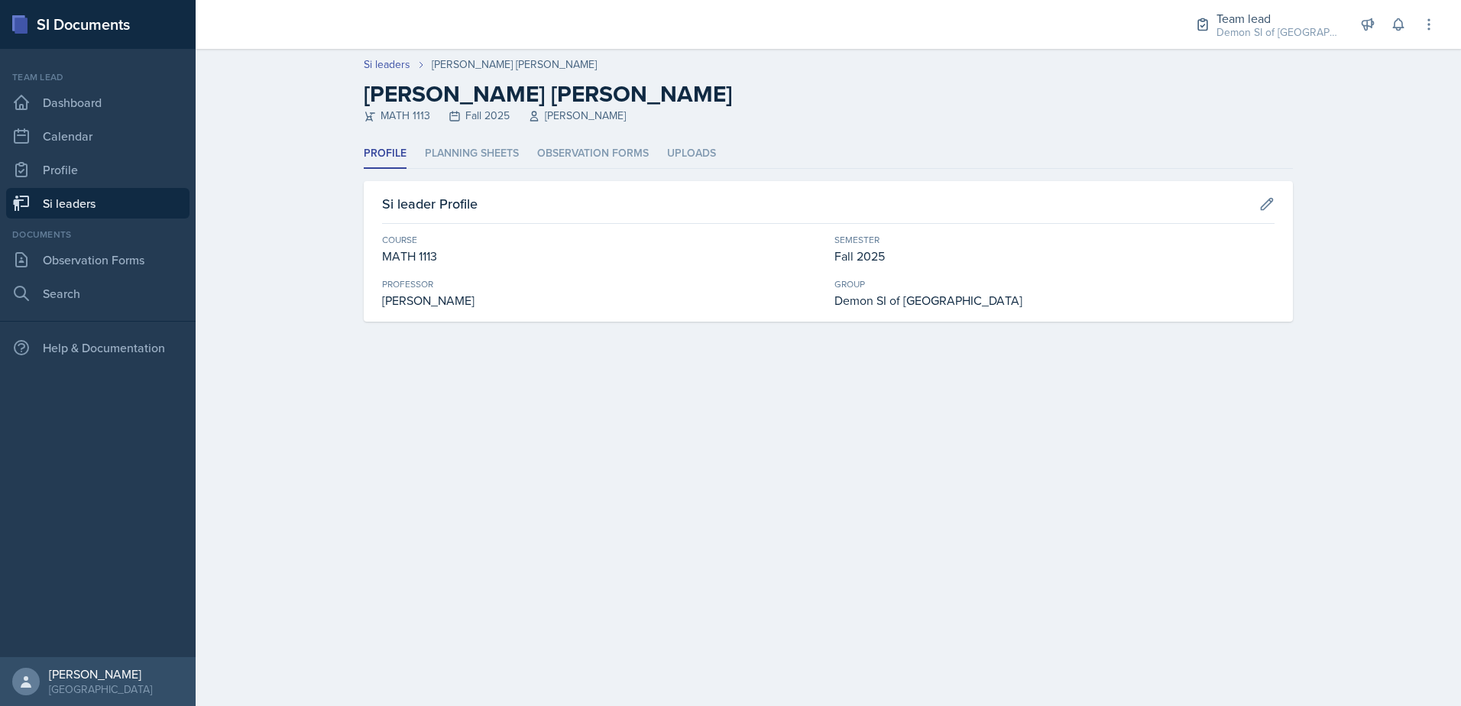
click at [90, 216] on link "Si leaders" at bounding box center [97, 203] width 183 height 31
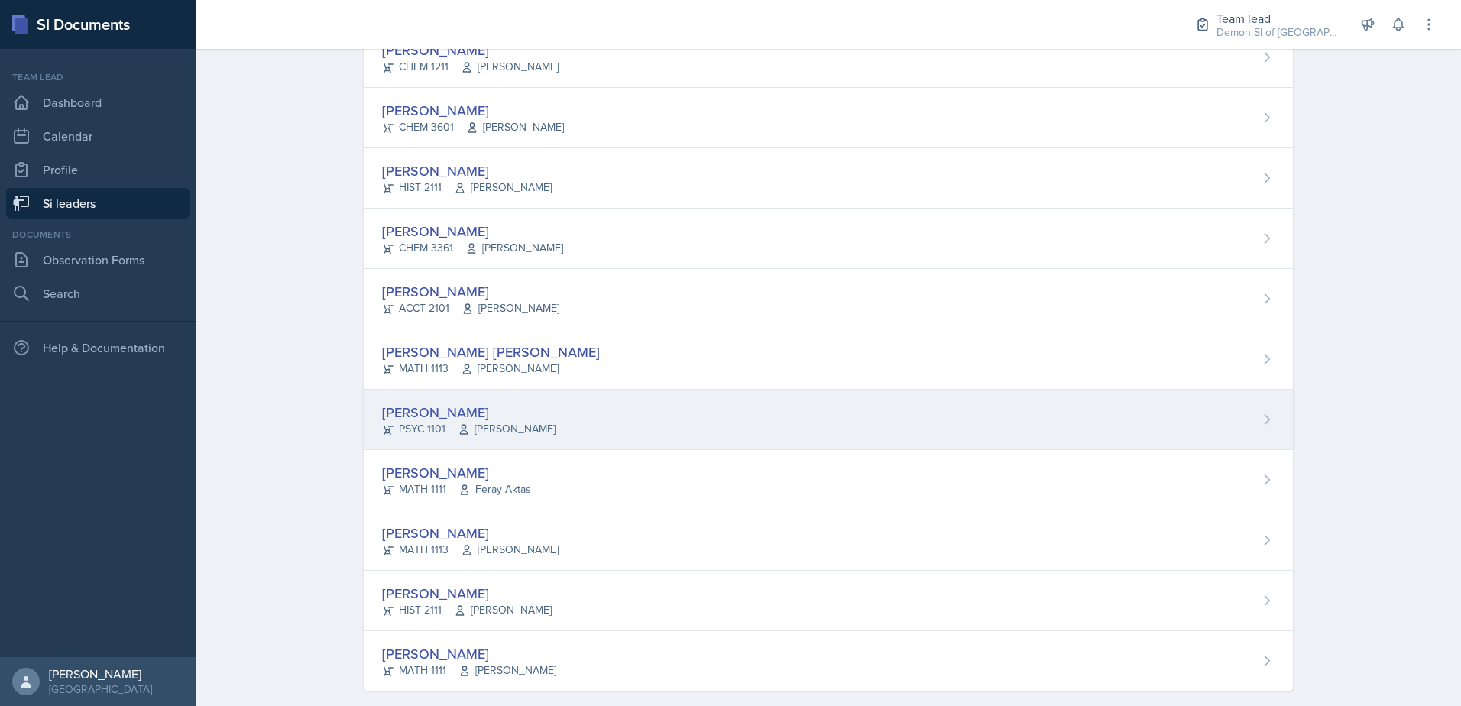
scroll to position [977, 0]
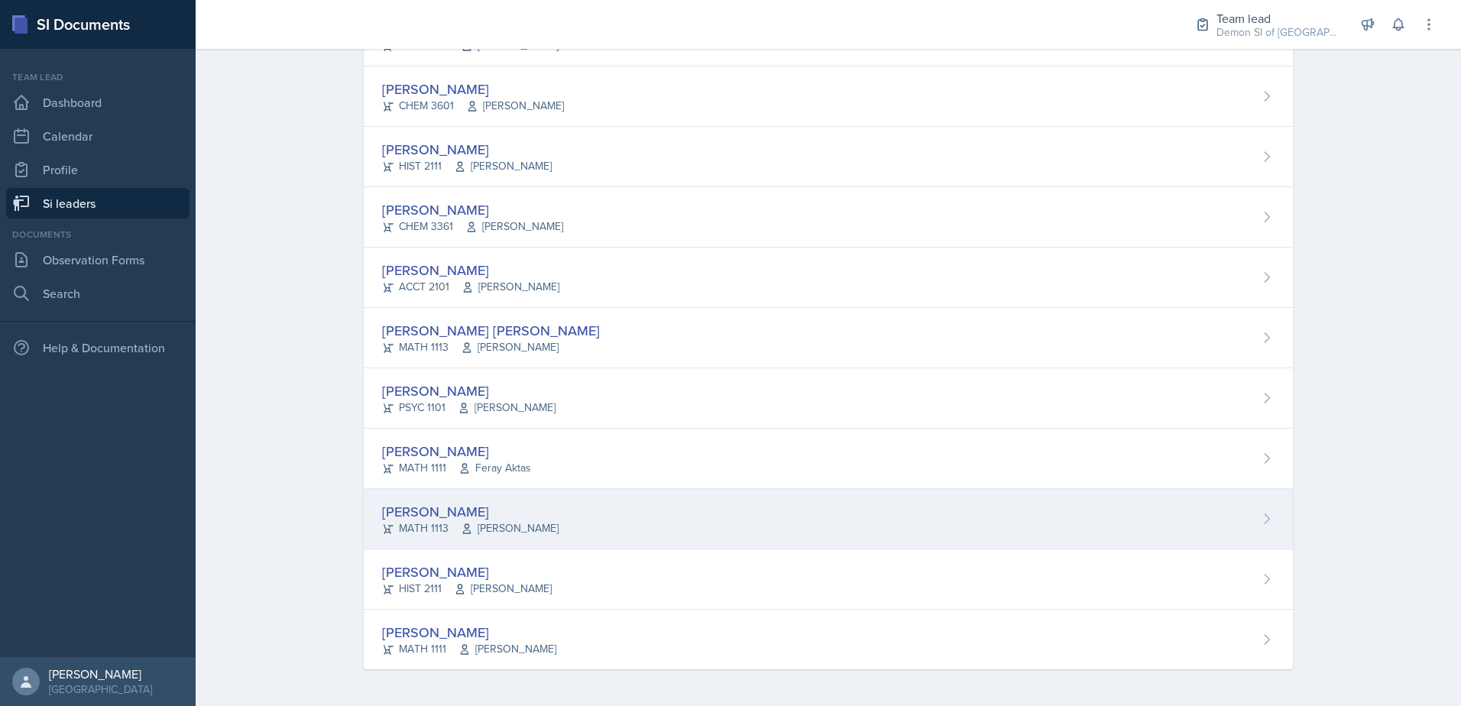
click at [433, 520] on div "[PERSON_NAME]" at bounding box center [470, 511] width 177 height 21
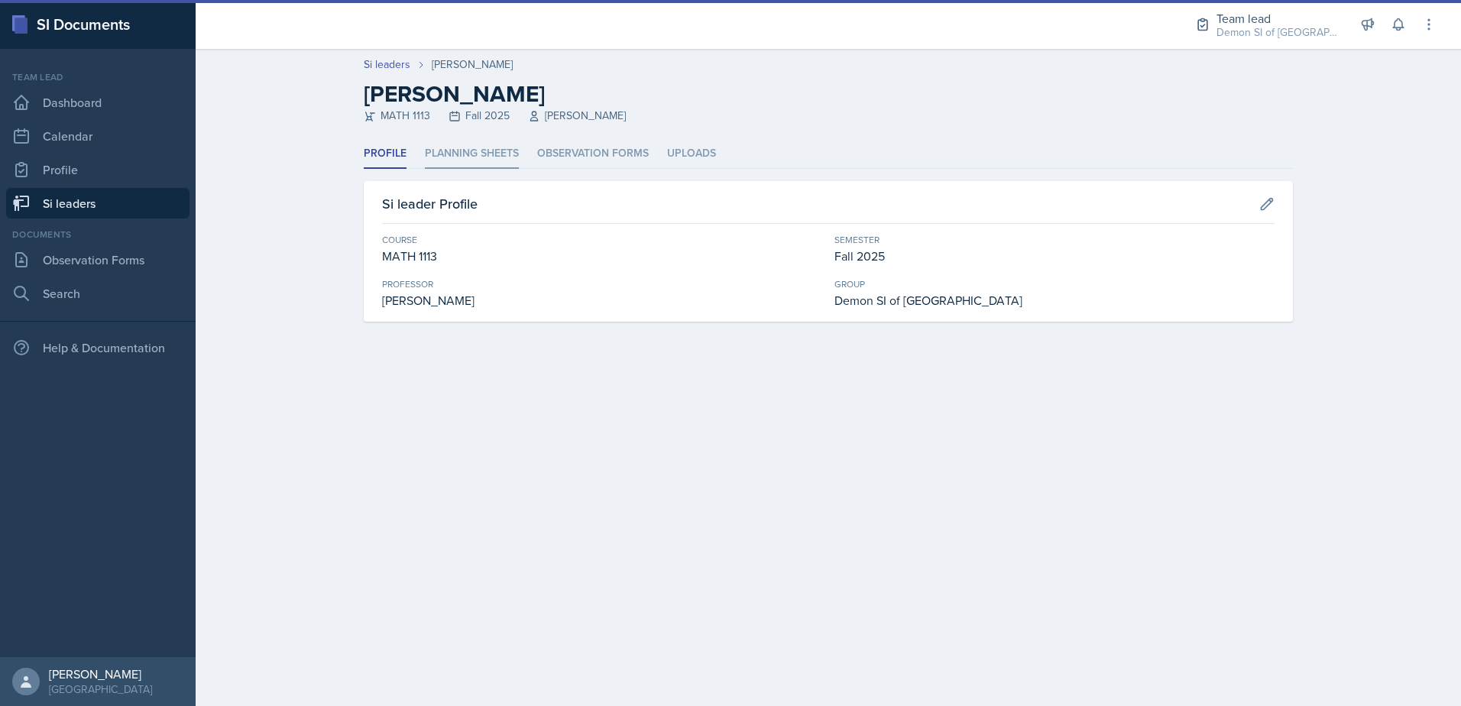
click at [462, 158] on li "Planning Sheets" at bounding box center [472, 154] width 94 height 30
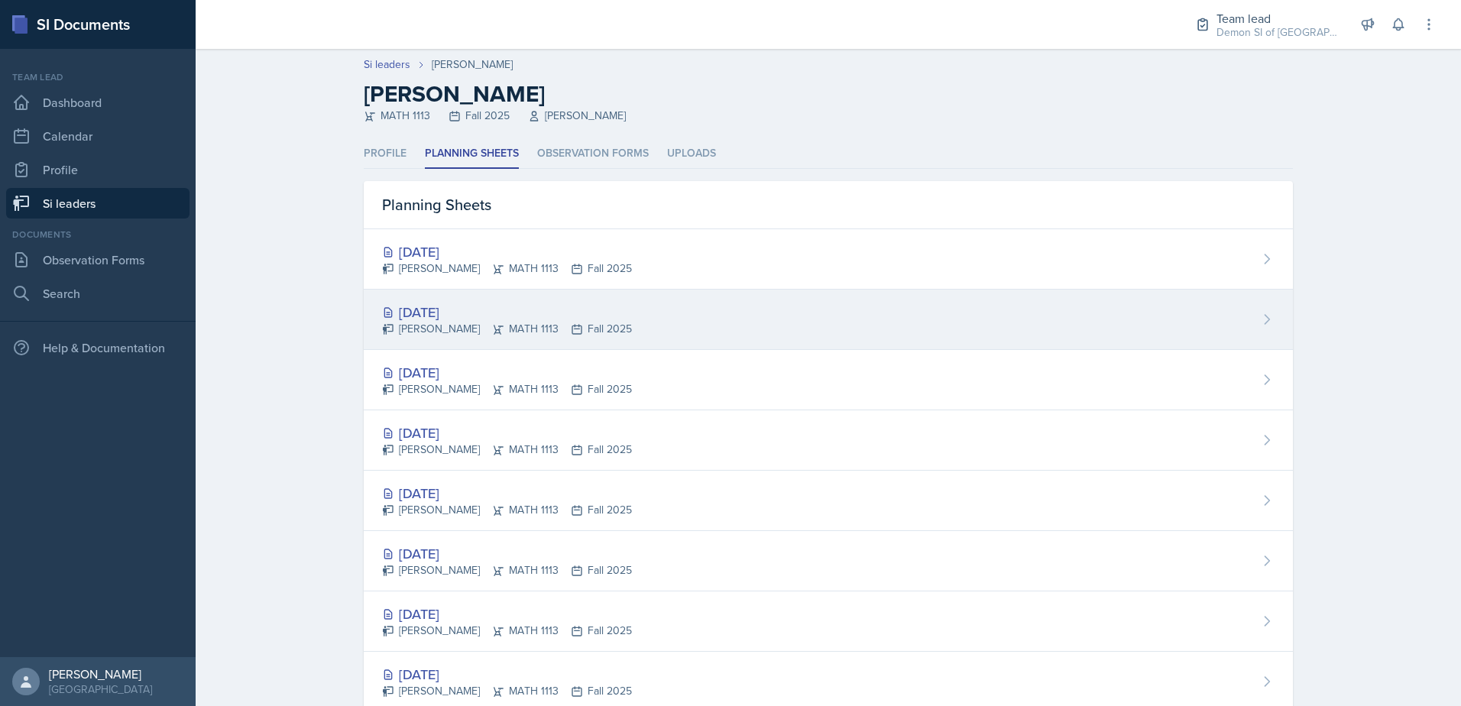
click at [439, 326] on div "[PERSON_NAME] MATH 1113 Fall 2025" at bounding box center [507, 329] width 250 height 16
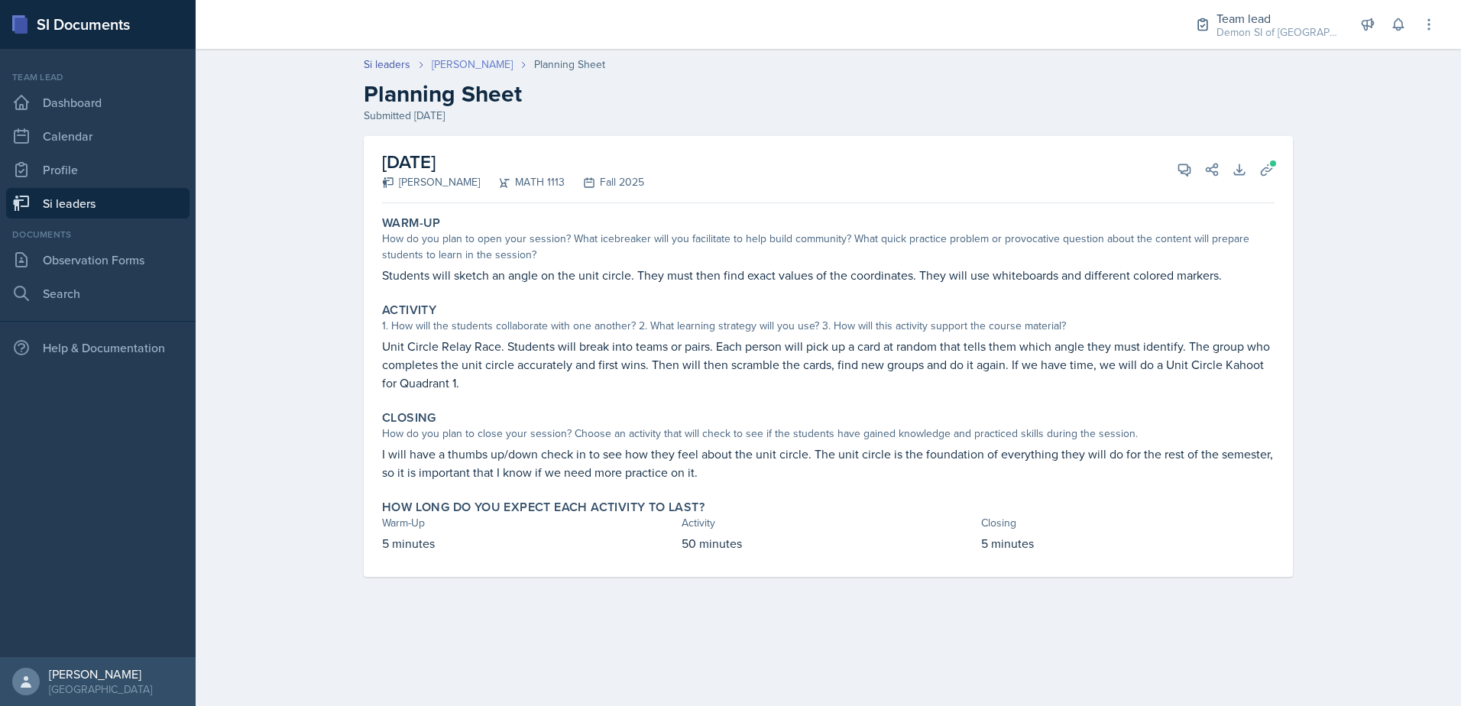
click at [449, 70] on link "[PERSON_NAME]" at bounding box center [472, 65] width 81 height 16
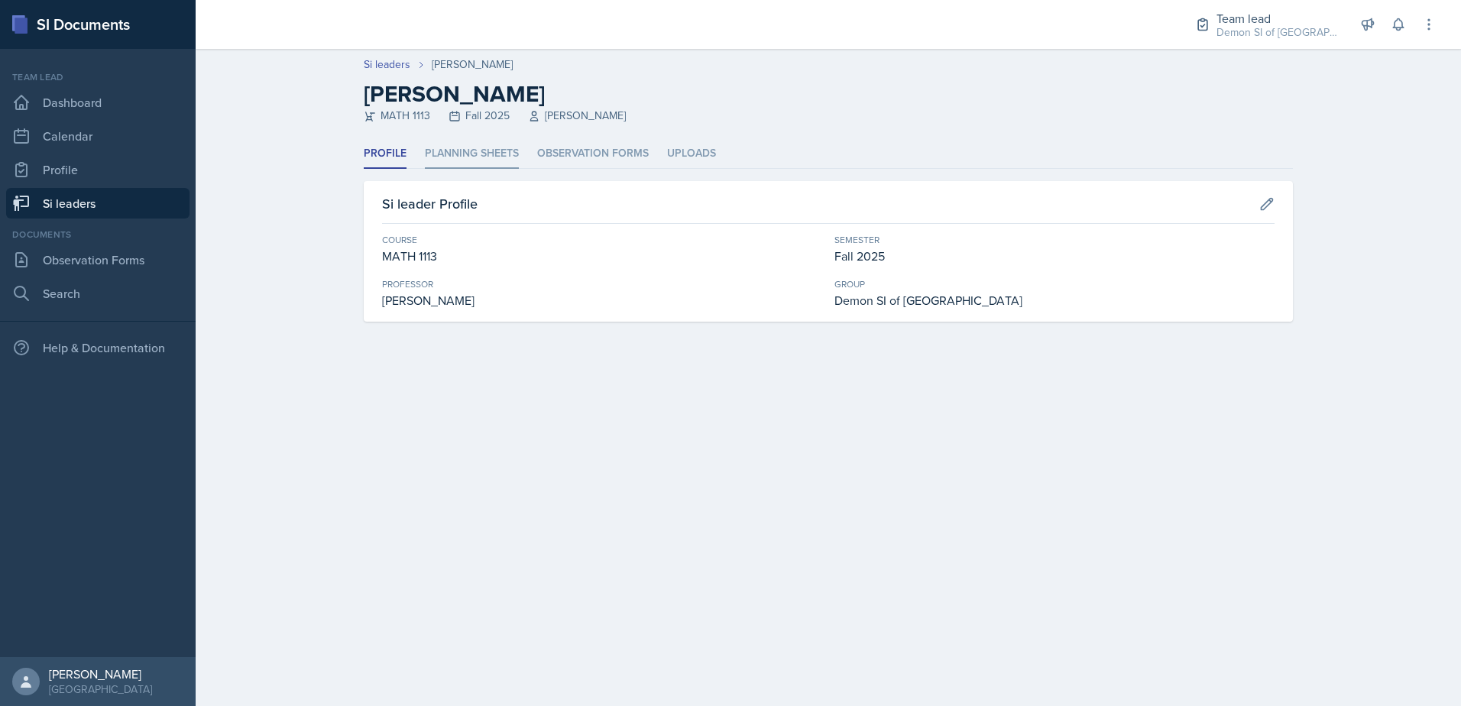
click at [449, 154] on li "Planning Sheets" at bounding box center [472, 154] width 94 height 30
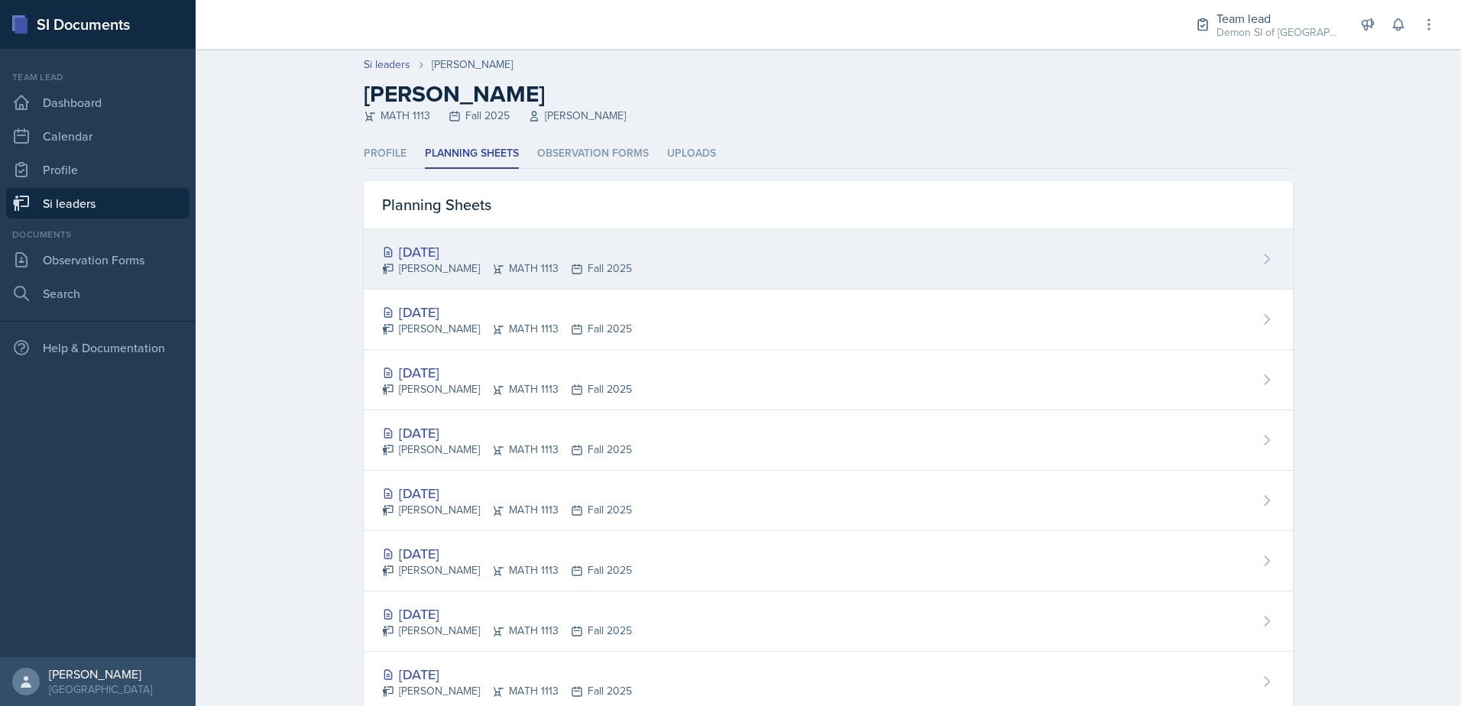
click at [462, 251] on div "[DATE]" at bounding box center [507, 251] width 250 height 21
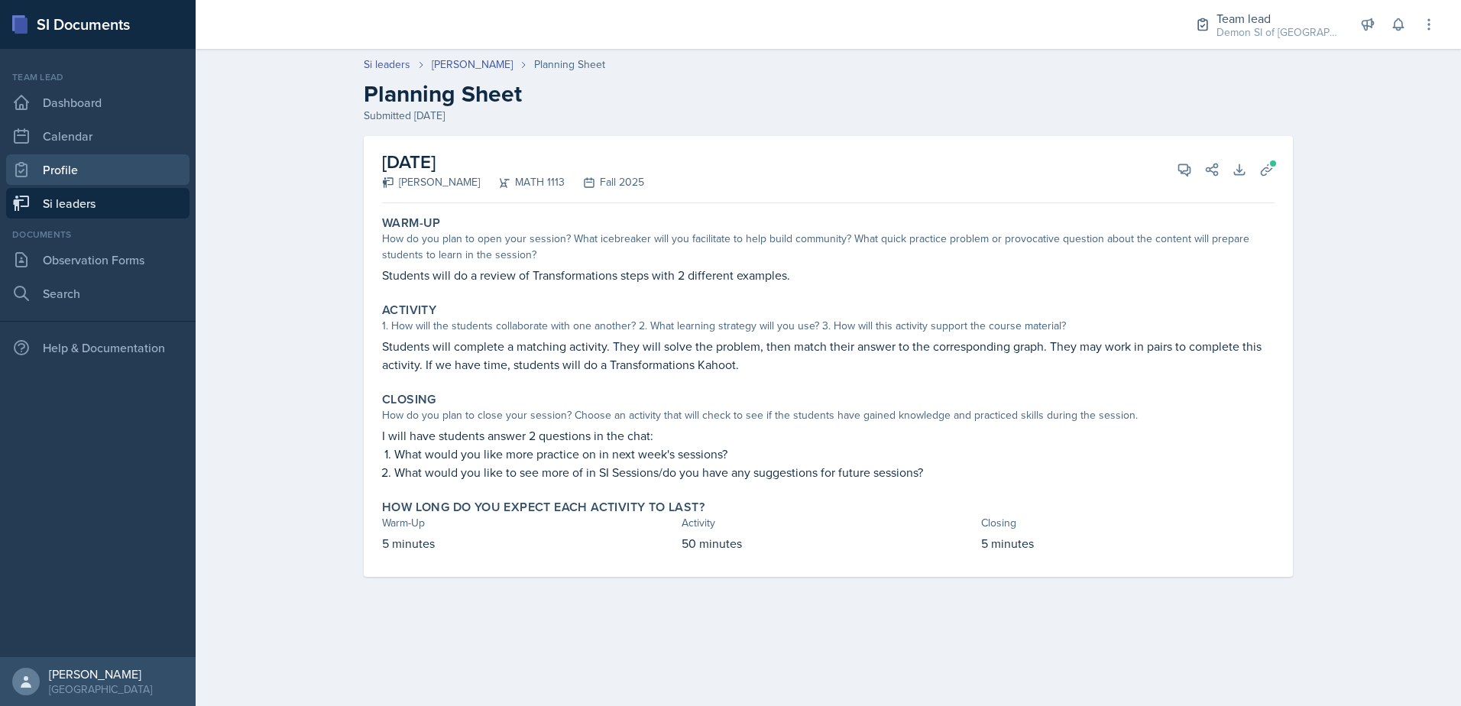
click at [170, 183] on link "Profile" at bounding box center [97, 169] width 183 height 31
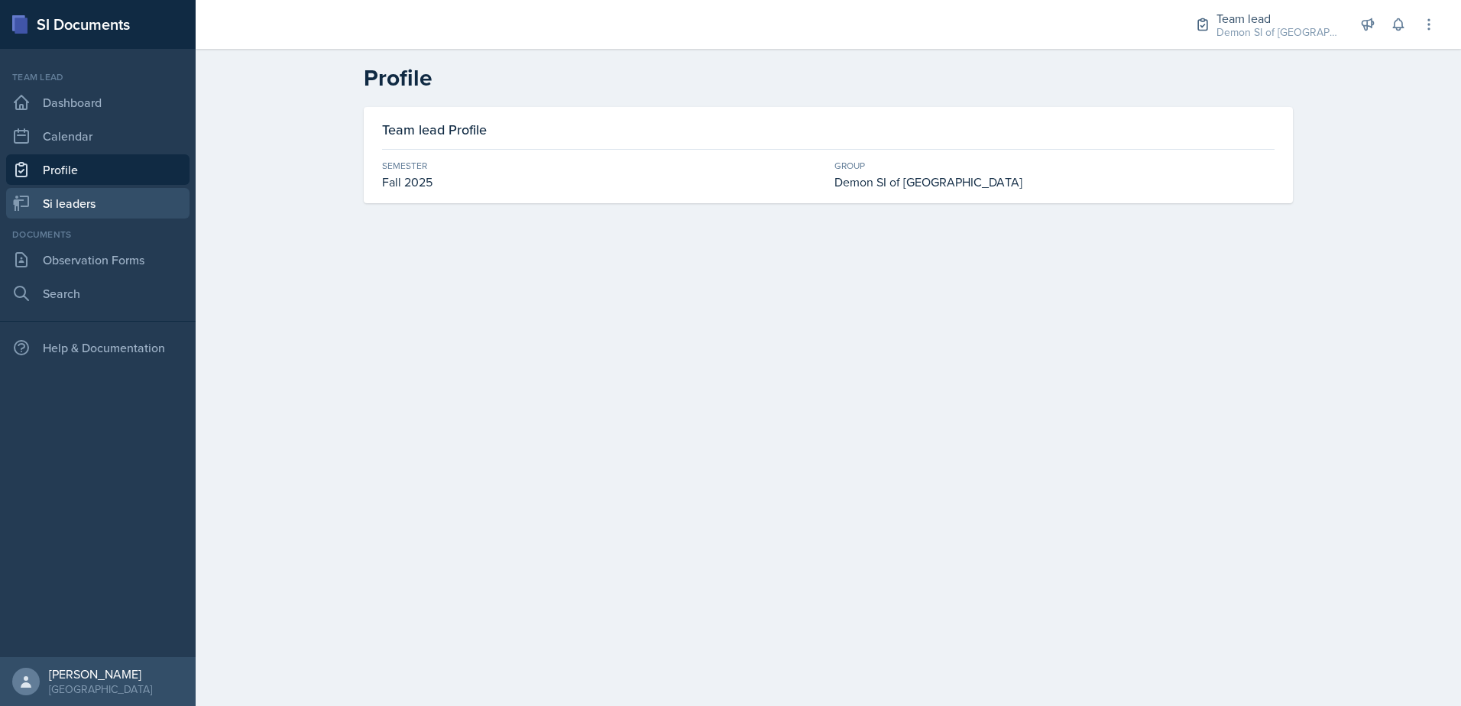
click at [173, 196] on link "Si leaders" at bounding box center [97, 203] width 183 height 31
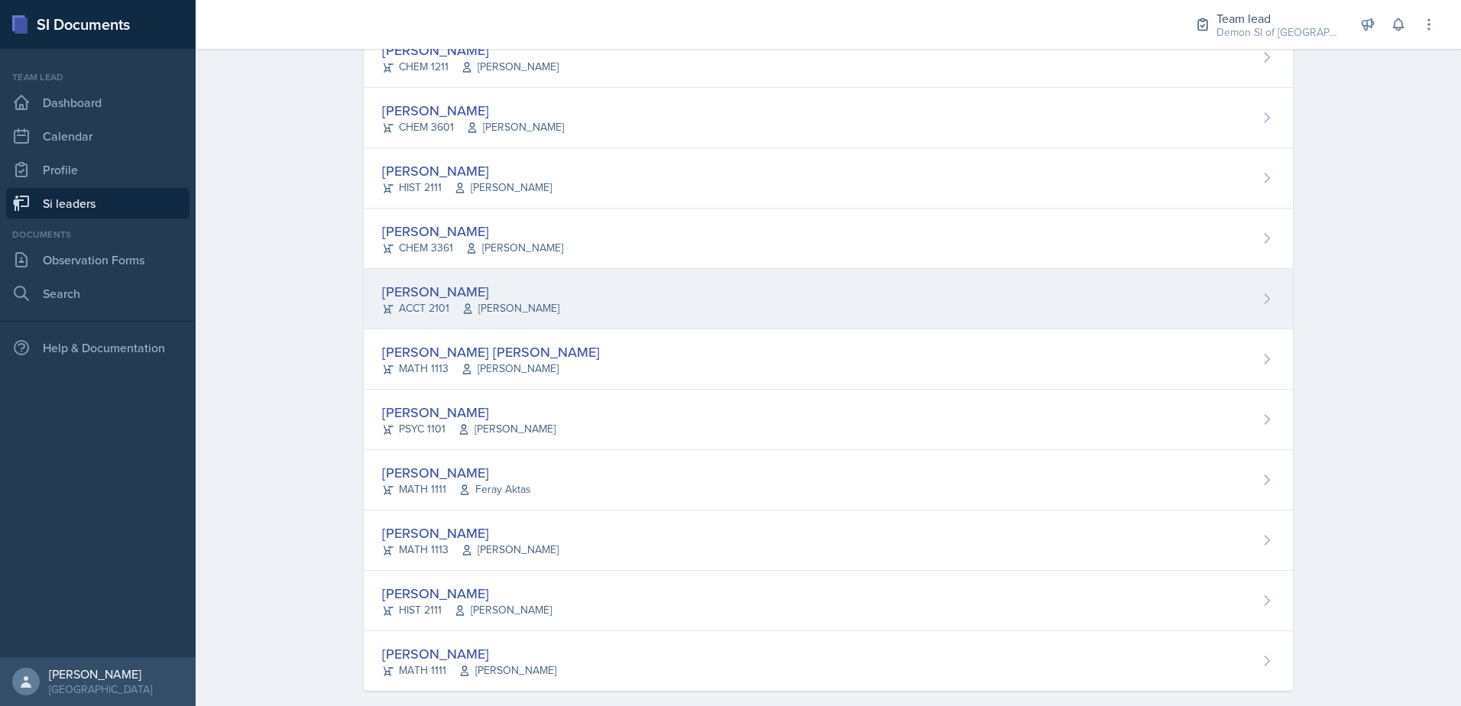
scroll to position [977, 0]
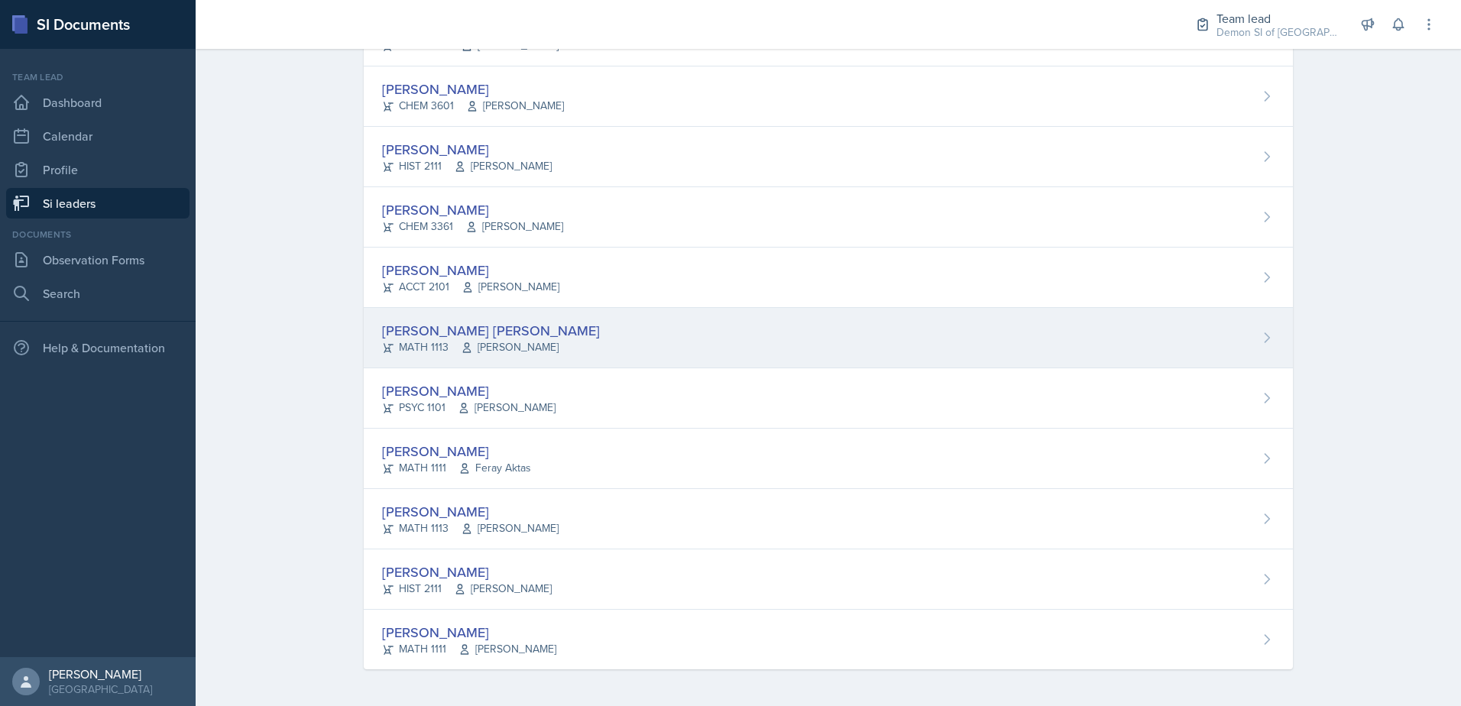
click at [547, 355] on div "MATH 1113 [PERSON_NAME]" at bounding box center [491, 347] width 218 height 16
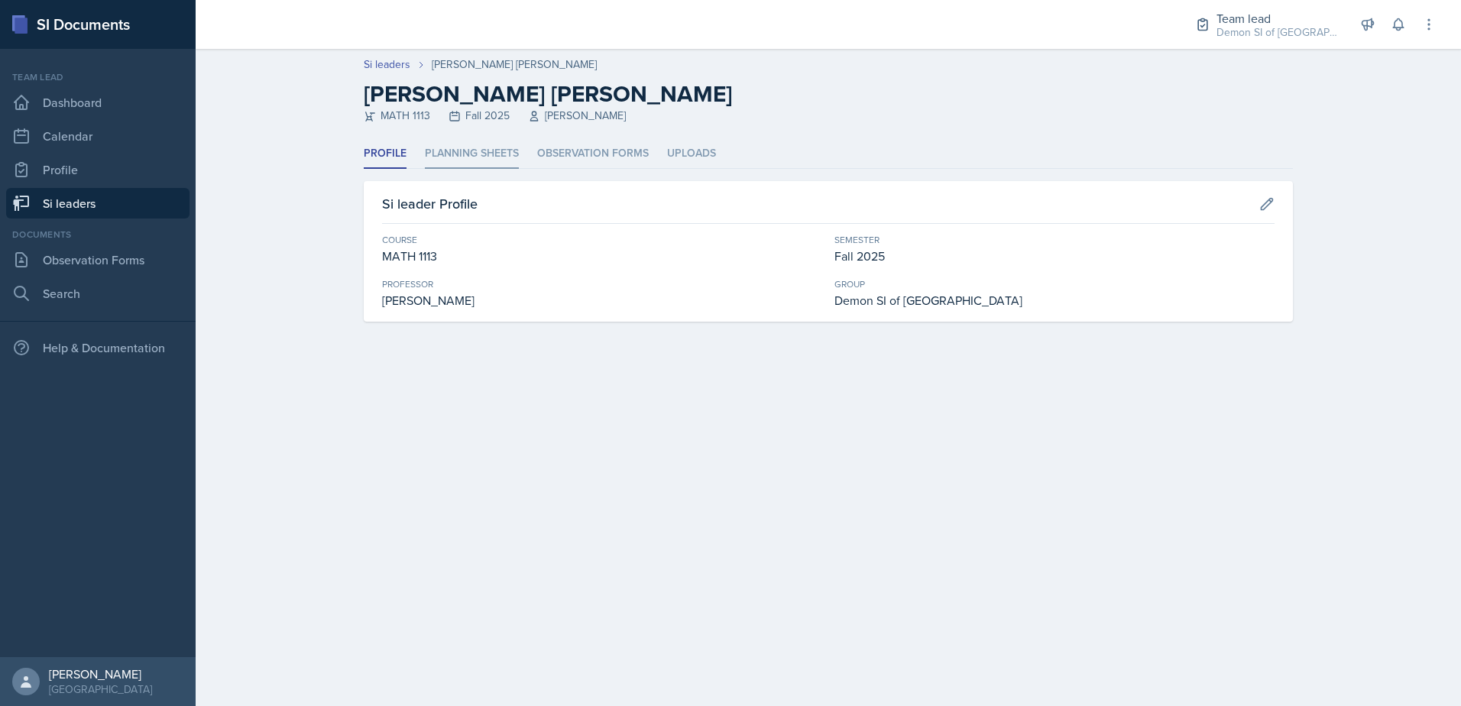
click at [485, 144] on li "Planning Sheets" at bounding box center [472, 154] width 94 height 30
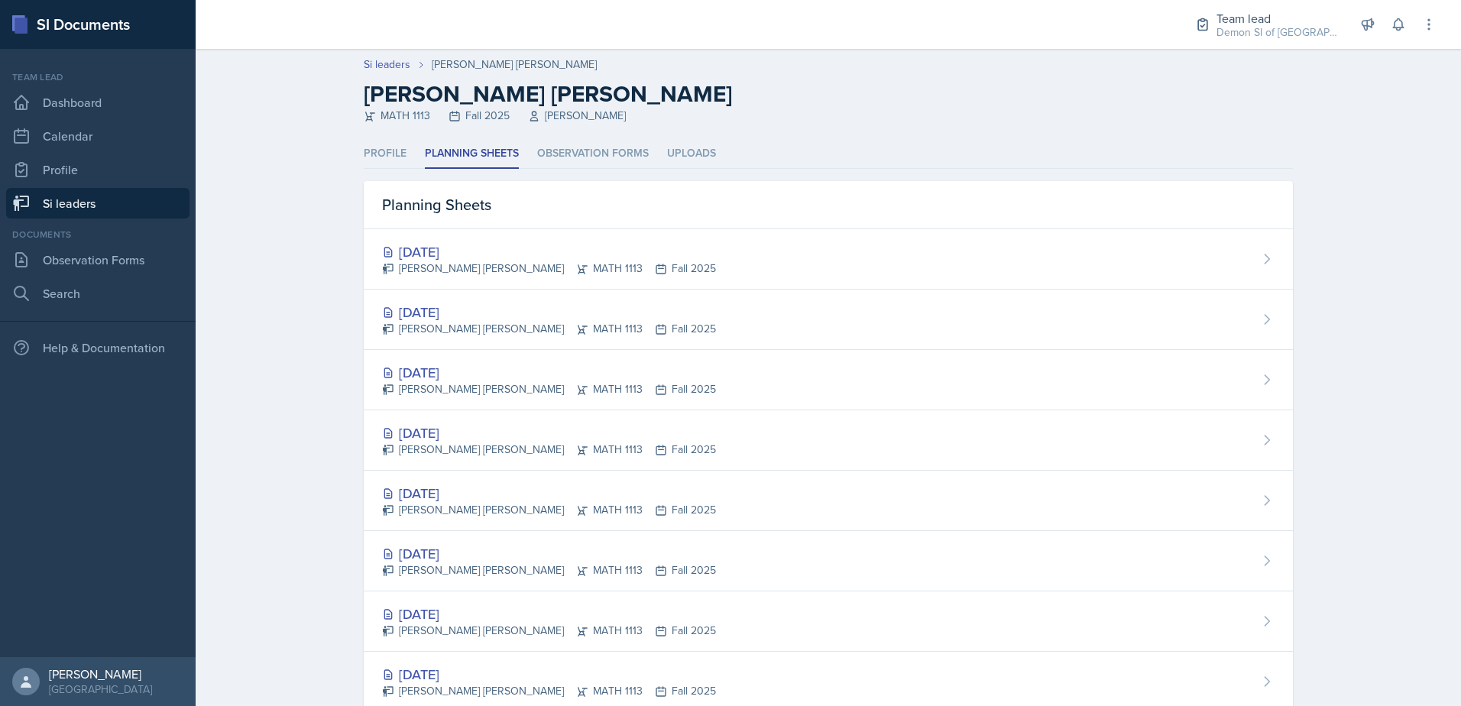
click at [419, 306] on div "[DATE]" at bounding box center [549, 312] width 334 height 21
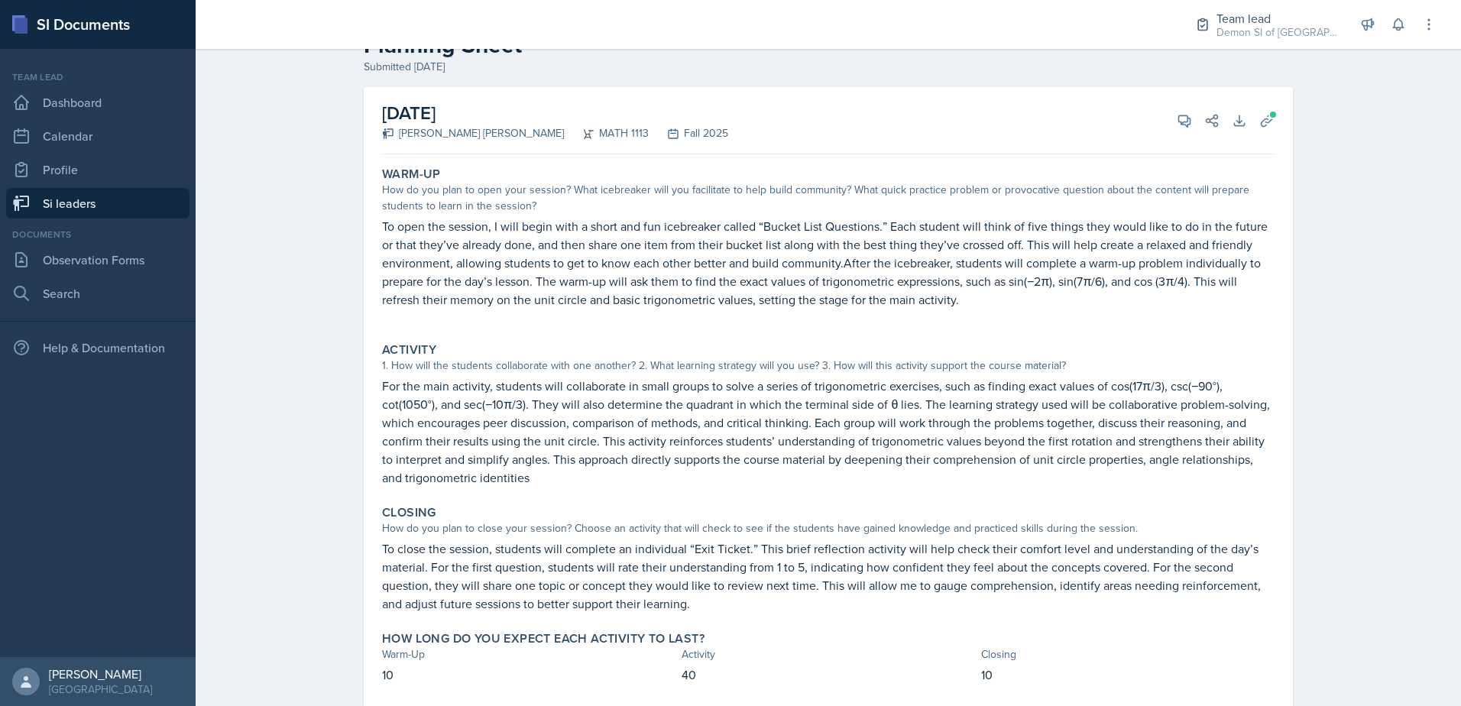
scroll to position [76, 0]
